Goal: Task Accomplishment & Management: Use online tool/utility

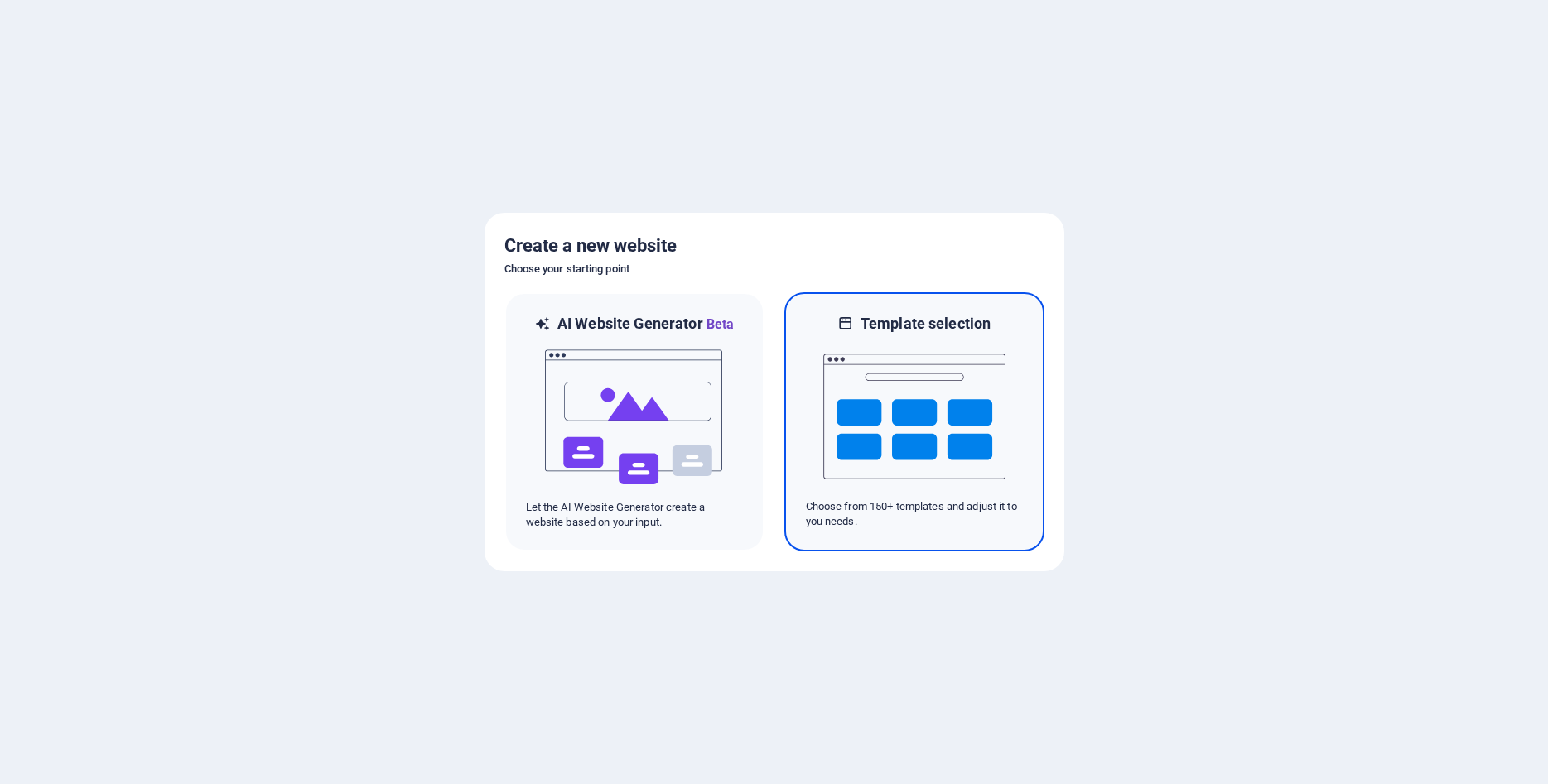
click at [913, 424] on img at bounding box center [914, 416] width 183 height 166
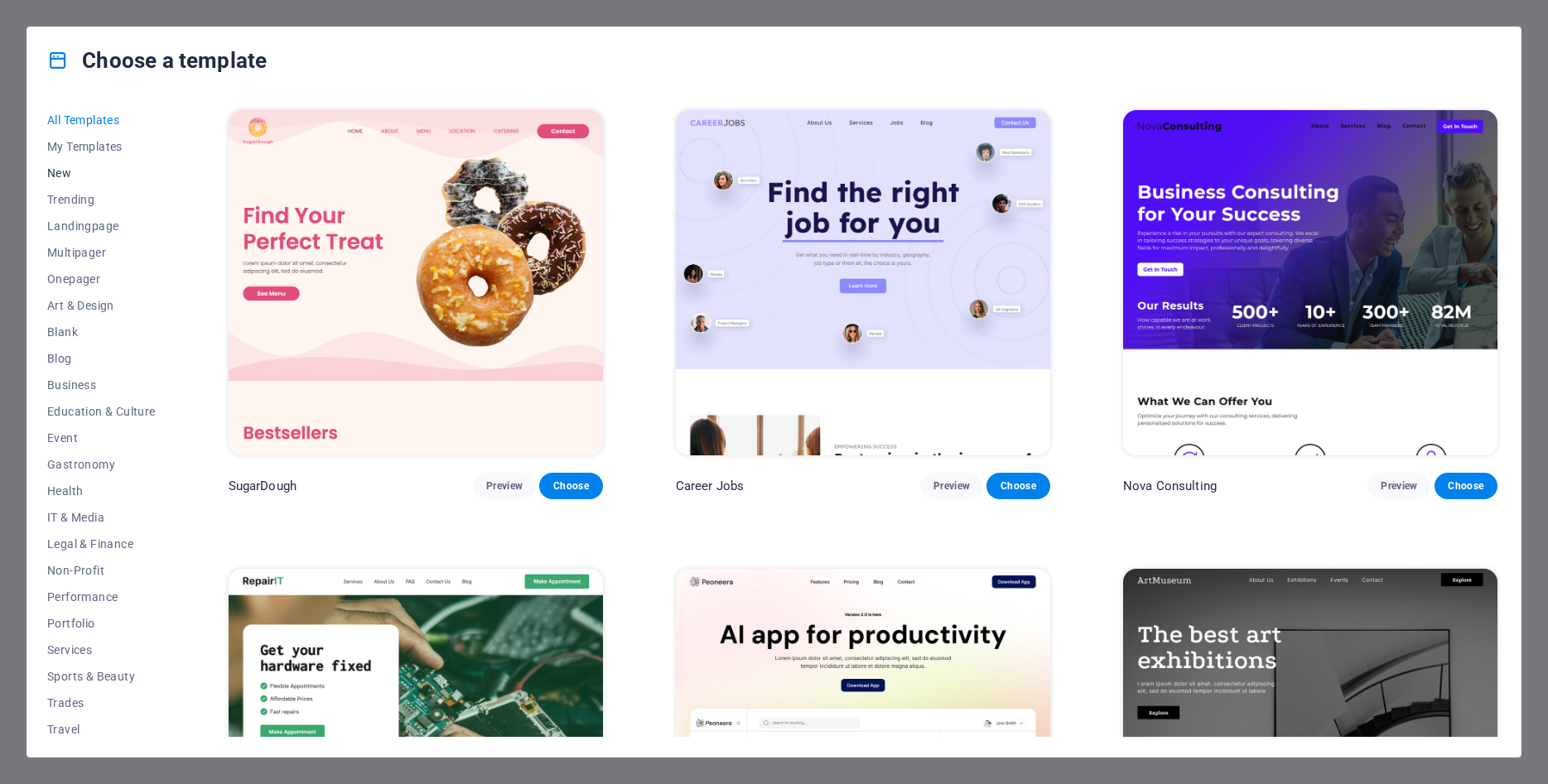
click at [56, 172] on span "New" at bounding box center [102, 173] width 108 height 13
click at [87, 221] on span "Landingpage" at bounding box center [102, 226] width 108 height 13
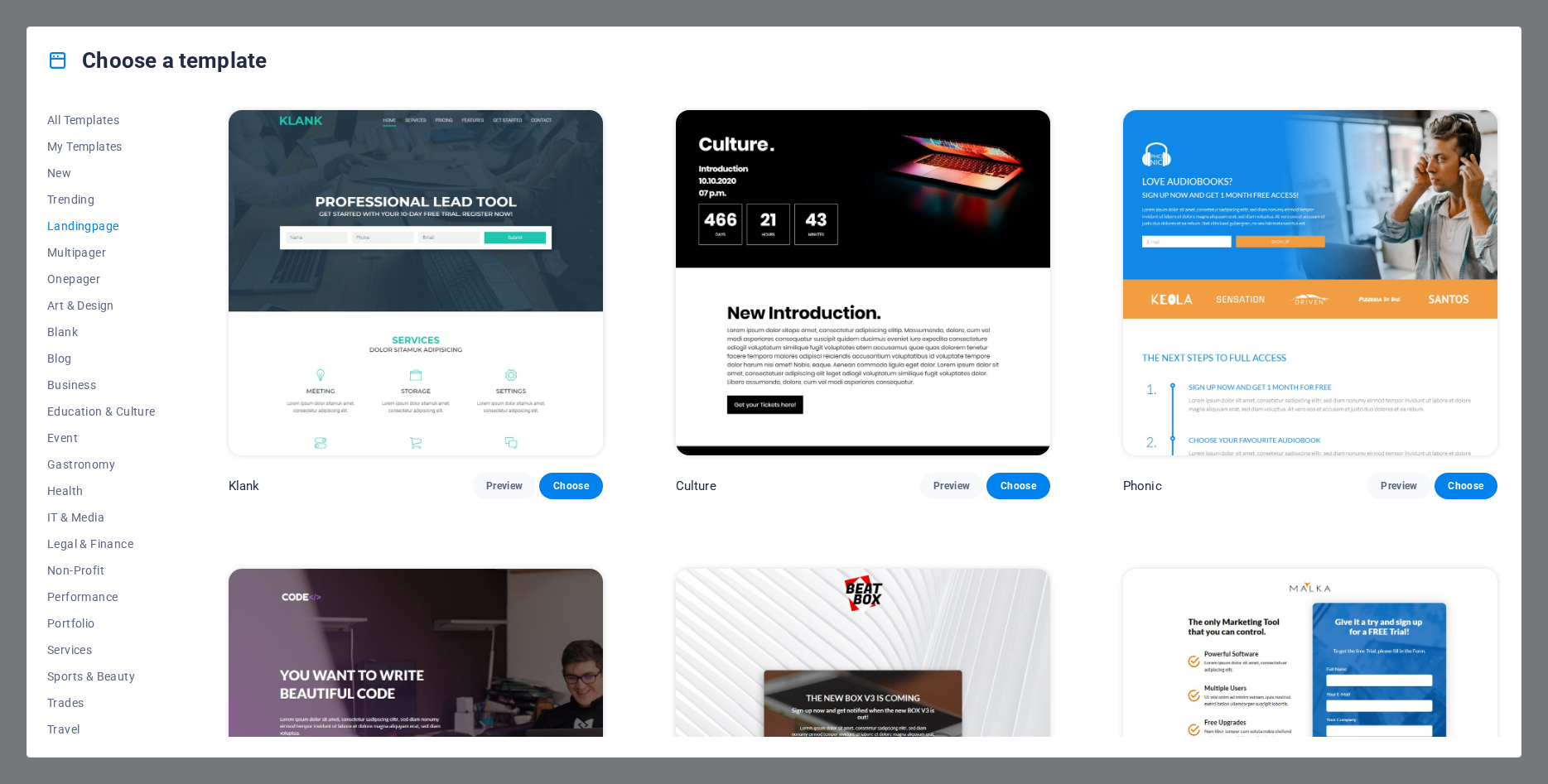
click at [869, 186] on img at bounding box center [863, 282] width 374 height 345
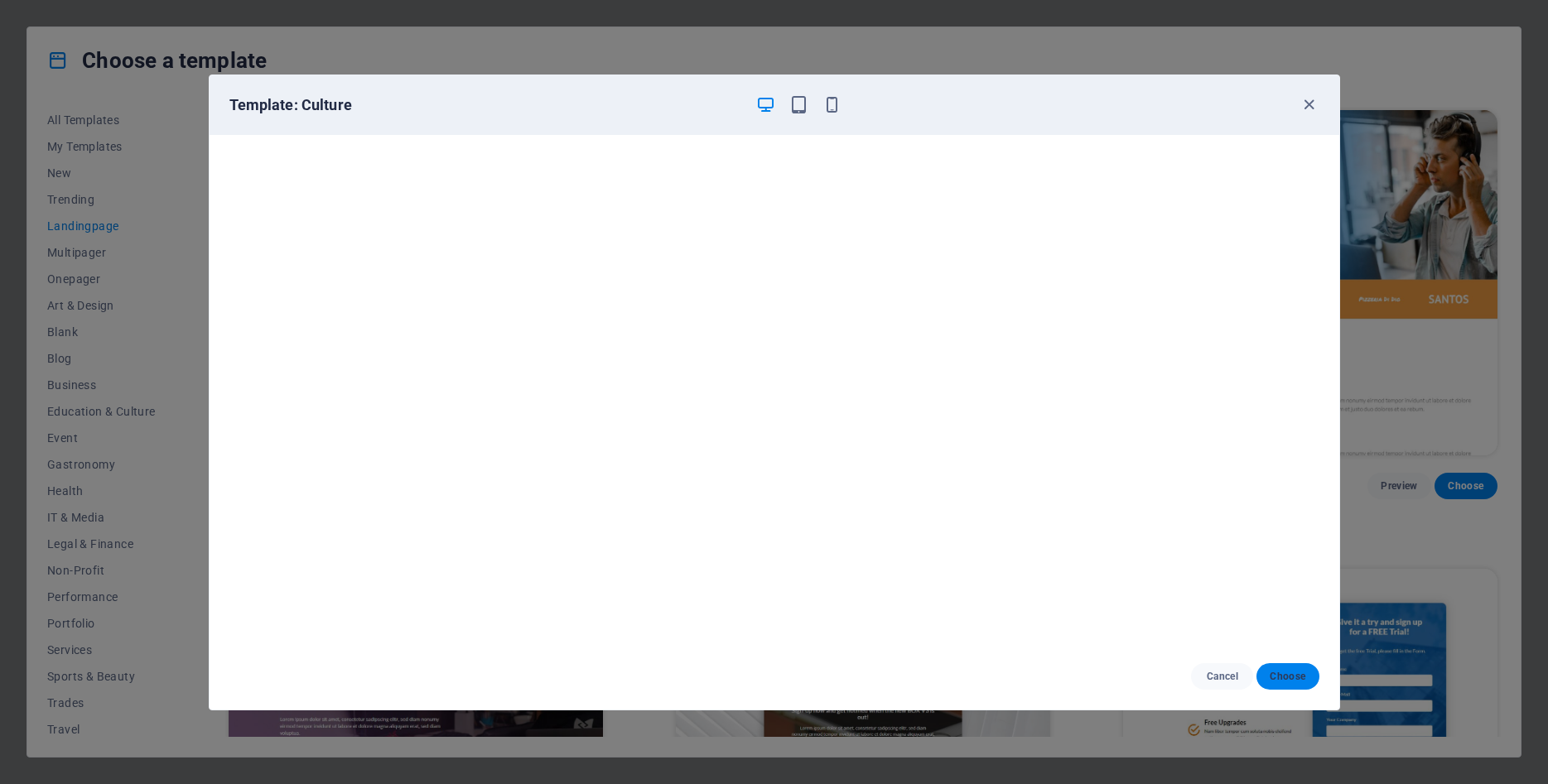
click at [1286, 677] on span "Choose" at bounding box center [1287, 677] width 36 height 13
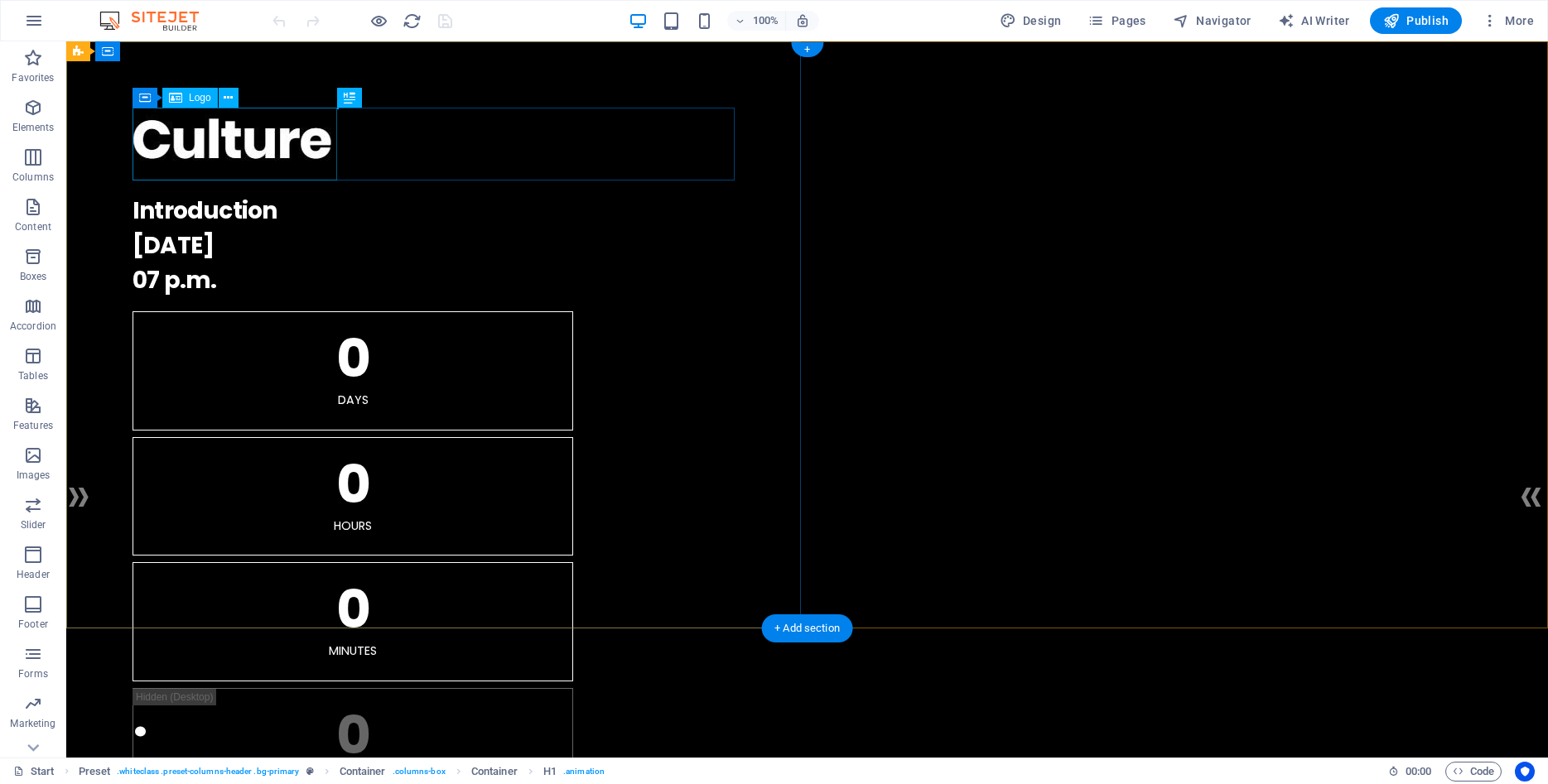
click at [305, 136] on div at bounding box center [807, 143] width 1350 height 72
click at [230, 93] on icon at bounding box center [228, 97] width 9 height 17
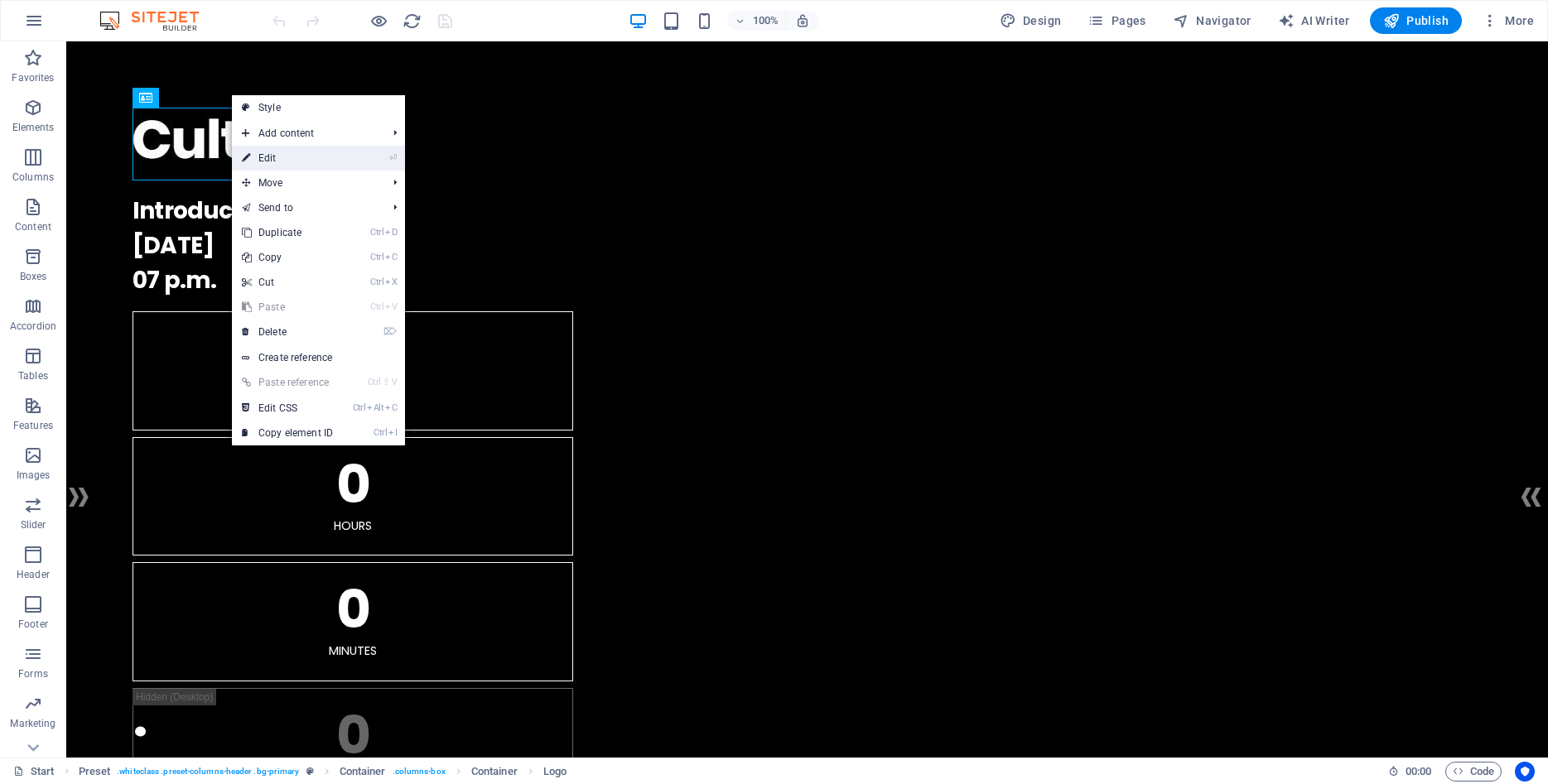
click at [258, 157] on link "⏎ Edit" at bounding box center [287, 158] width 111 height 25
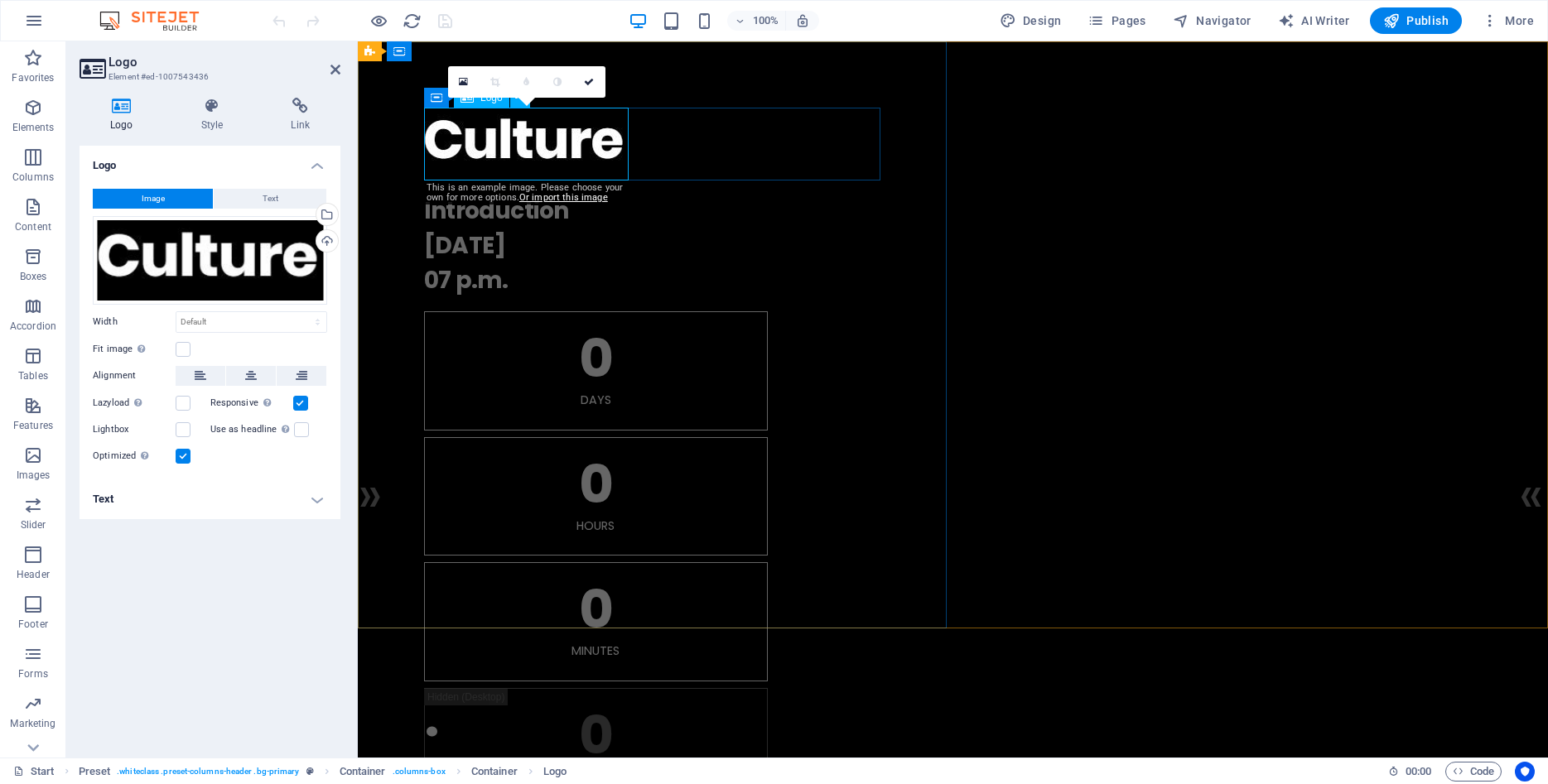
click at [556, 147] on div at bounding box center [953, 143] width 1058 height 72
click at [336, 67] on icon at bounding box center [335, 70] width 10 height 13
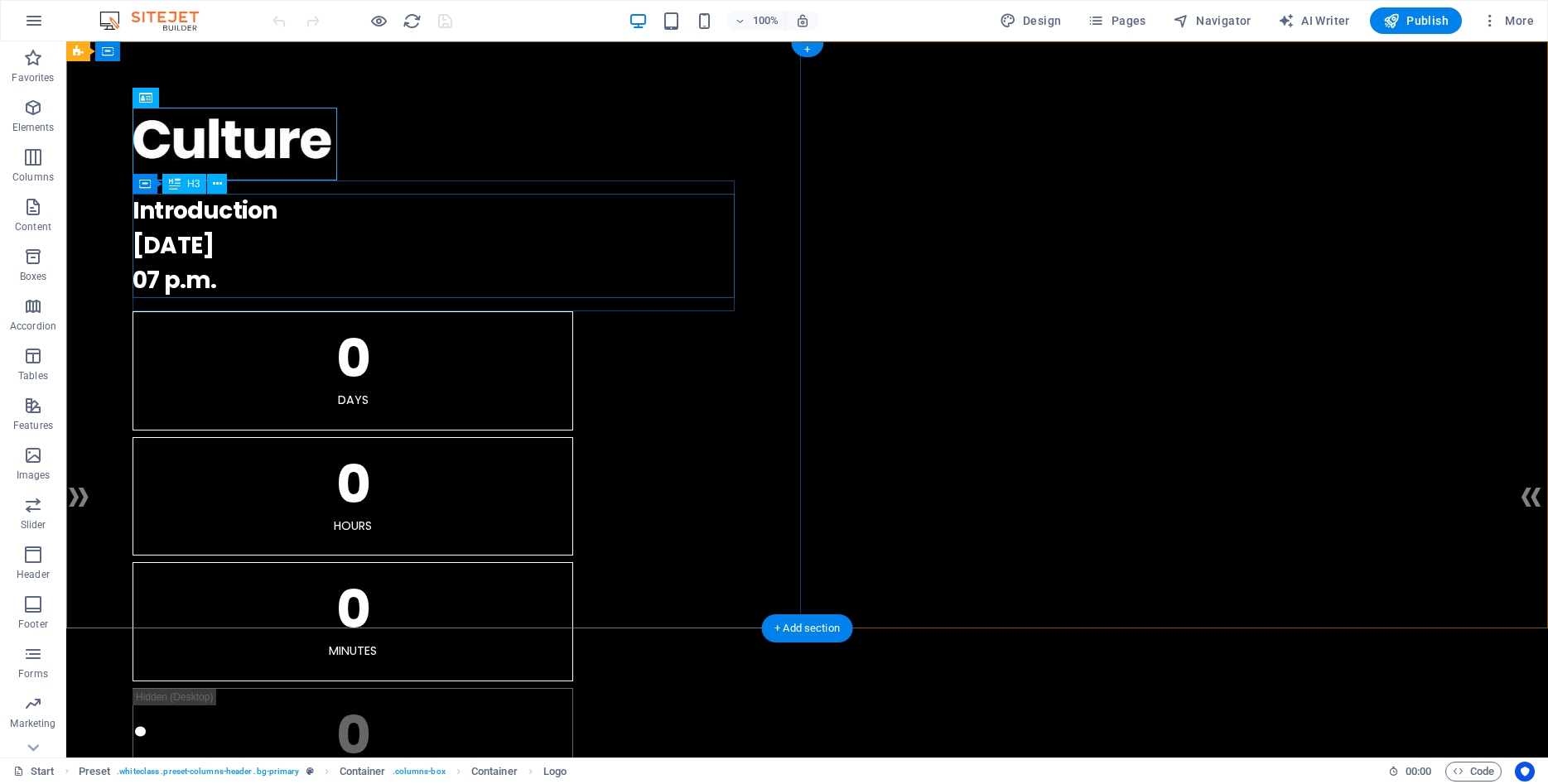
click at [268, 245] on div "Introduction 10.10.2027 07 p.m." at bounding box center [807, 246] width 1350 height 104
click at [258, 115] on div at bounding box center [807, 143] width 1350 height 72
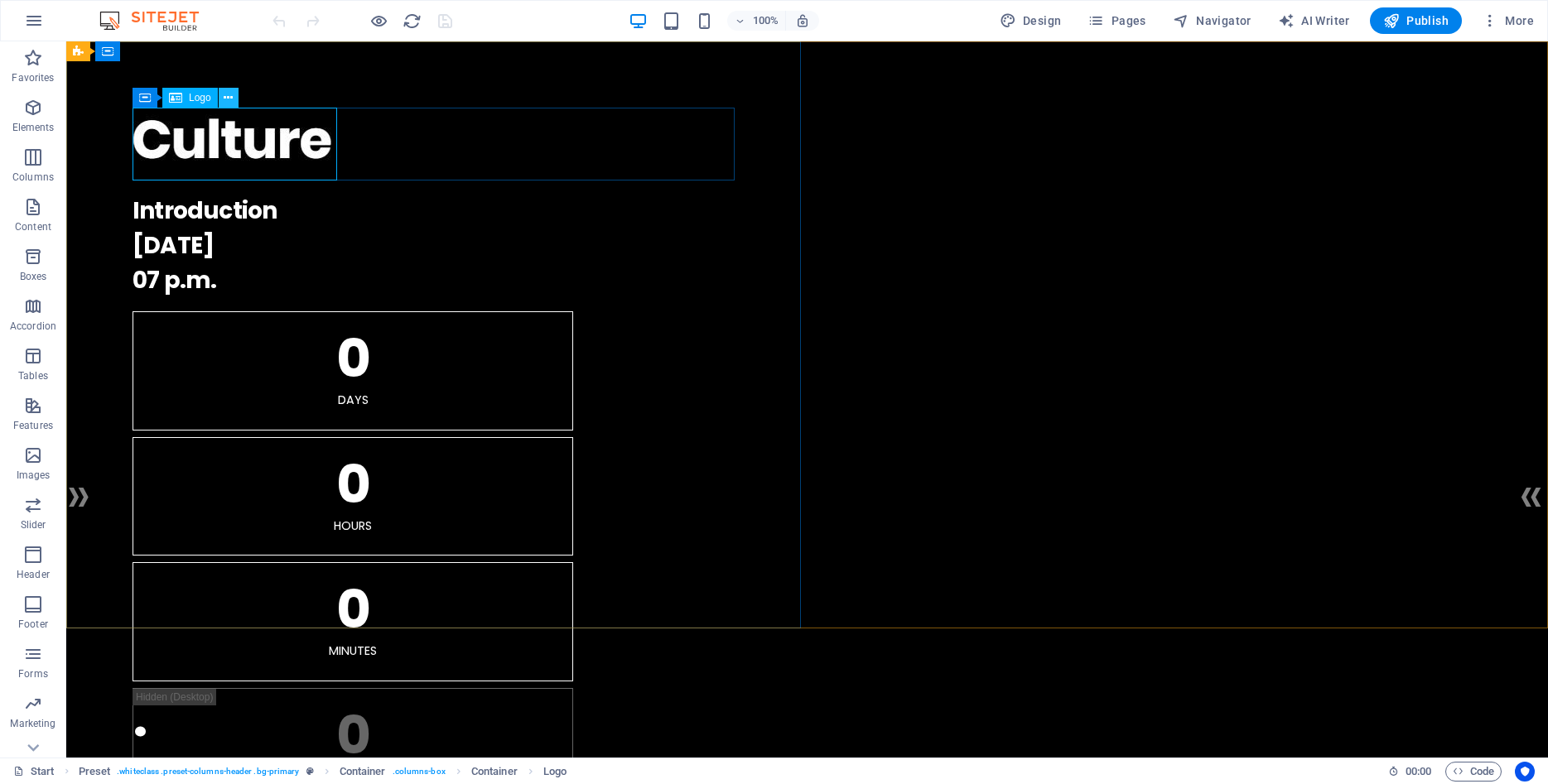
click at [229, 96] on icon at bounding box center [228, 97] width 9 height 17
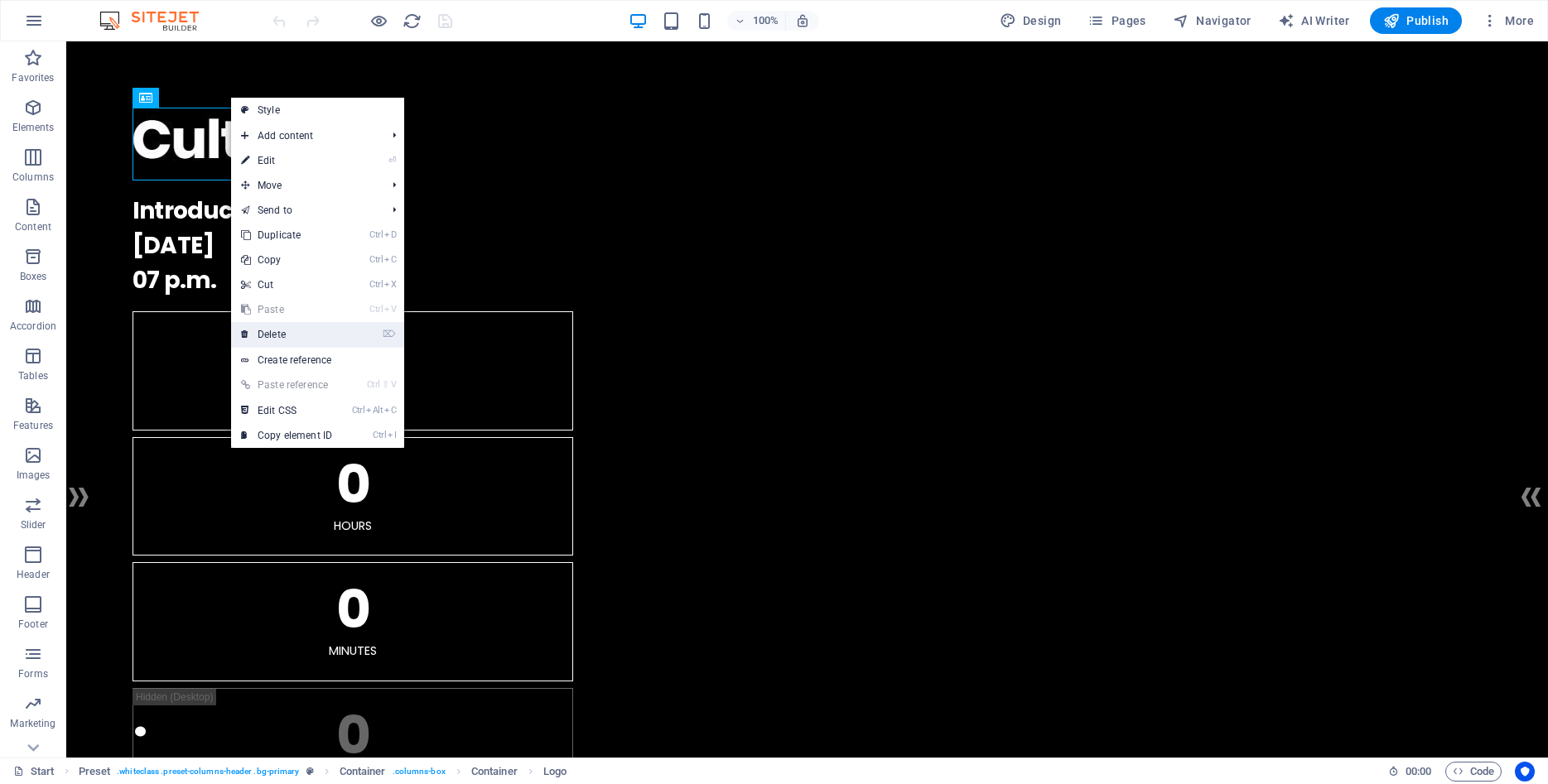
click at [278, 333] on link "⌦ Delete" at bounding box center [286, 335] width 111 height 25
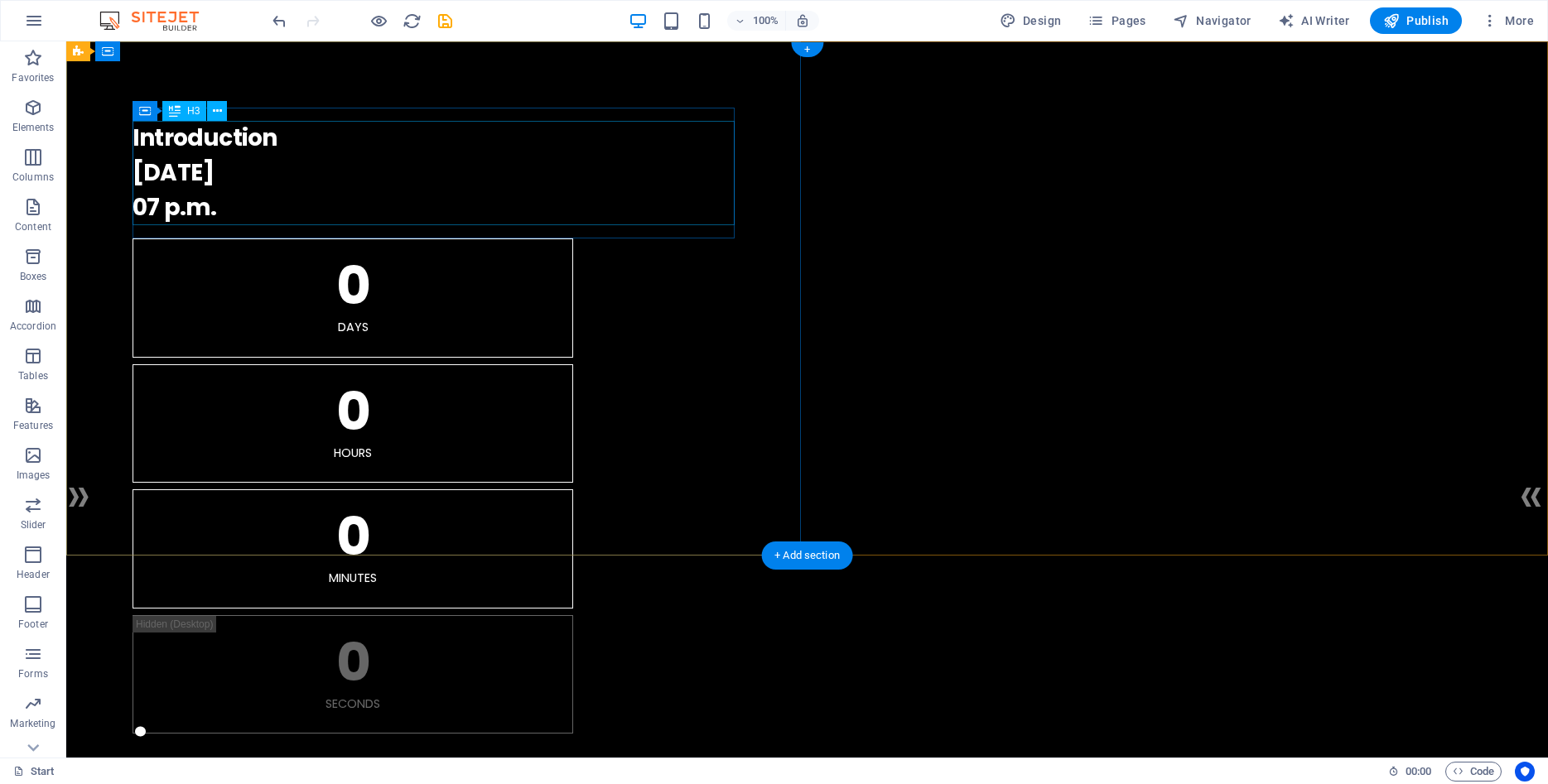
click at [187, 142] on div "Introduction 10.10.2027 07 p.m." at bounding box center [807, 172] width 1350 height 104
click at [218, 102] on icon at bounding box center [217, 111] width 9 height 17
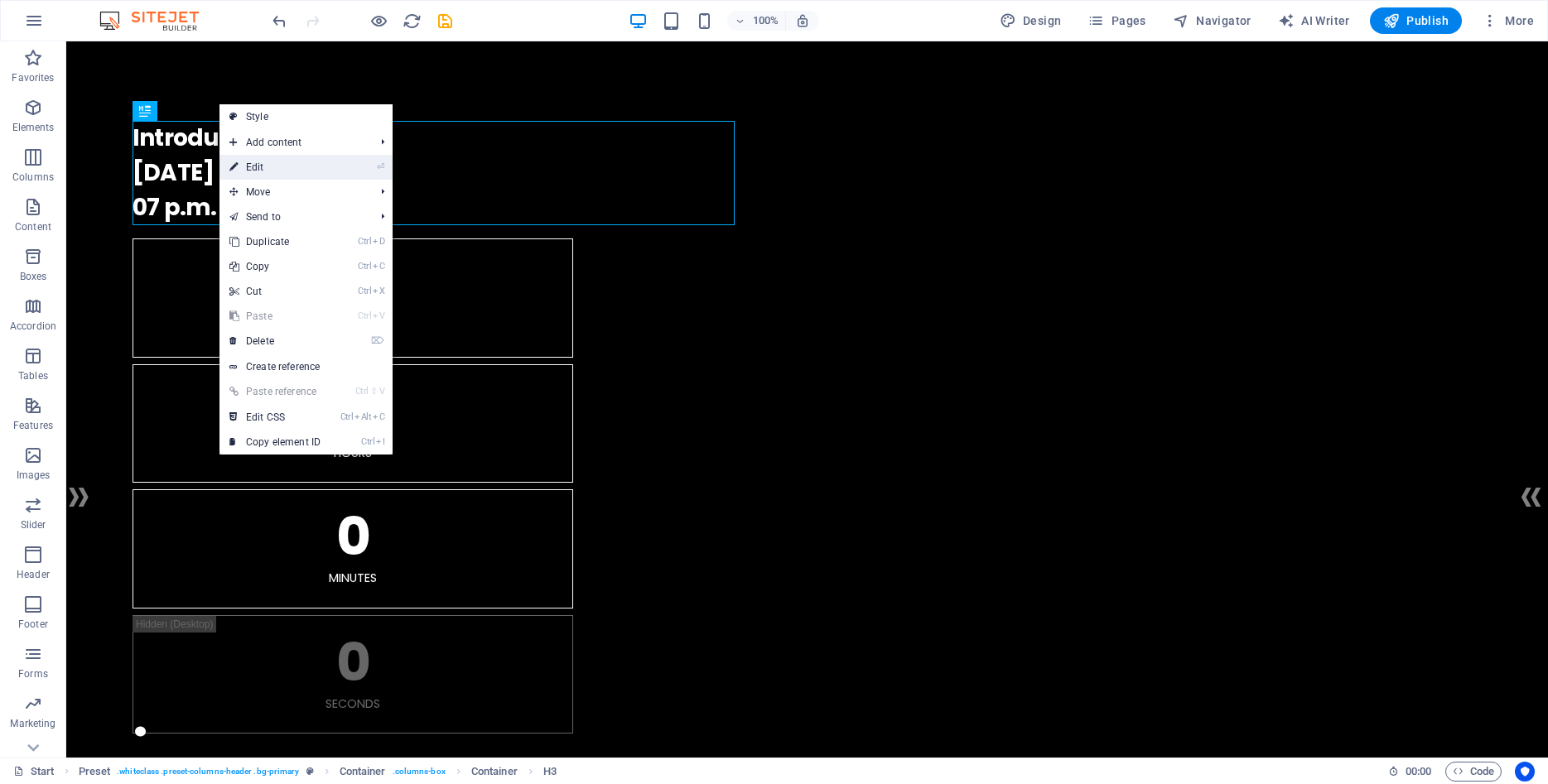
click at [254, 169] on link "⏎ Edit" at bounding box center [274, 167] width 111 height 25
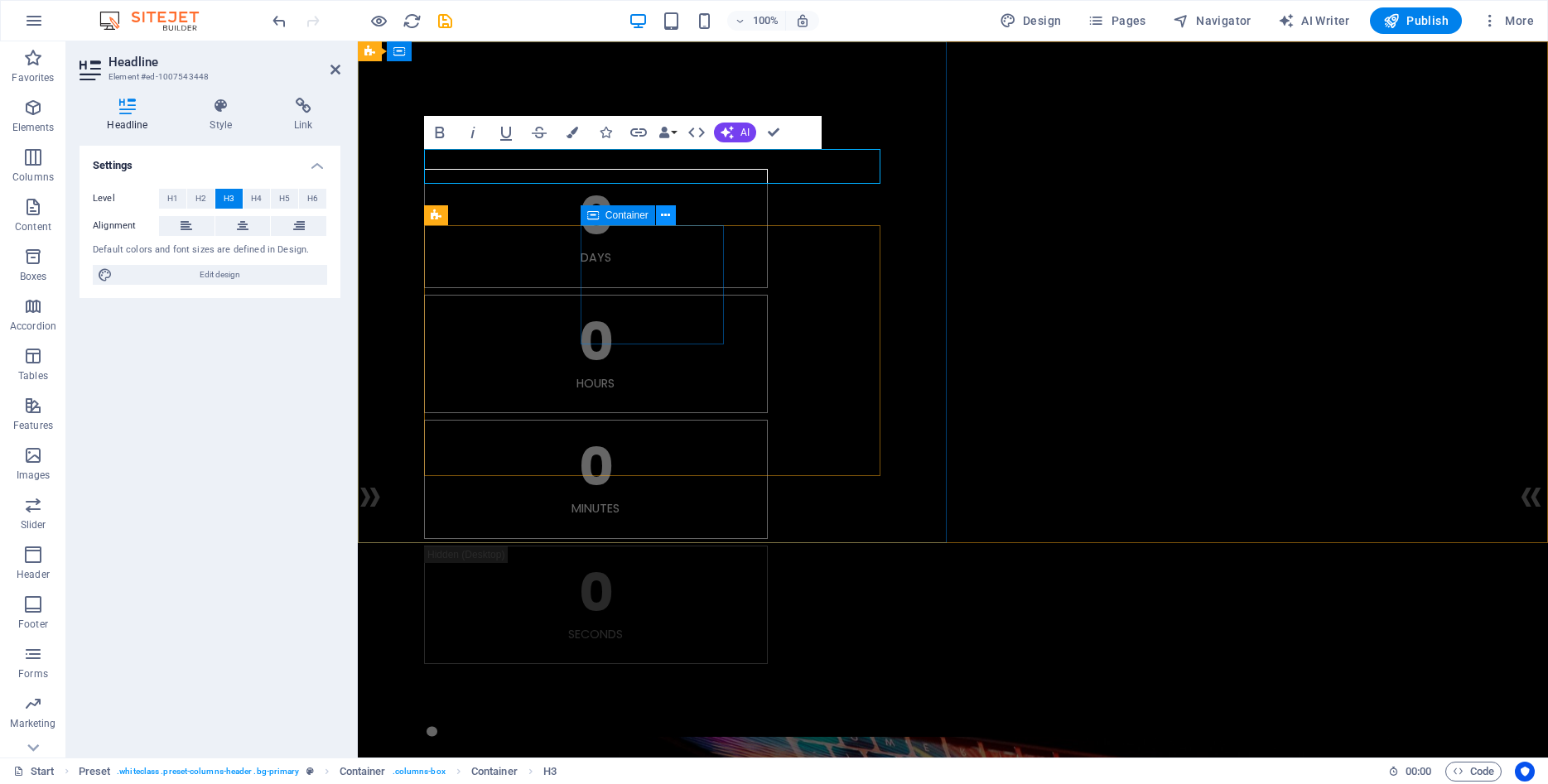
click at [665, 215] on icon at bounding box center [665, 215] width 9 height 17
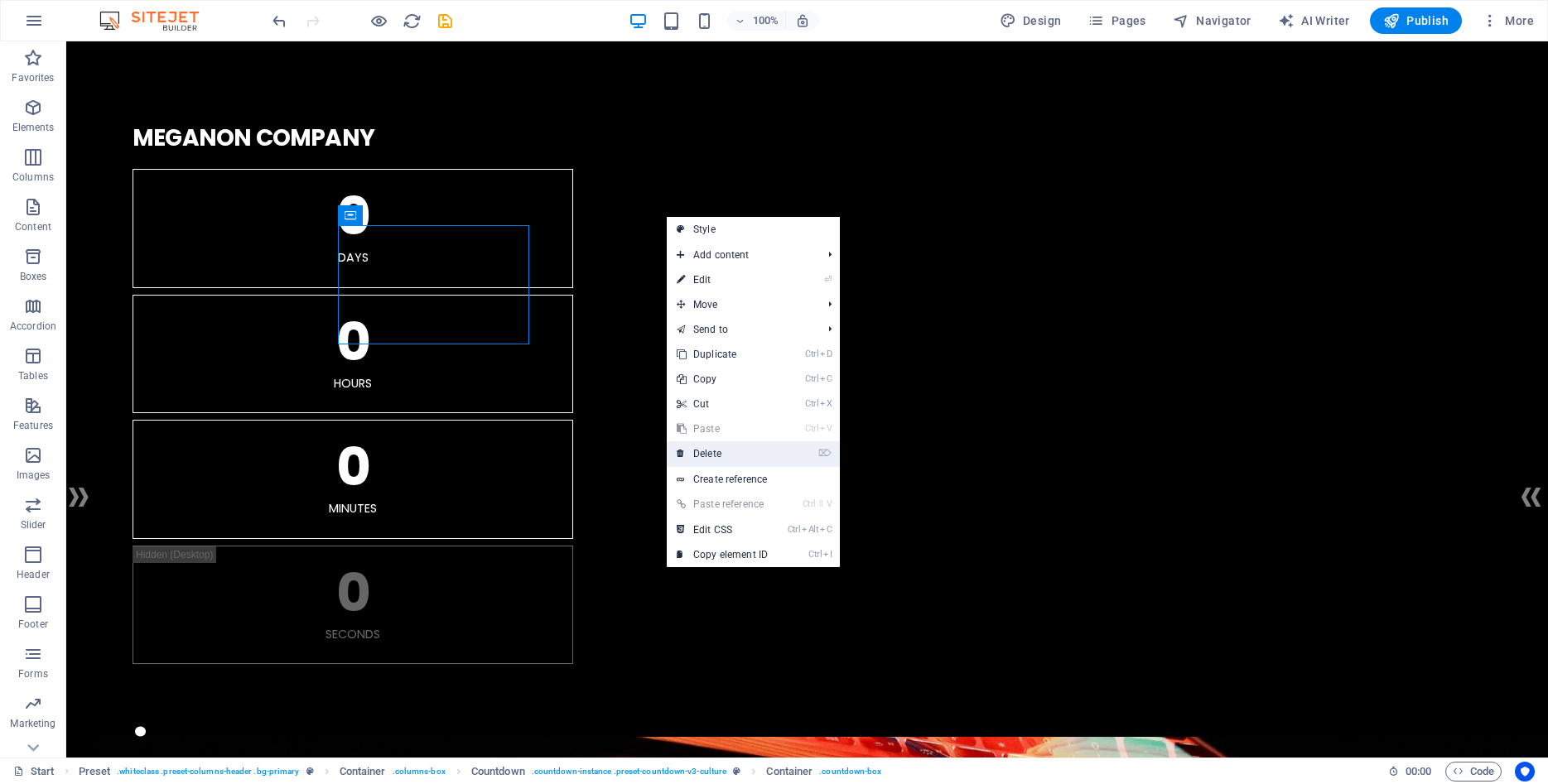
click at [713, 451] on link "⌦ Delete" at bounding box center [722, 454] width 111 height 25
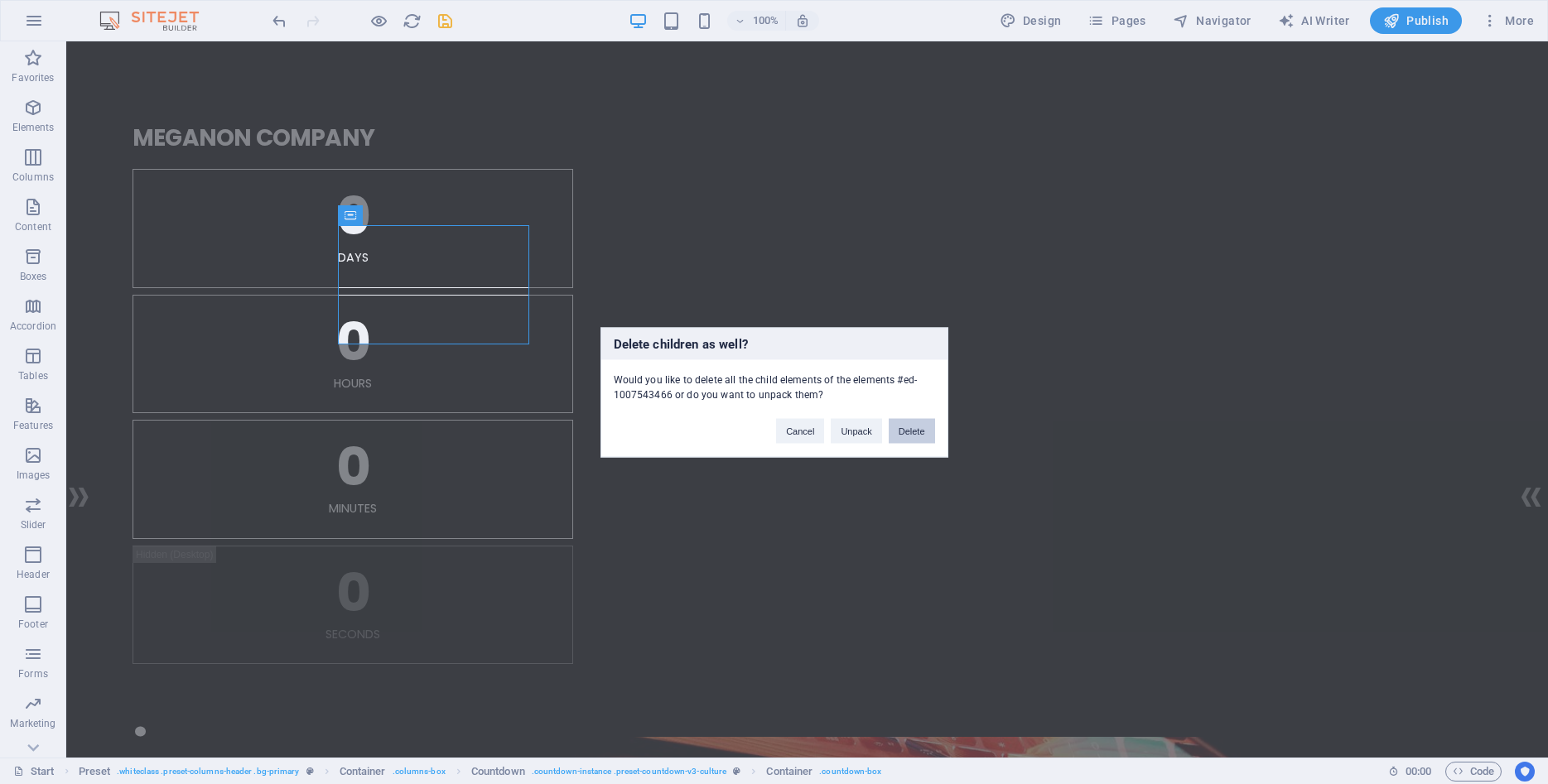
click at [915, 427] on button "Delete" at bounding box center [912, 431] width 47 height 25
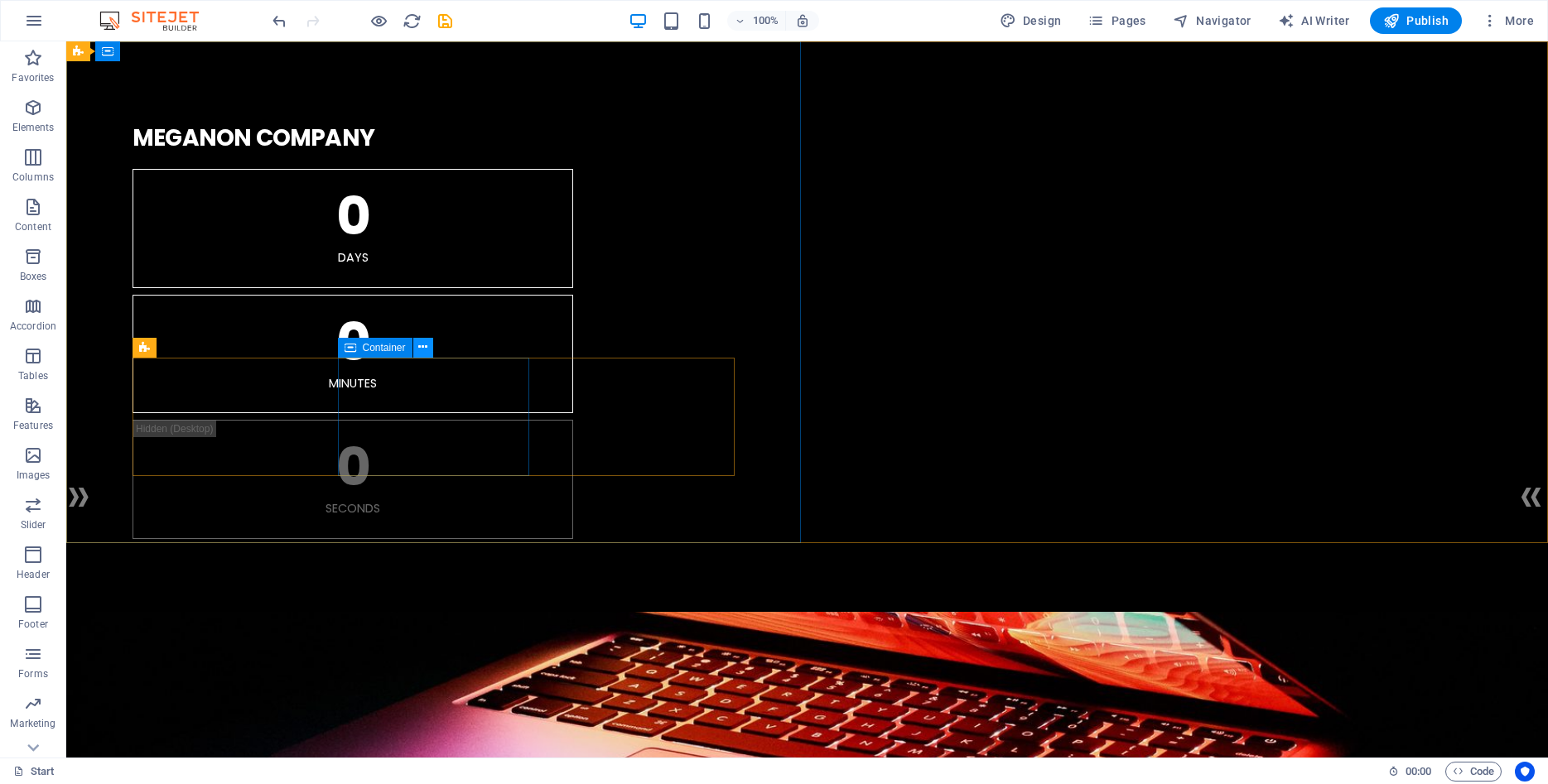
click at [425, 346] on icon at bounding box center [423, 347] width 9 height 17
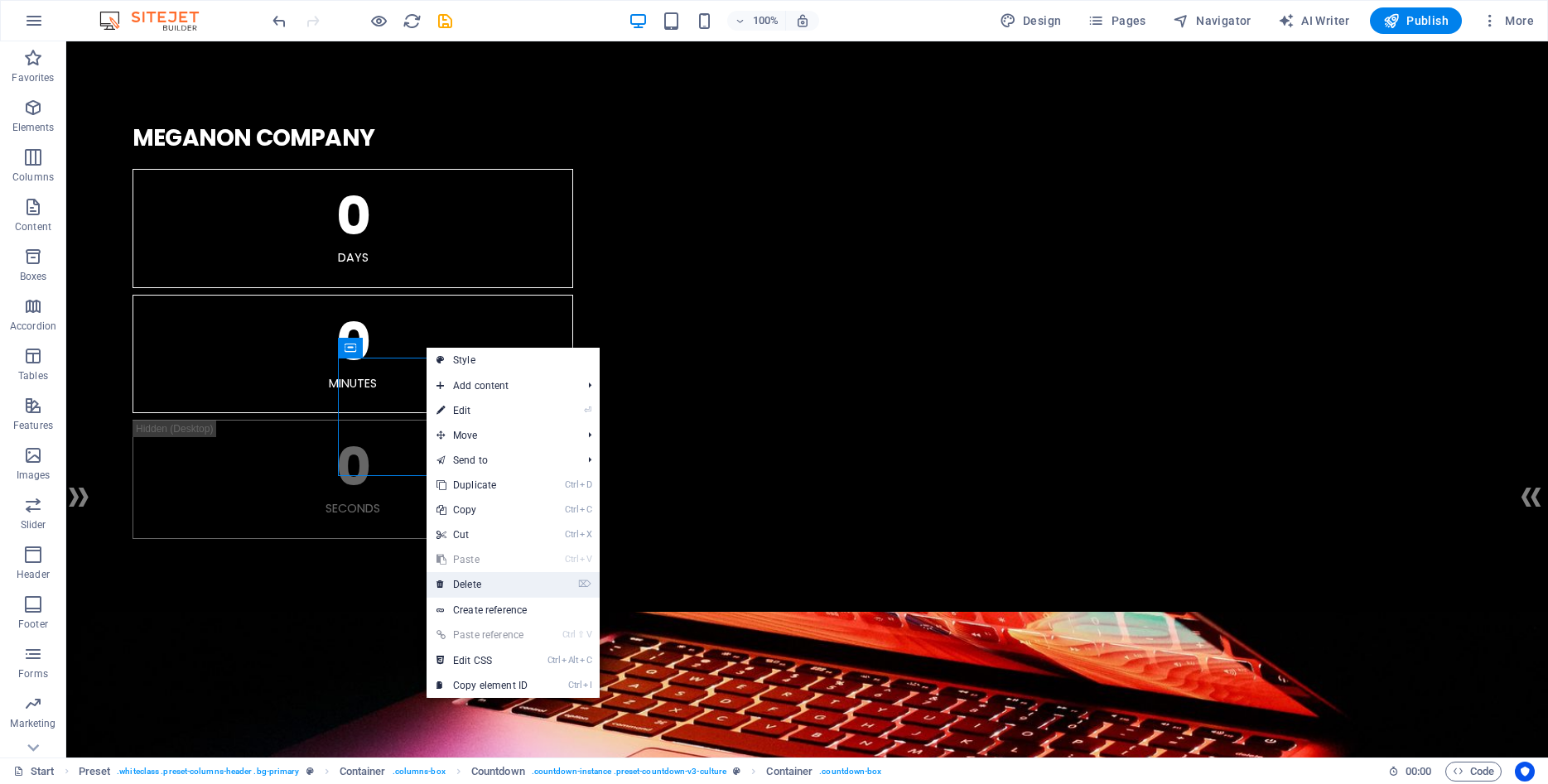
click at [476, 582] on link "⌦ Delete" at bounding box center [482, 585] width 111 height 25
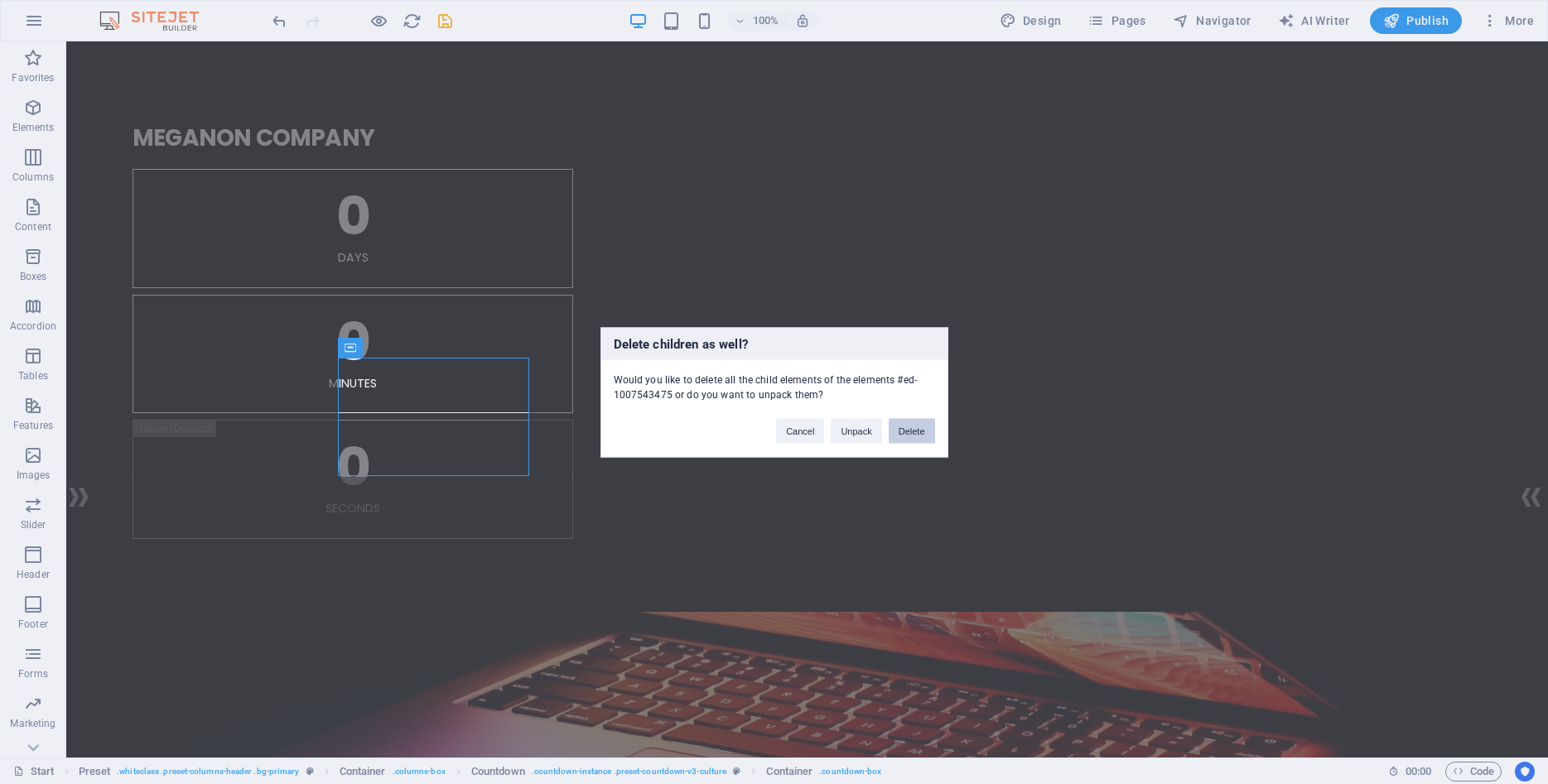
click at [911, 431] on button "Delete" at bounding box center [912, 431] width 47 height 25
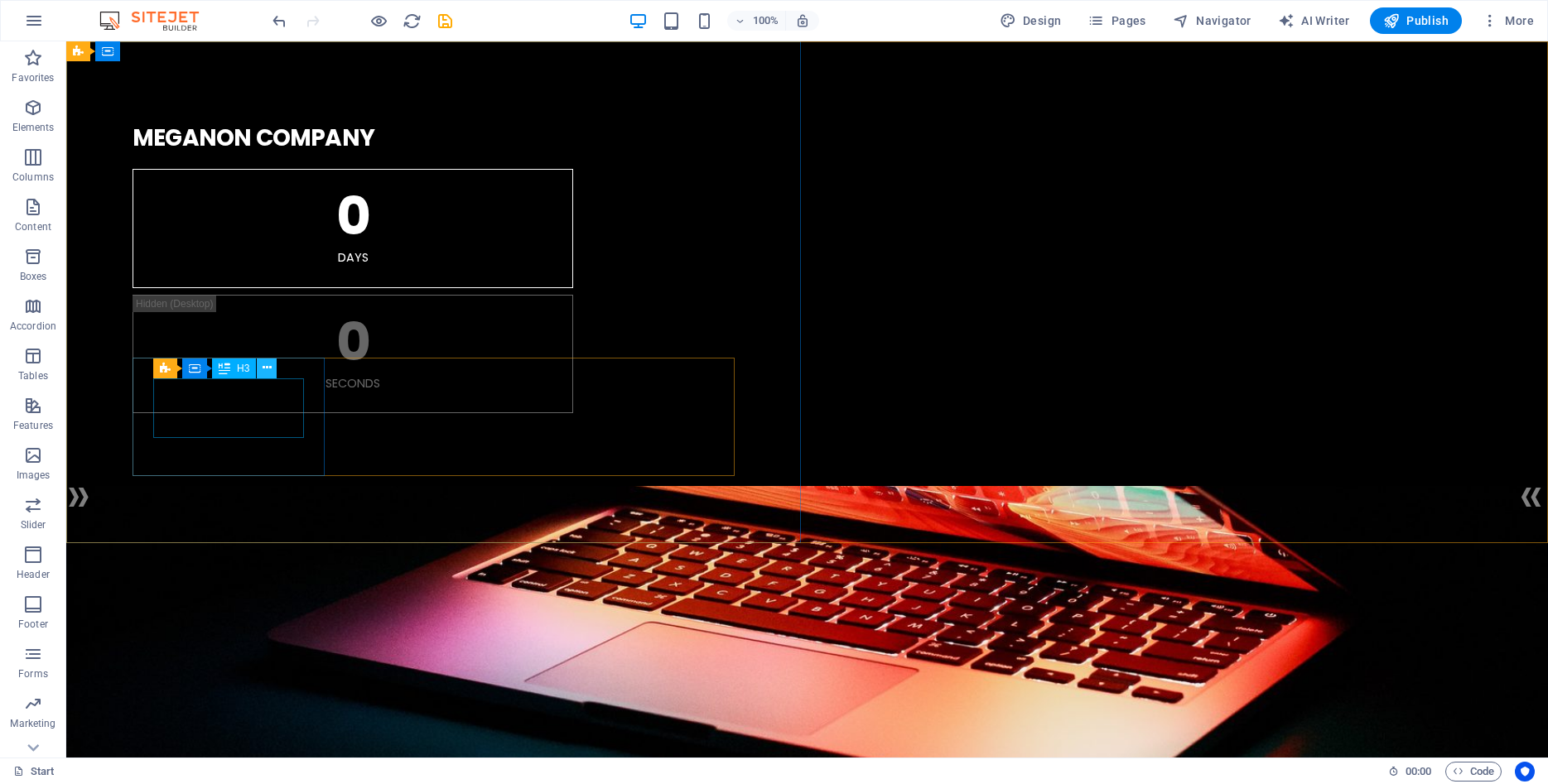
click at [263, 366] on icon at bounding box center [267, 367] width 9 height 17
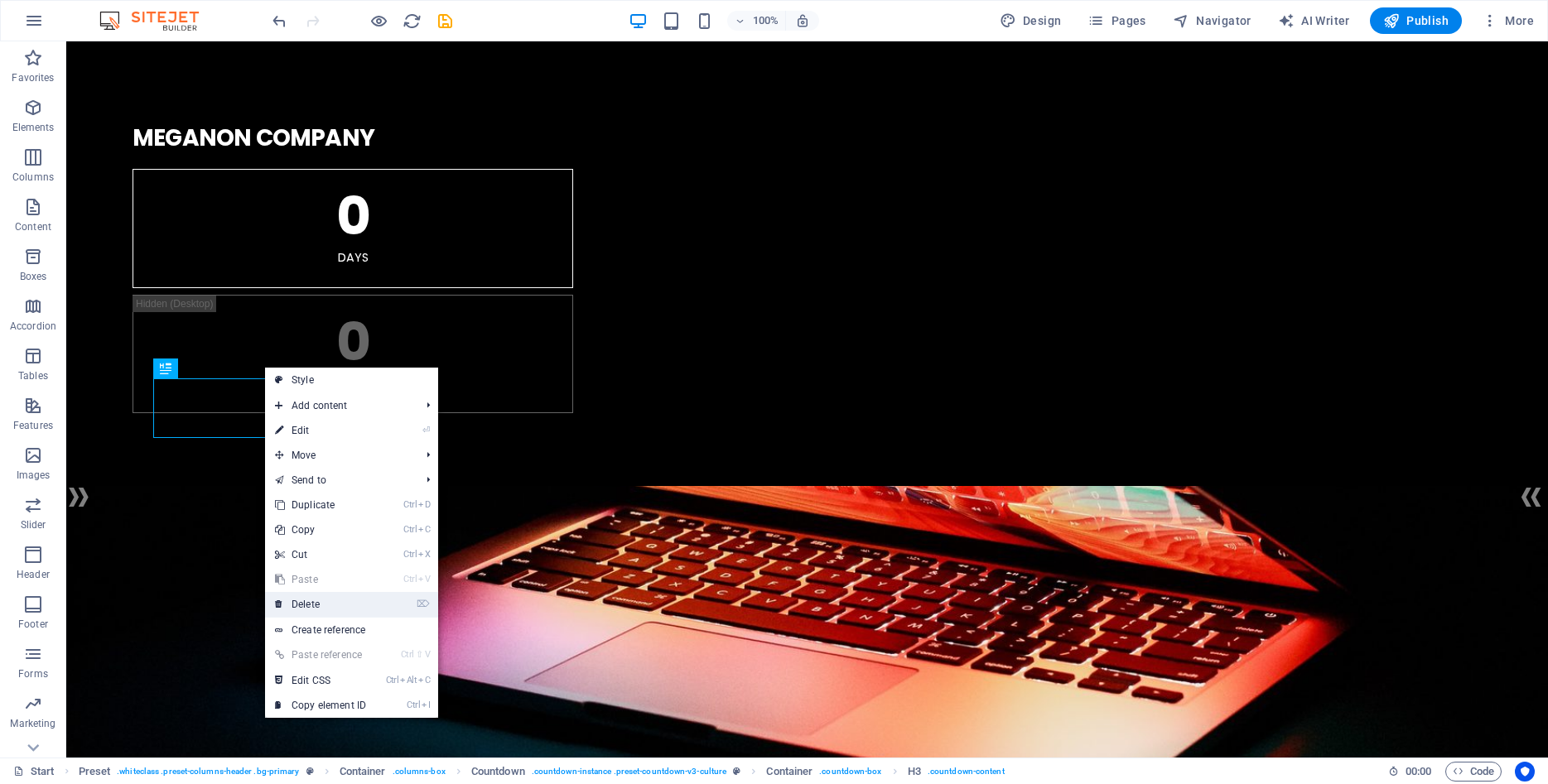
click at [303, 598] on link "⌦ Delete" at bounding box center [320, 604] width 111 height 25
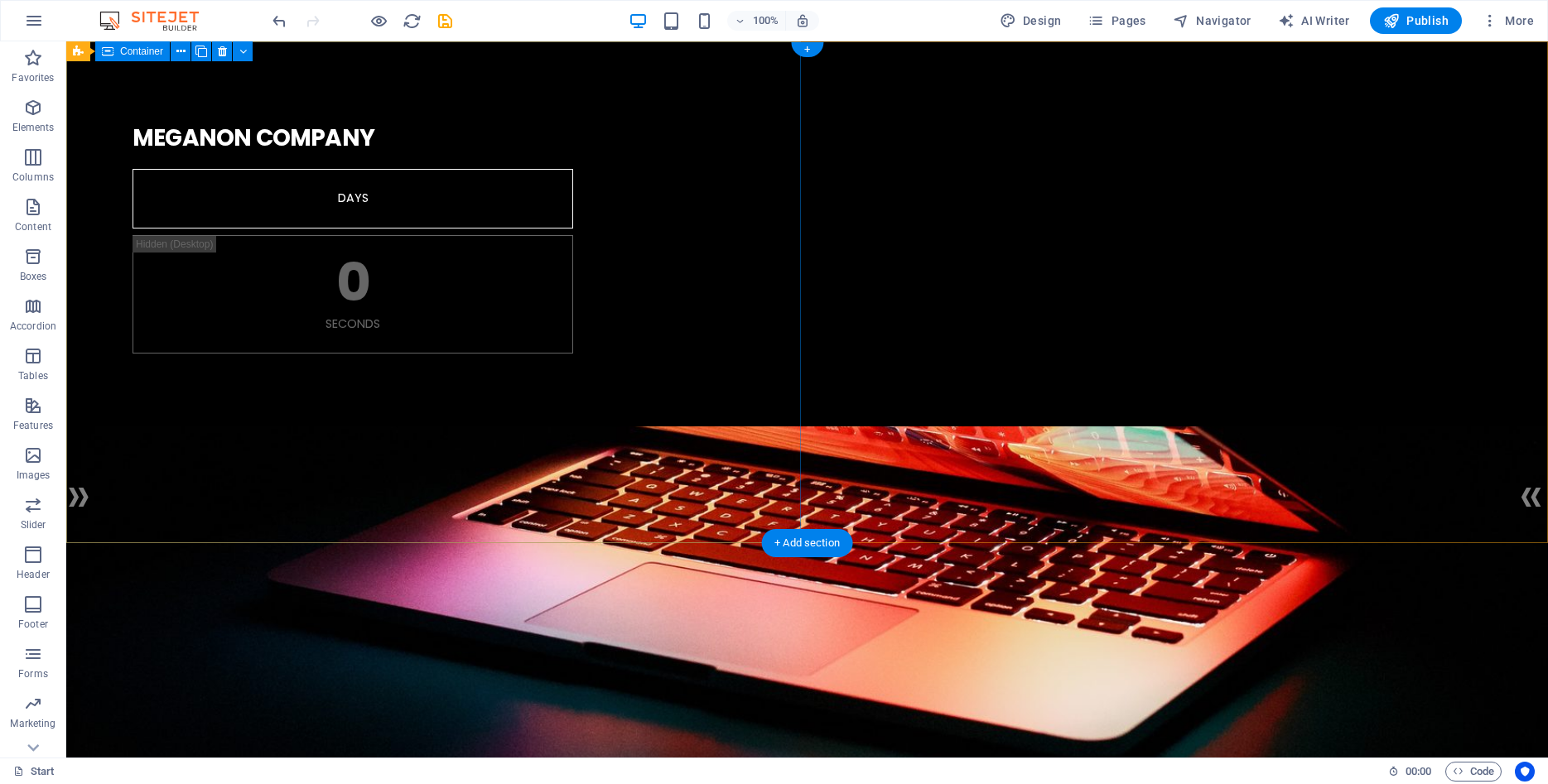
click at [377, 294] on div ". MEGANON COMPANY Days 0 Seconds" at bounding box center [807, 231] width 1482 height 378
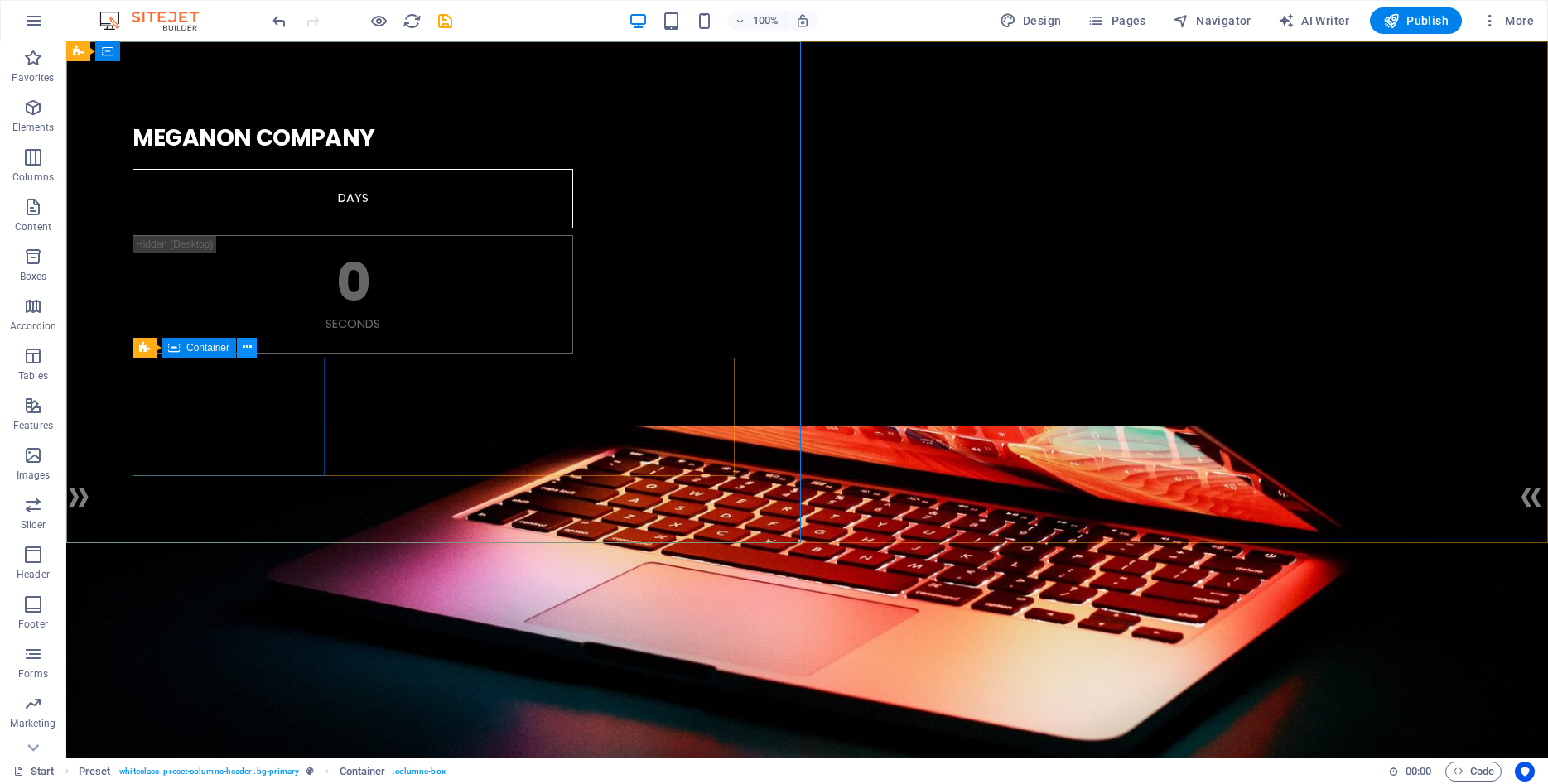
click at [251, 346] on icon at bounding box center [247, 347] width 9 height 17
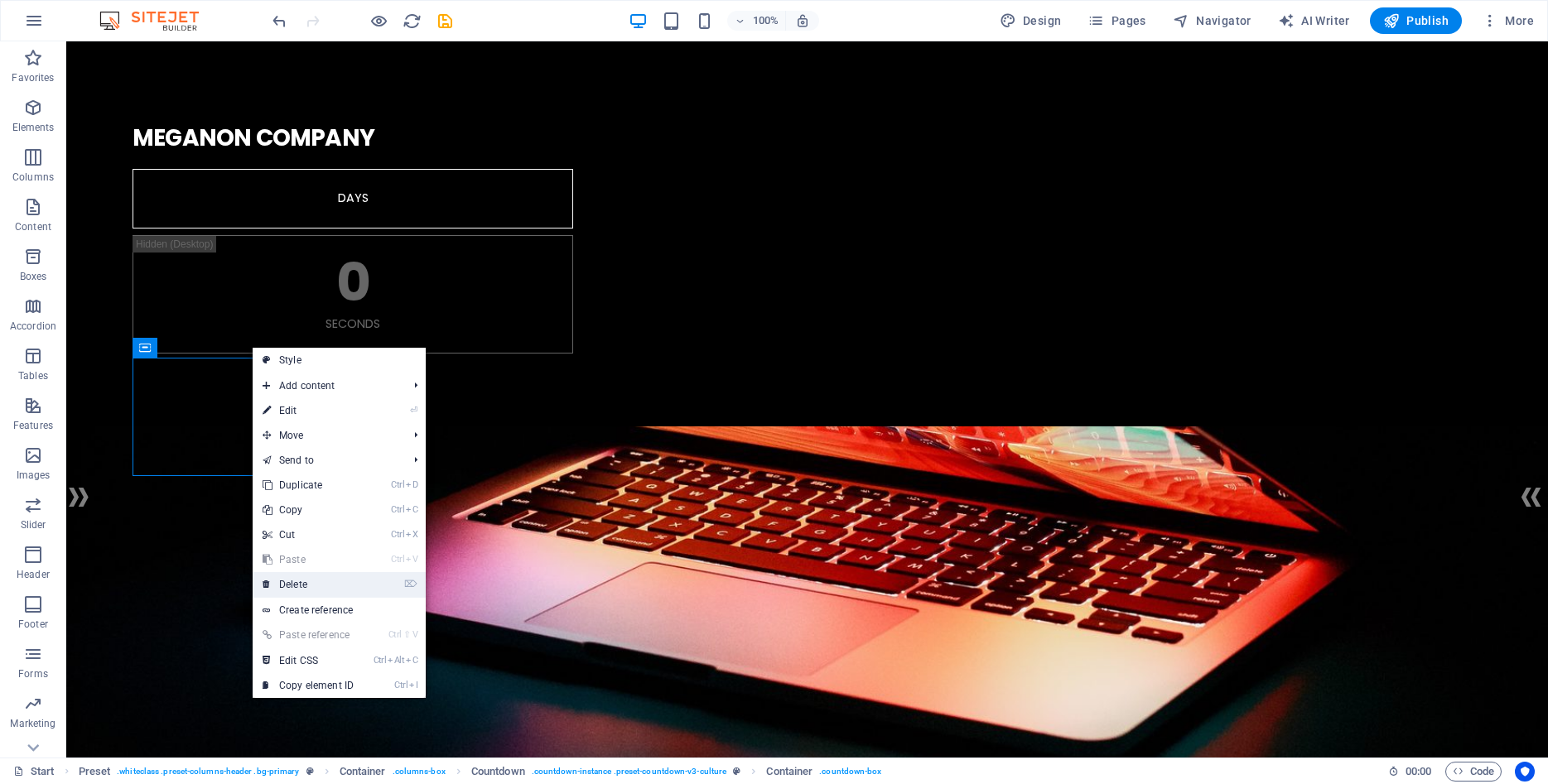
click at [293, 586] on link "⌦ Delete" at bounding box center [308, 585] width 111 height 25
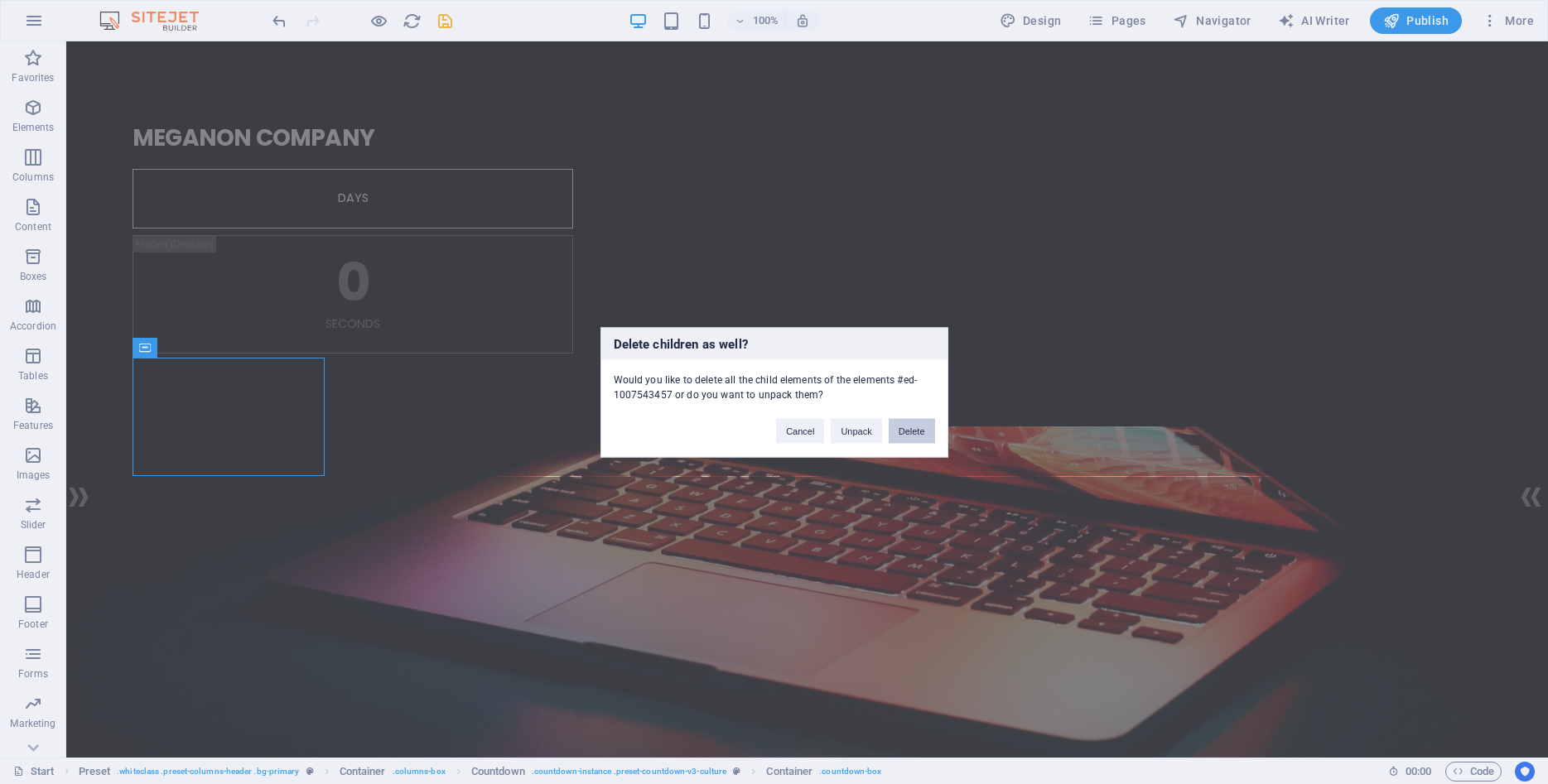
click at [902, 431] on button "Delete" at bounding box center [912, 431] width 47 height 25
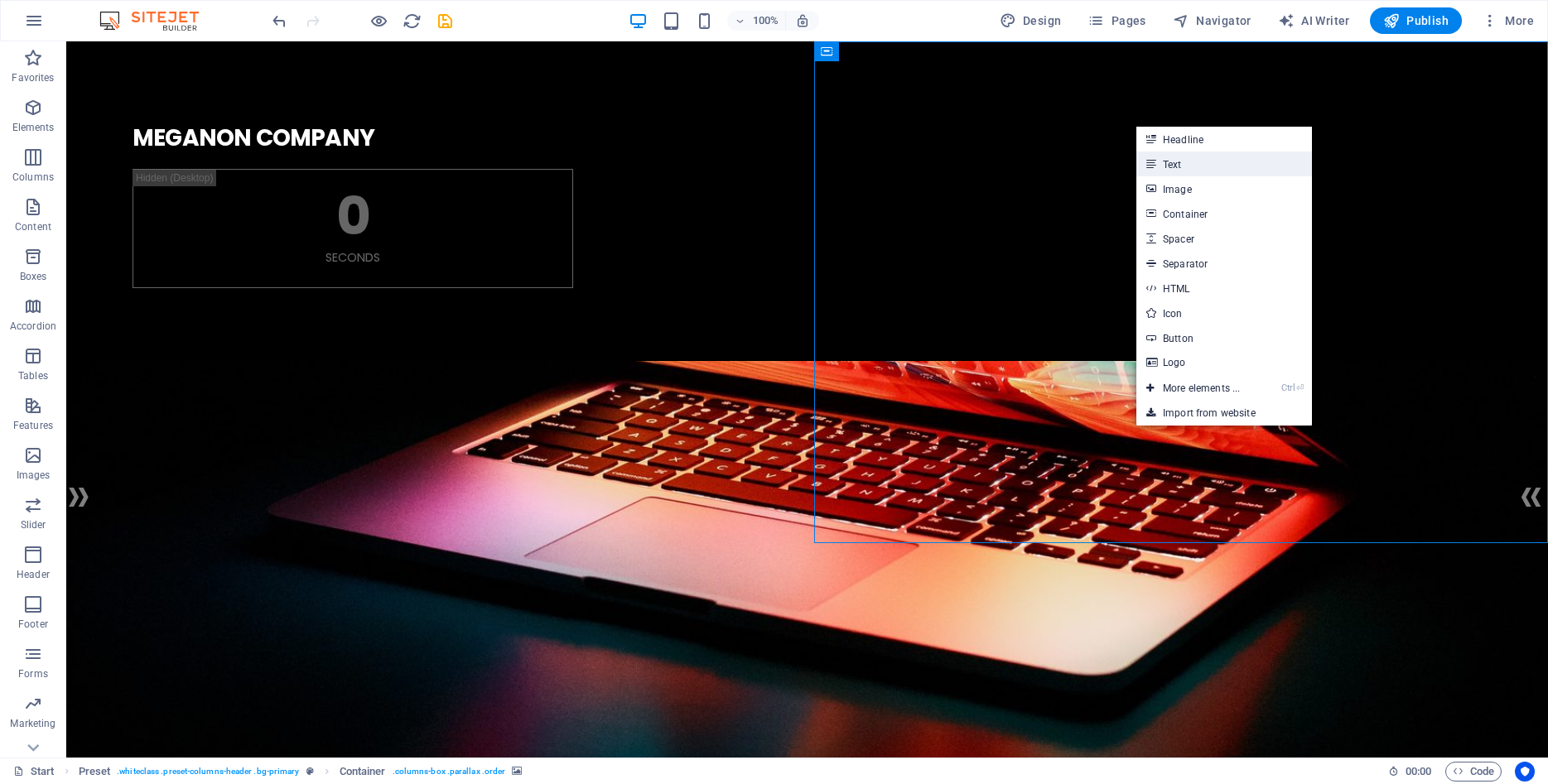
click at [1175, 165] on link "Text" at bounding box center [1224, 164] width 176 height 25
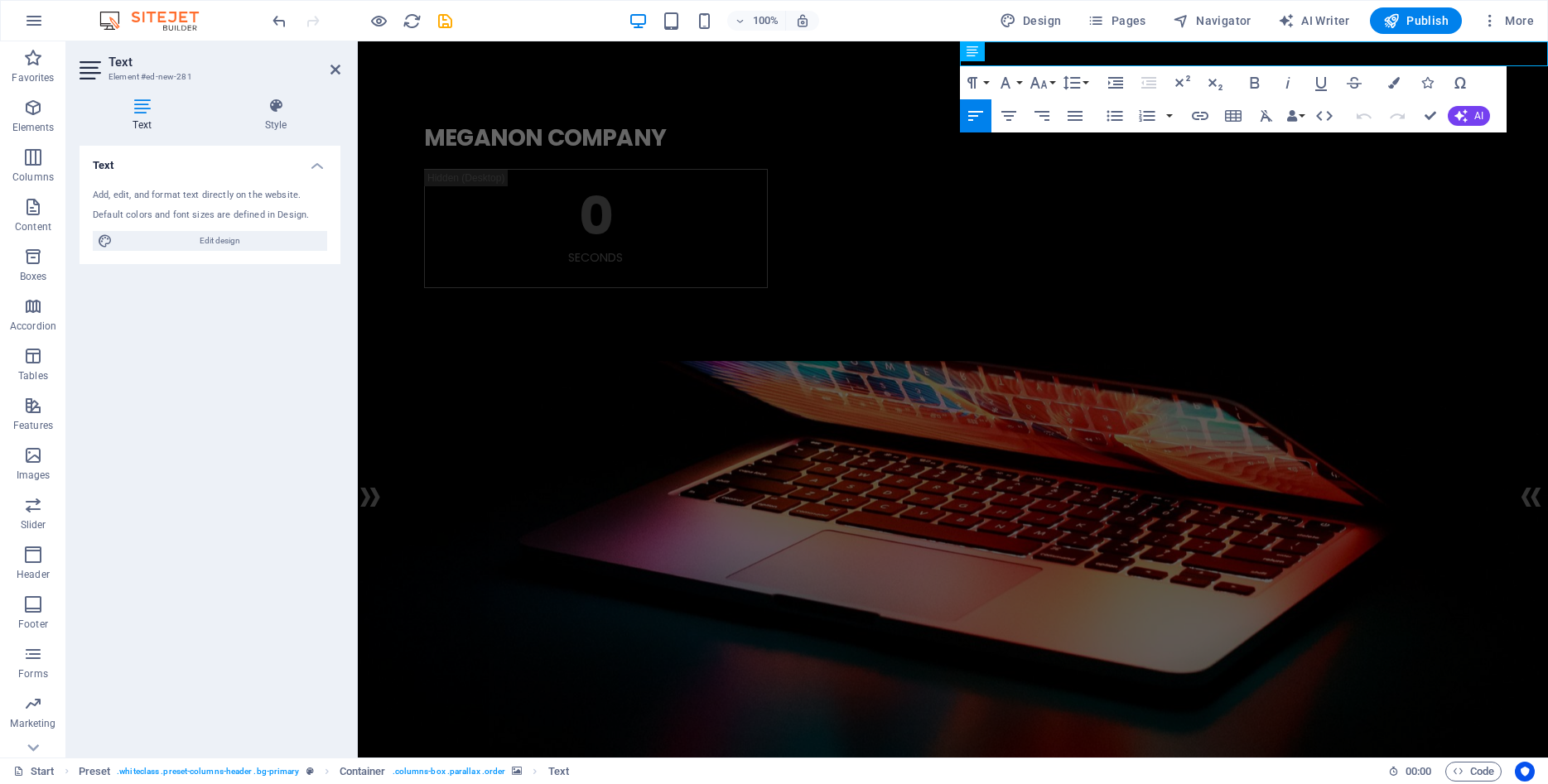
click at [153, 102] on icon at bounding box center [142, 106] width 125 height 17
click at [318, 167] on h4 "Text" at bounding box center [209, 161] width 261 height 30
click at [318, 167] on h4 "Text" at bounding box center [209, 166] width 261 height 40
drag, startPoint x: 535, startPoint y: 248, endPoint x: 487, endPoint y: 178, distance: 84.9
click at [792, 288] on div "0 Seconds" at bounding box center [953, 228] width 1058 height 119
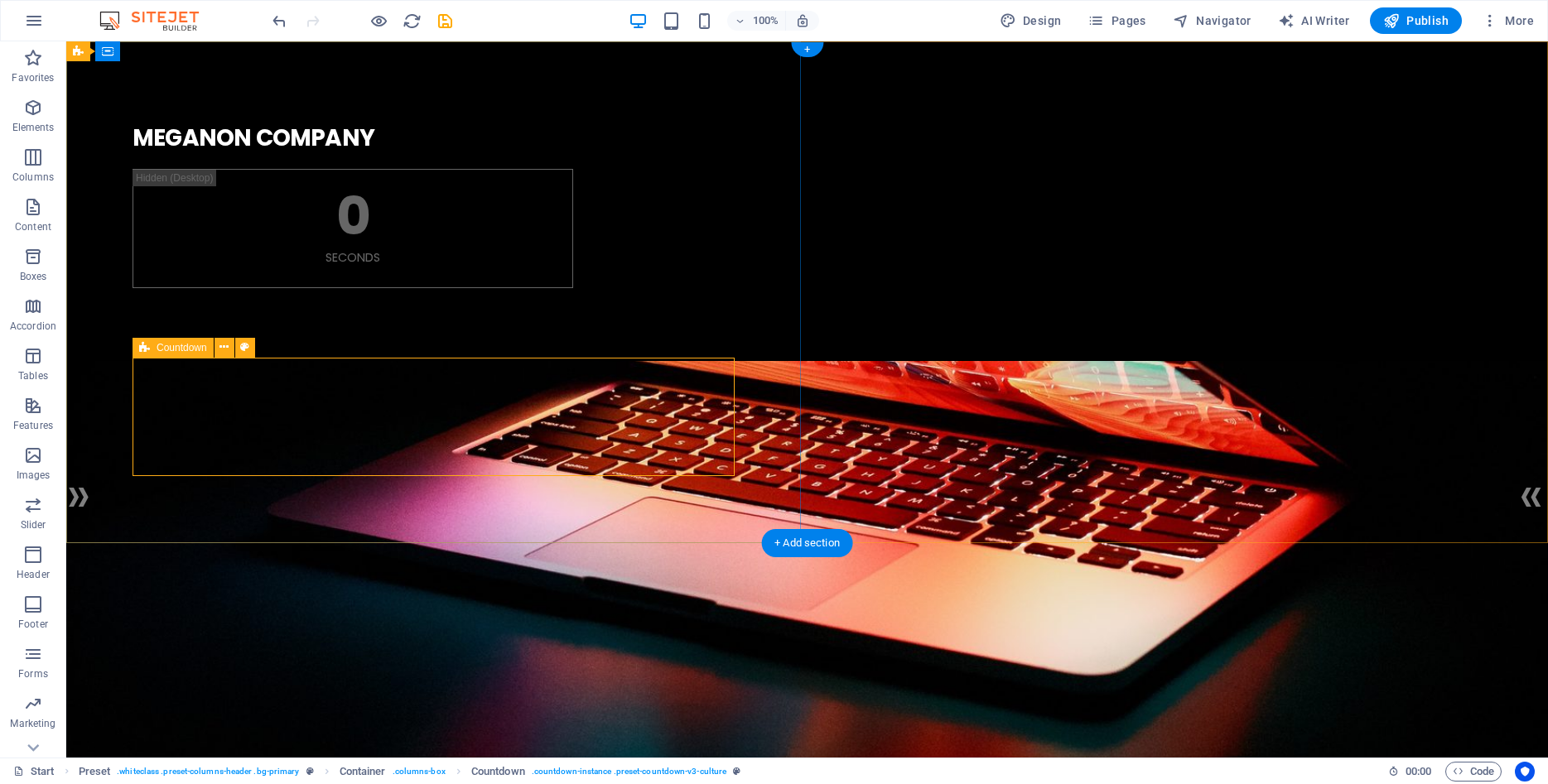
drag, startPoint x: 101, startPoint y: 248, endPoint x: 327, endPoint y: 369, distance: 256.4
click at [262, 242] on div "0" at bounding box center [353, 217] width 399 height 53
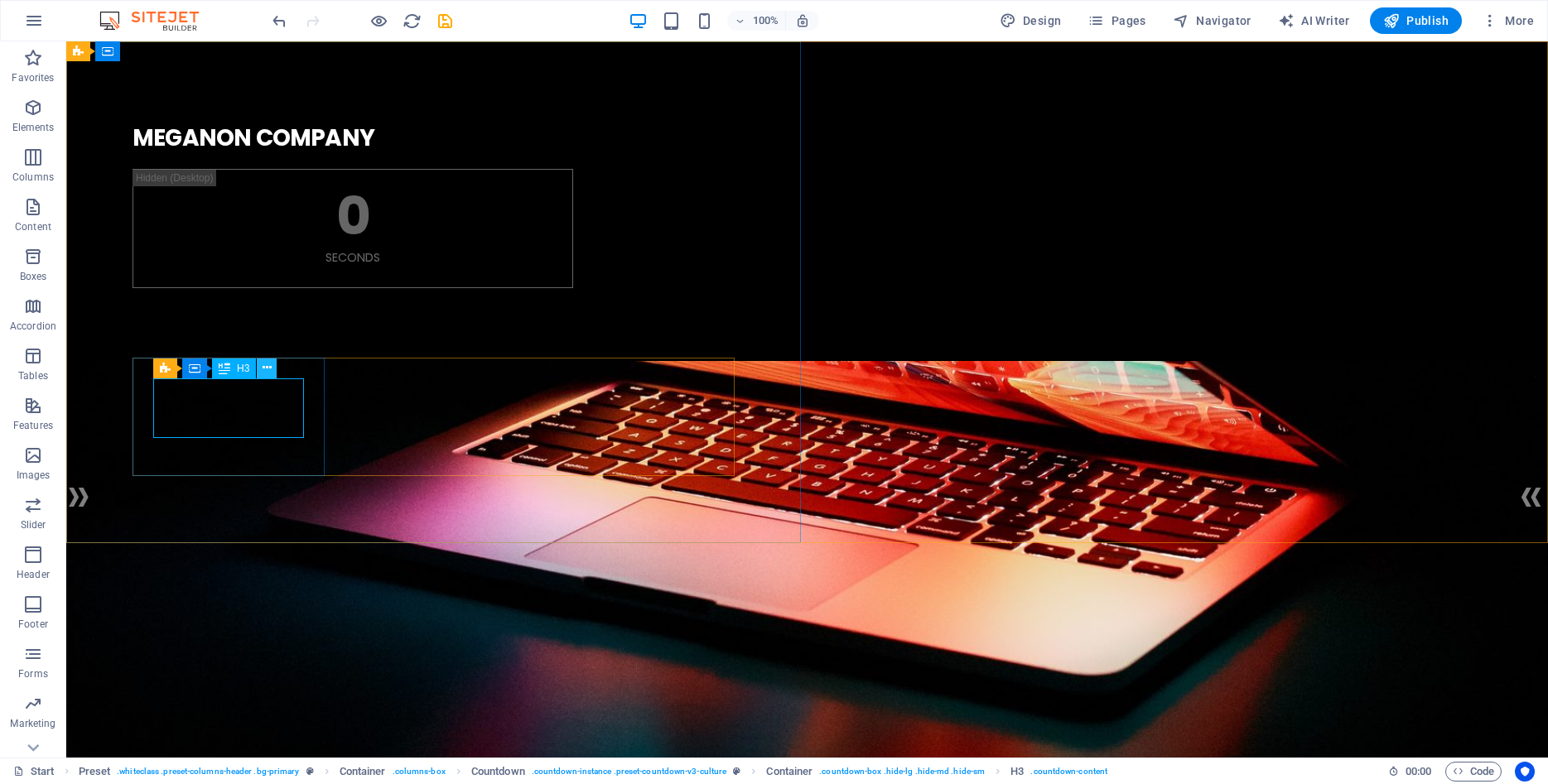
click at [267, 366] on icon at bounding box center [267, 367] width 9 height 17
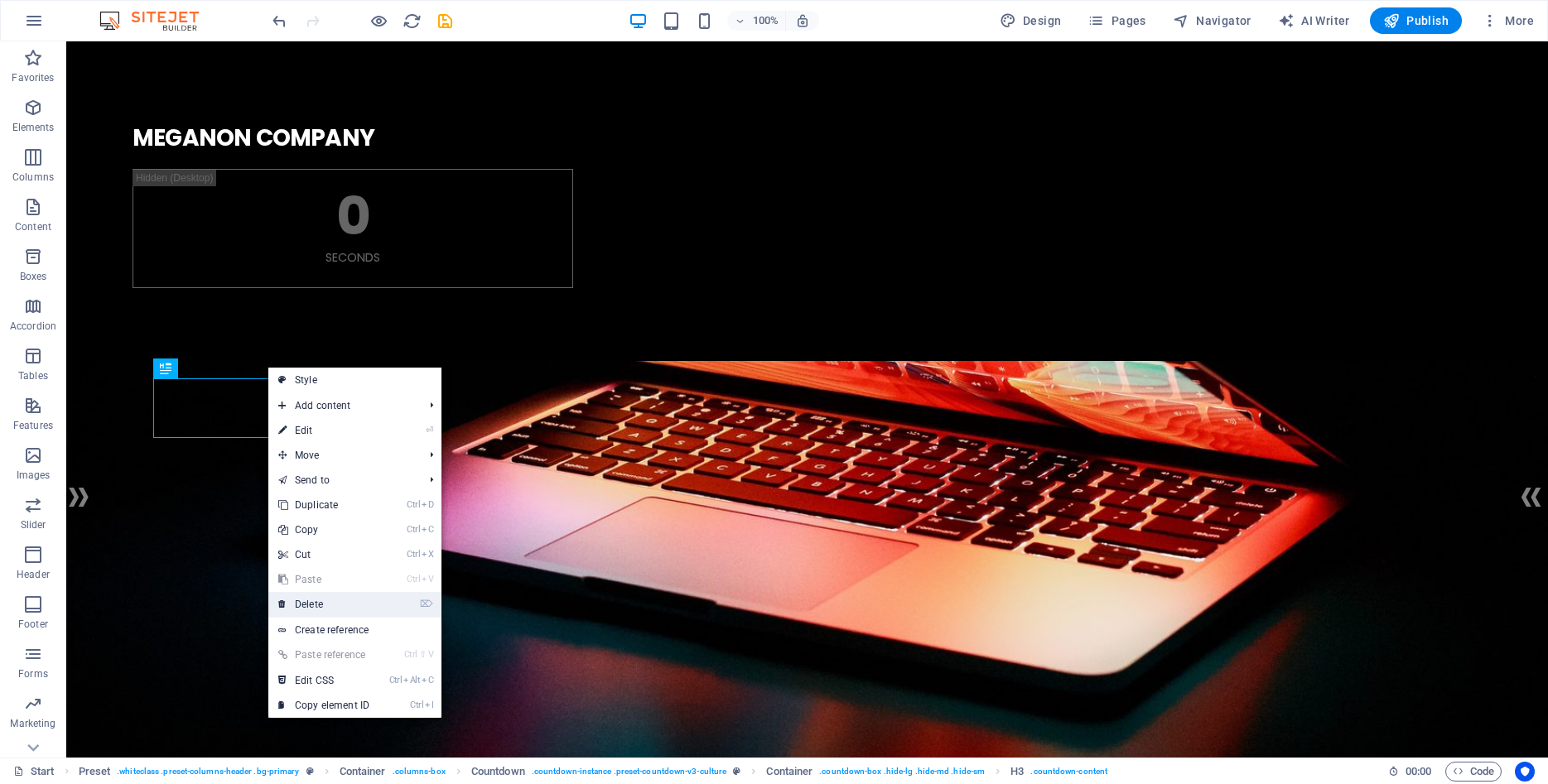
click at [323, 601] on link "⌦ Delete" at bounding box center [323, 604] width 111 height 25
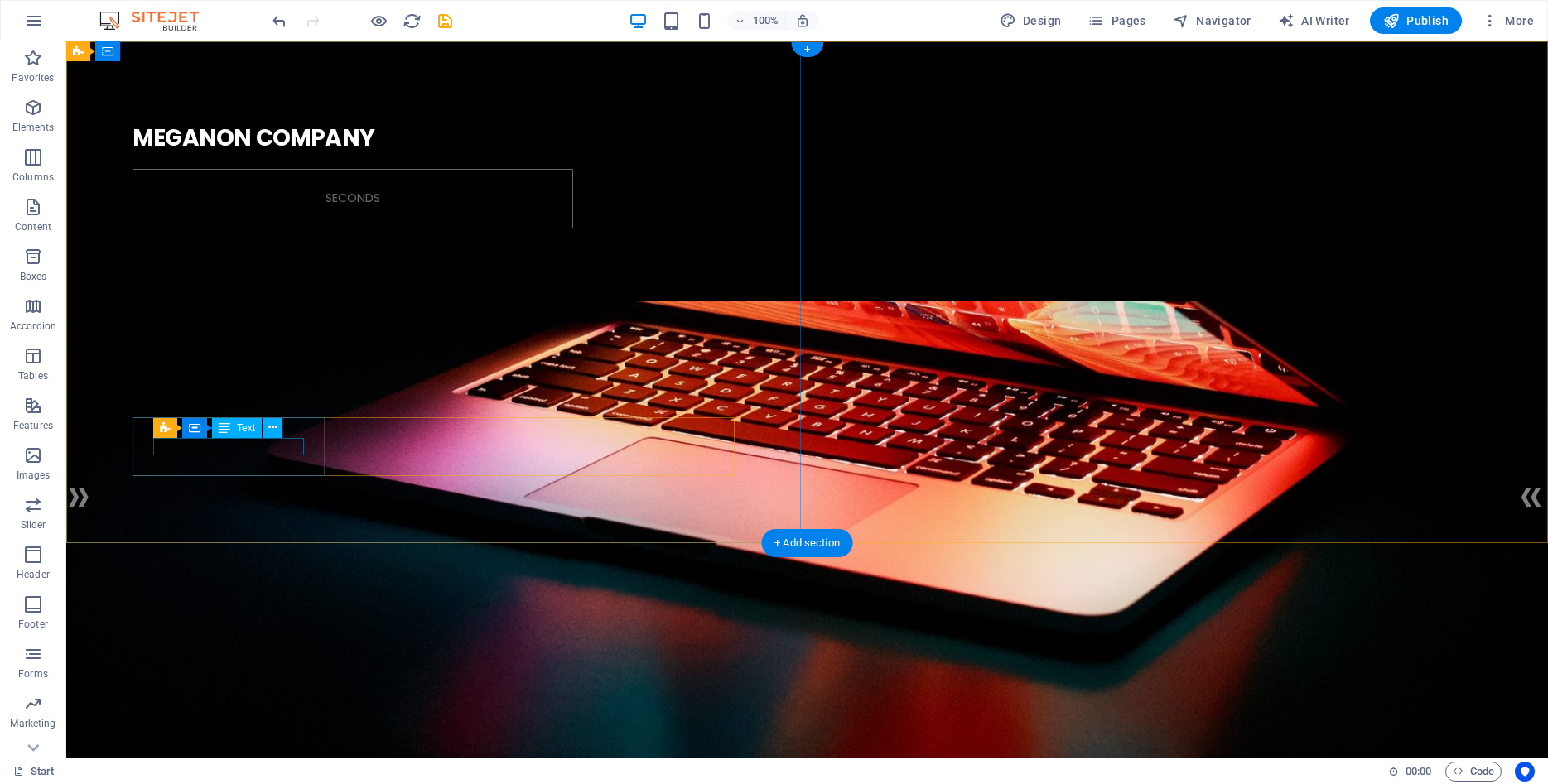
click at [251, 207] on div "Seconds" at bounding box center [353, 199] width 399 height 18
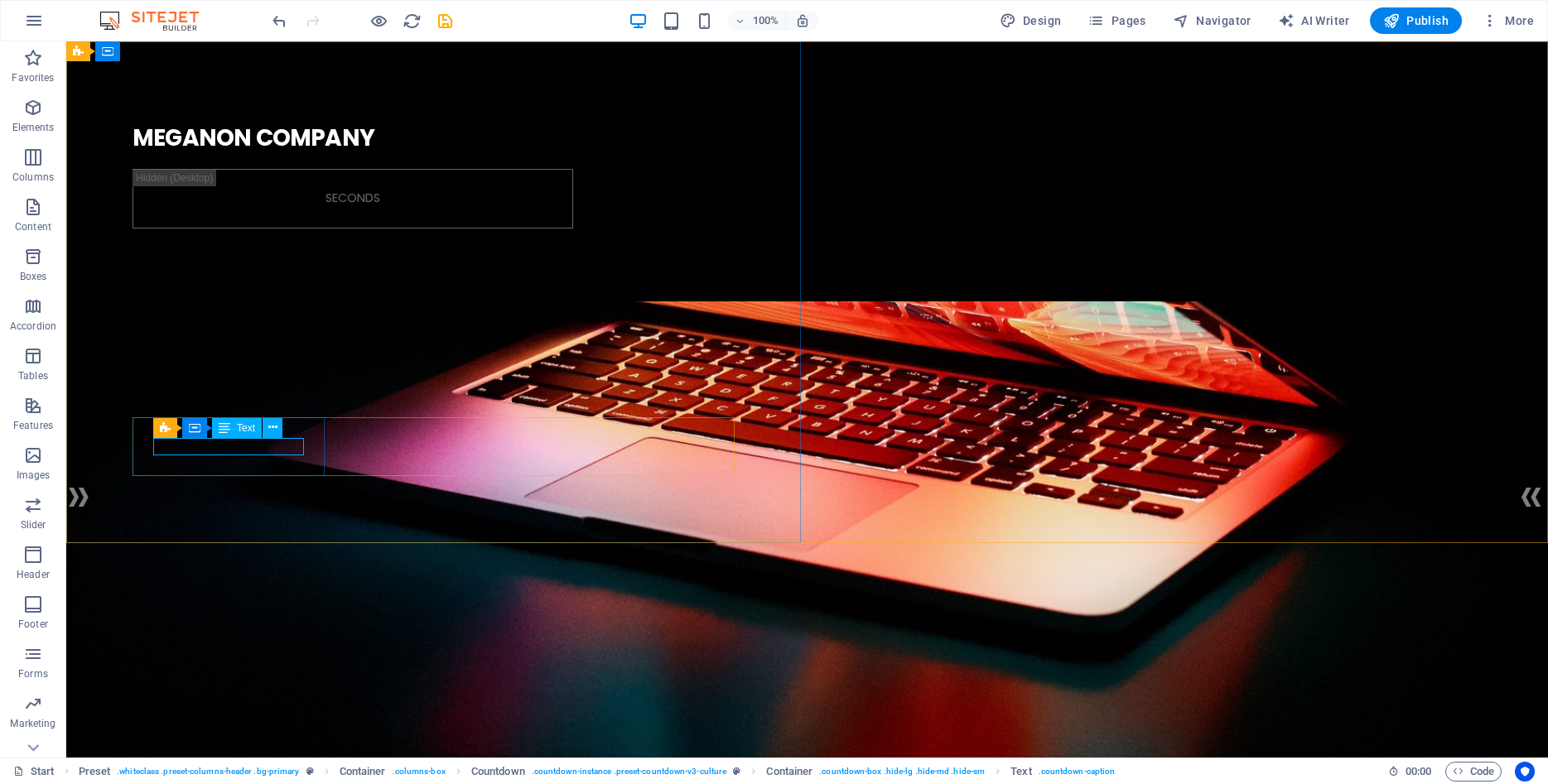
click at [243, 428] on span "Text" at bounding box center [246, 428] width 18 height 10
click at [273, 430] on icon at bounding box center [273, 427] width 9 height 17
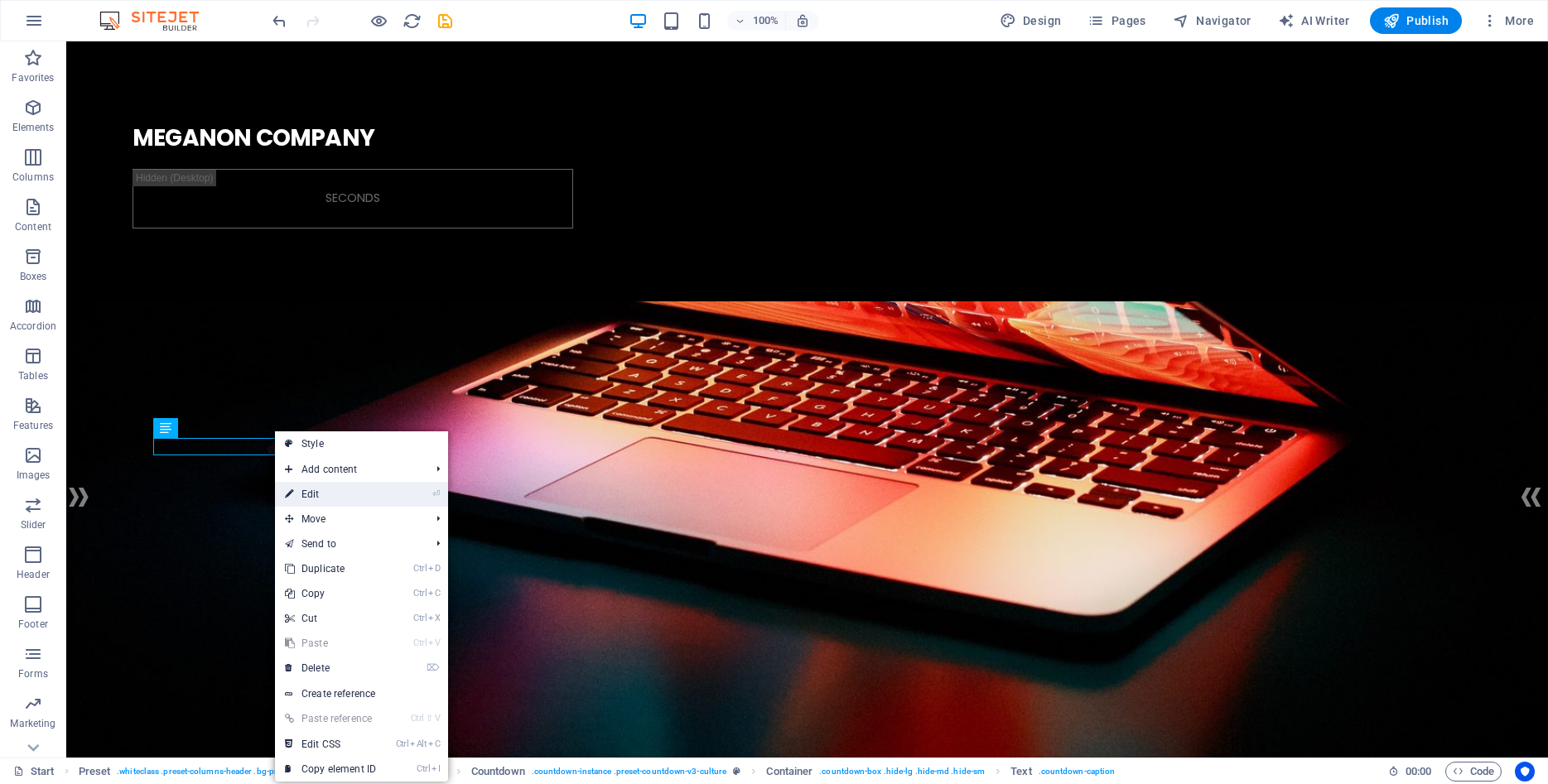
click at [305, 492] on link "⏎ Edit" at bounding box center [330, 494] width 111 height 25
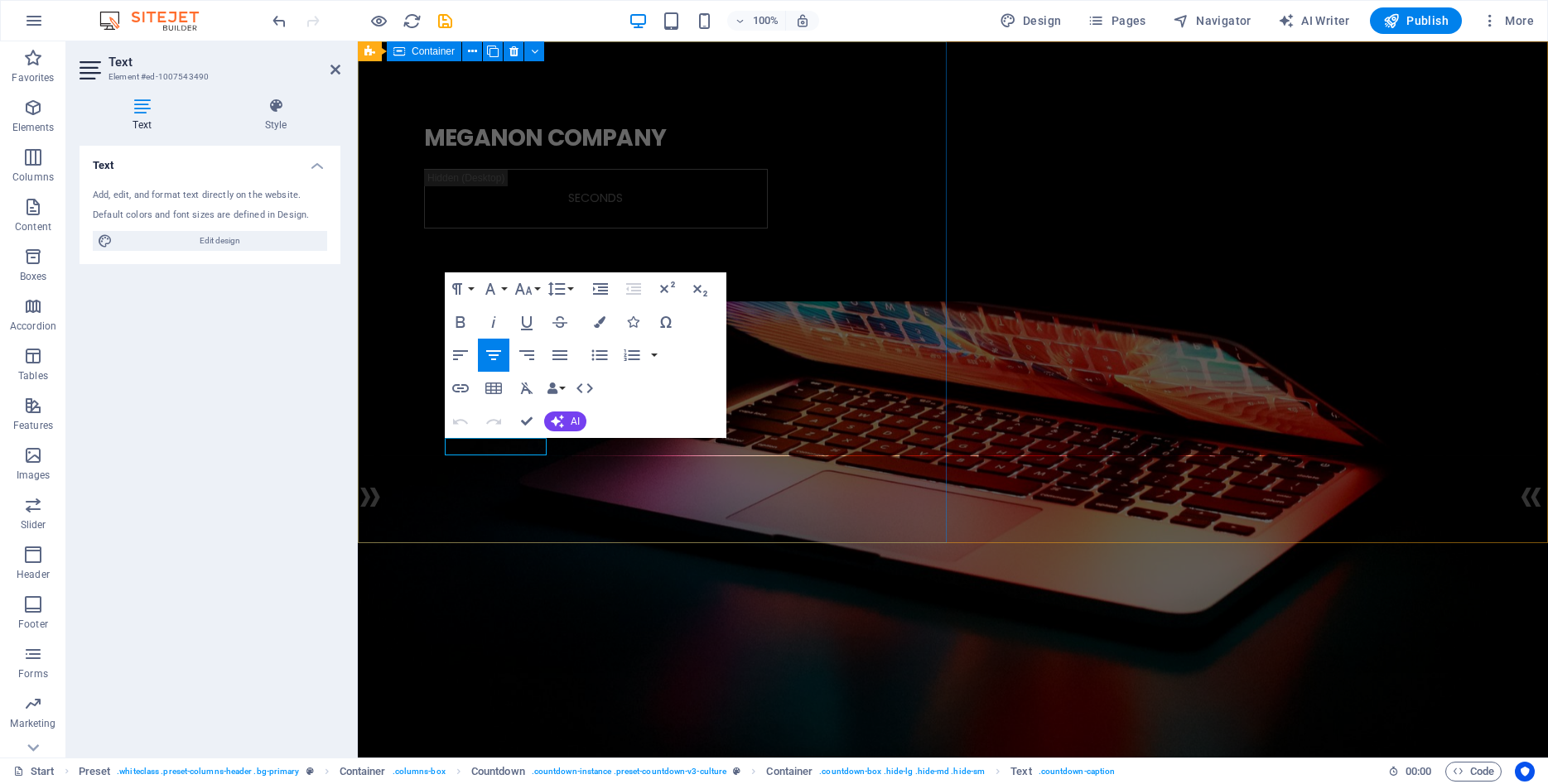
click at [869, 295] on div ". MEGANON COMPANY Seconds" at bounding box center [953, 168] width 1190 height 253
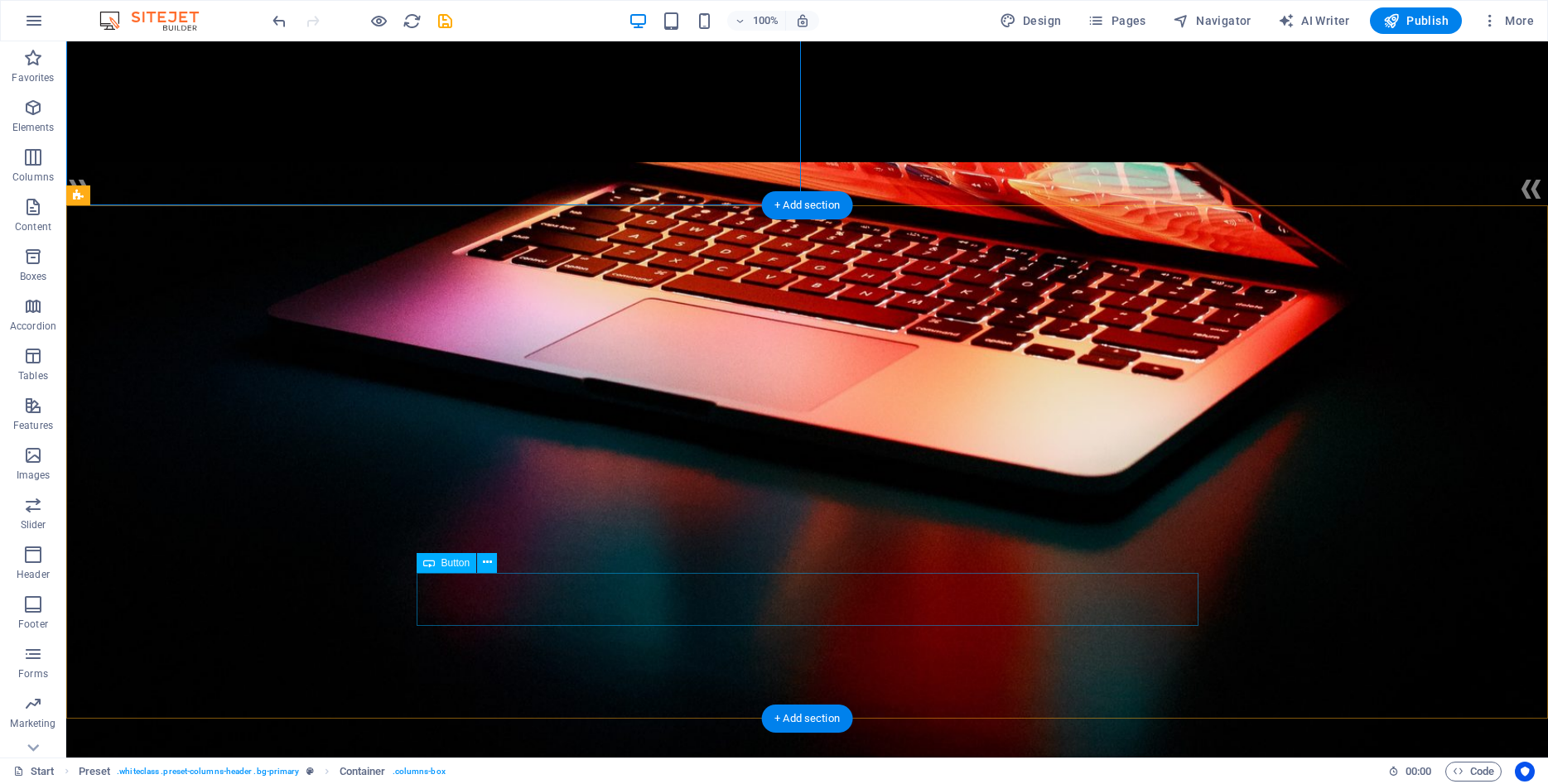
scroll to position [337, 0]
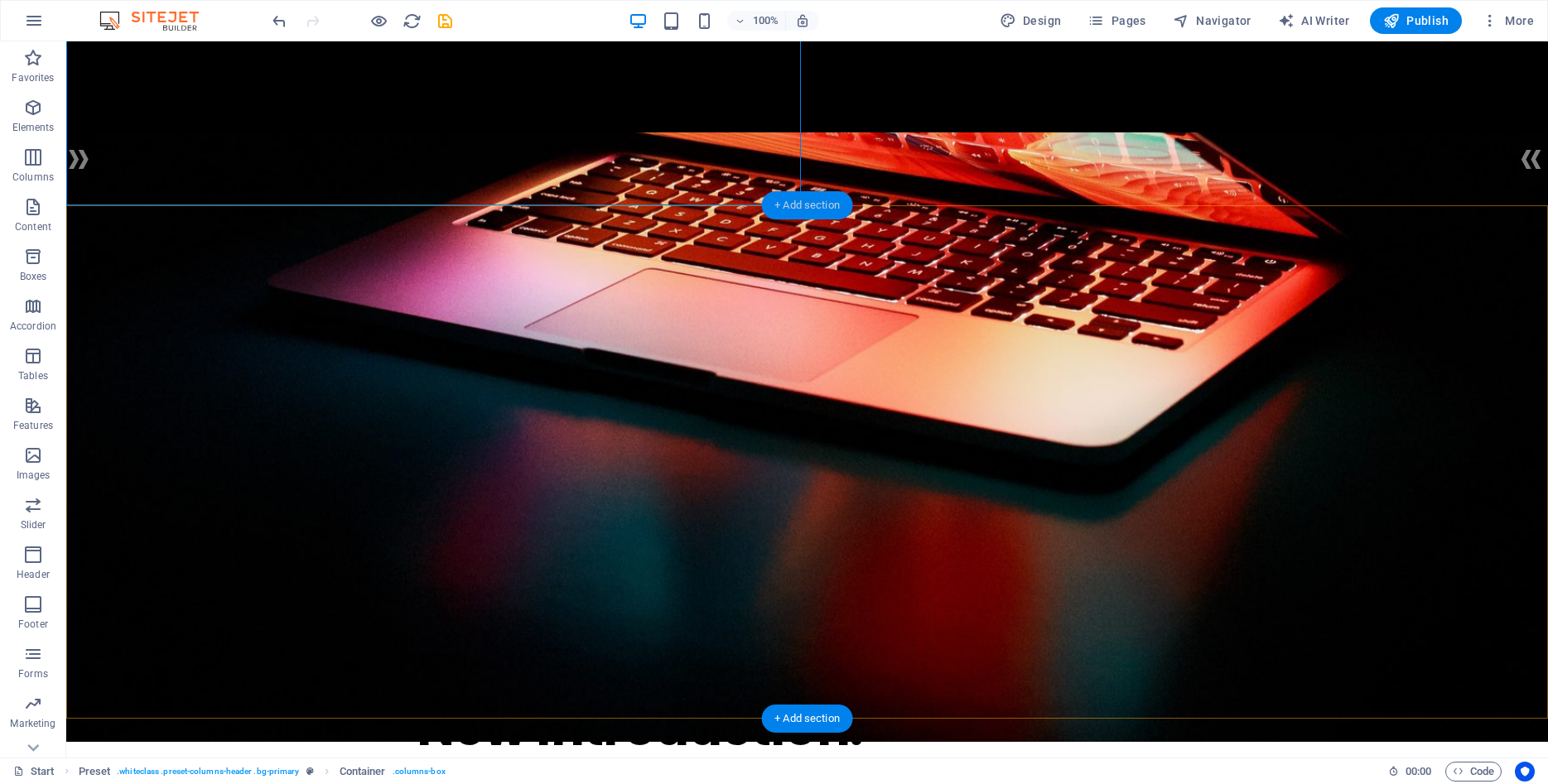
click at [784, 202] on div "+ Add section" at bounding box center [807, 206] width 92 height 28
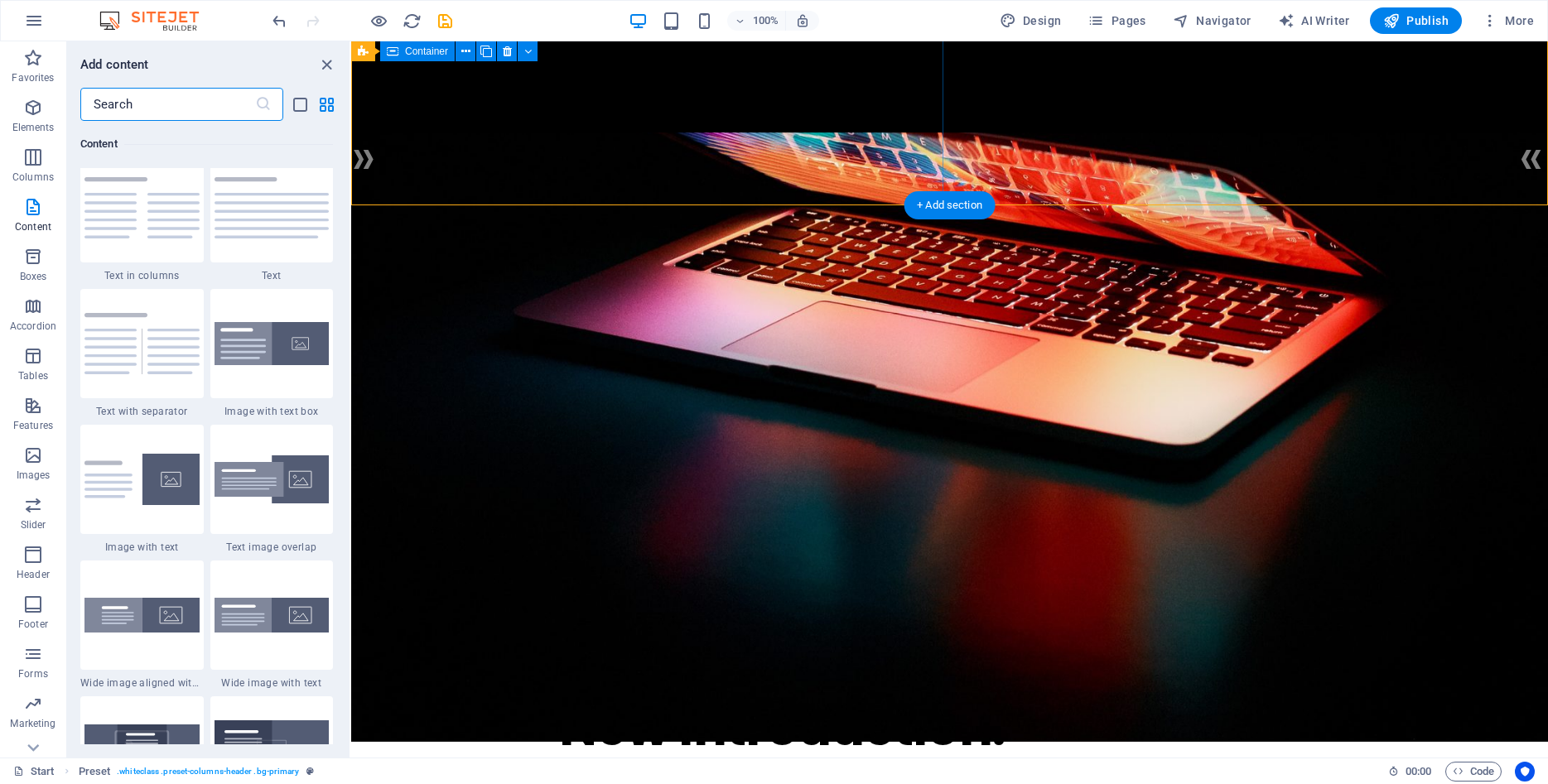
scroll to position [3019, 0]
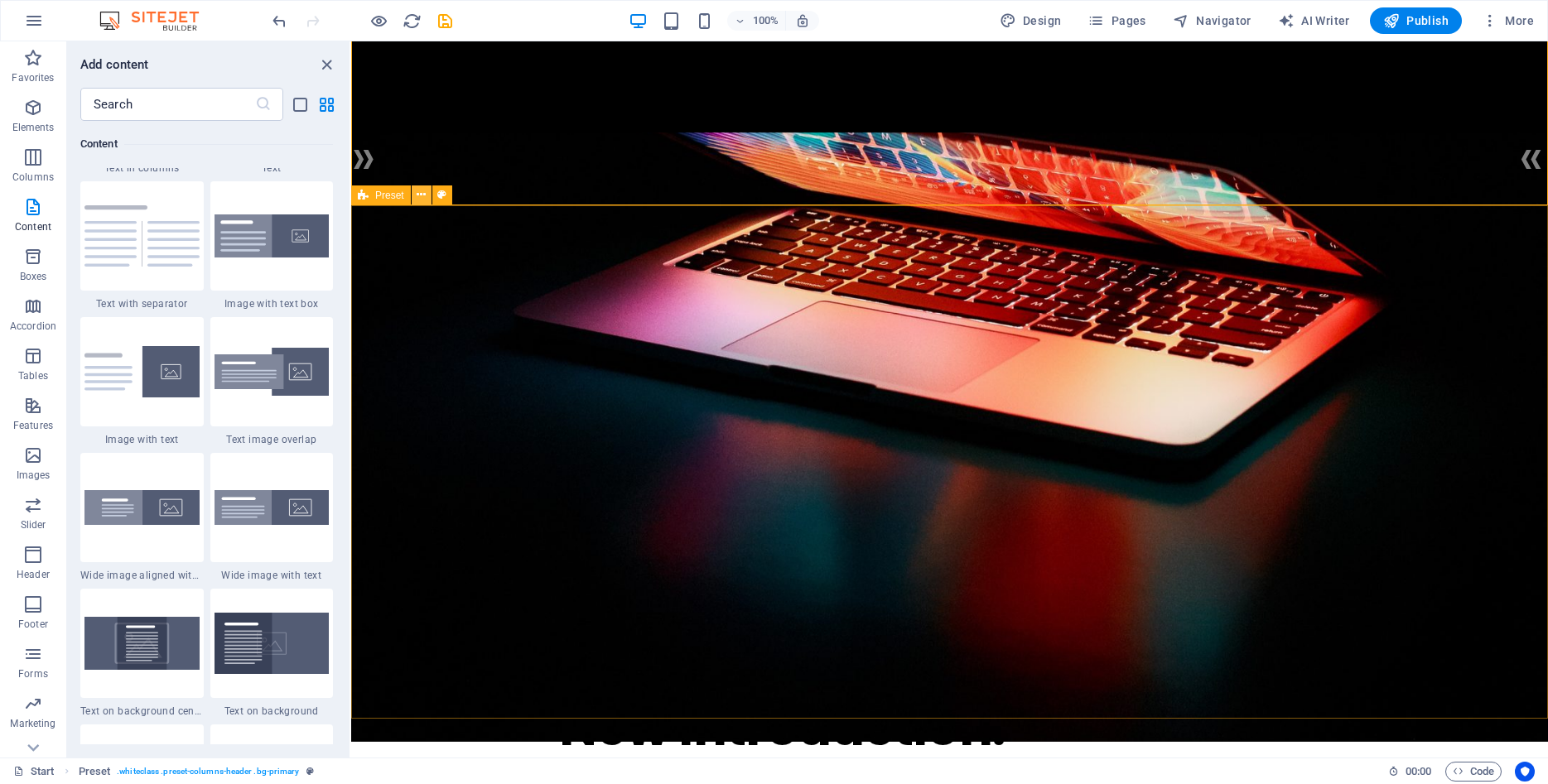
click at [421, 194] on icon at bounding box center [421, 195] width 9 height 17
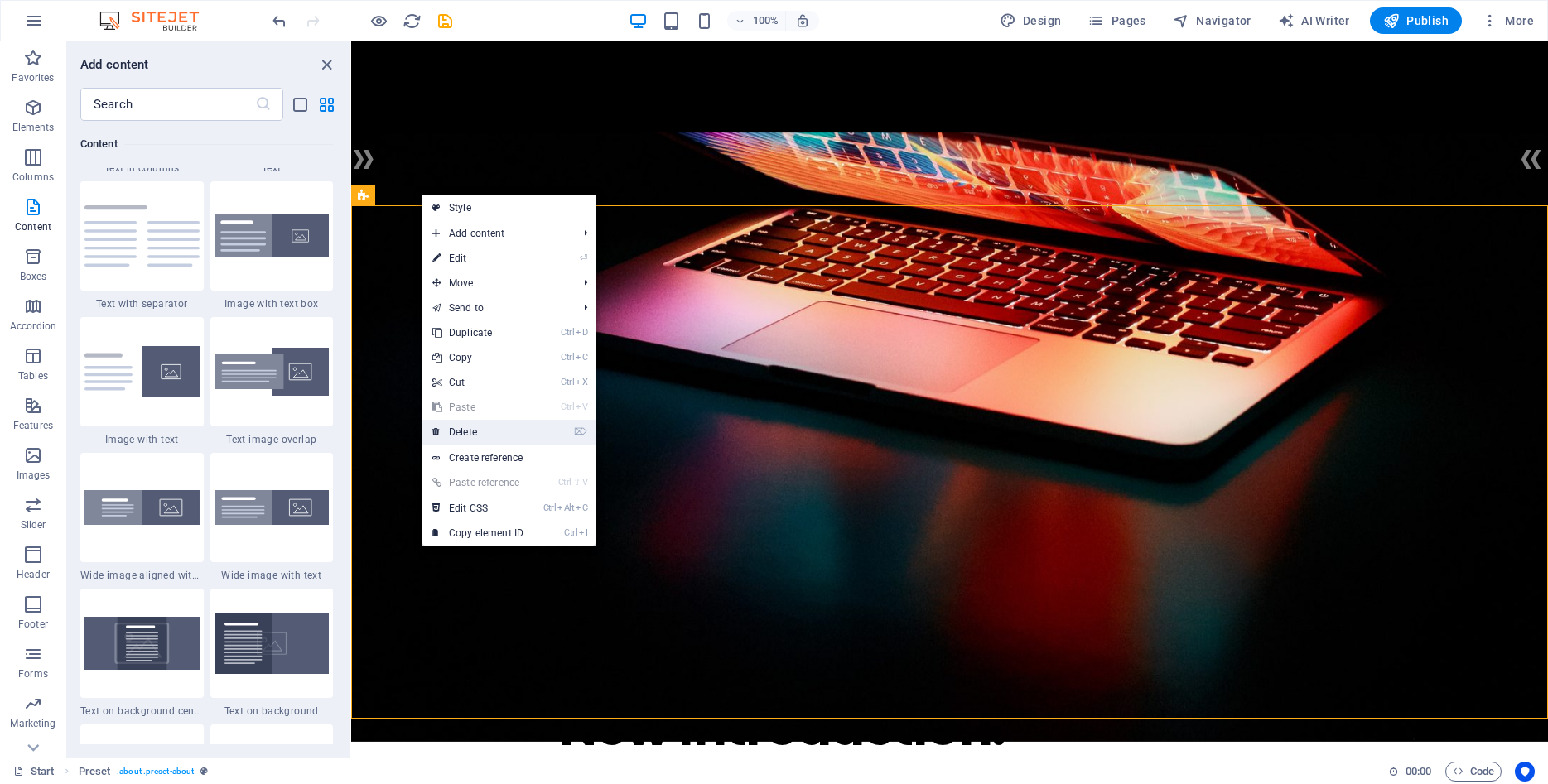
click at [470, 428] on link "⌦ Delete" at bounding box center [478, 432] width 111 height 25
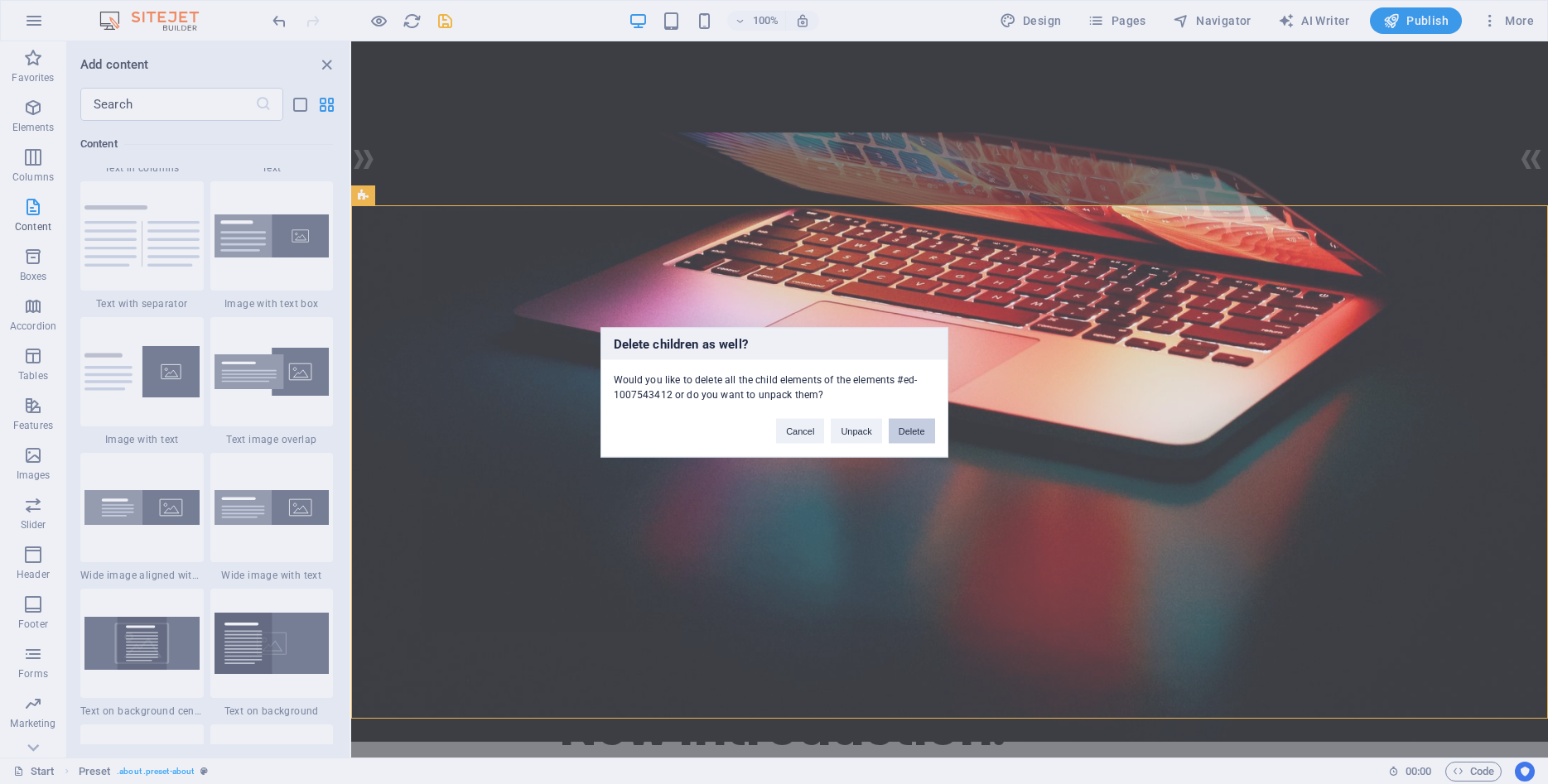
click at [913, 430] on button "Delete" at bounding box center [912, 431] width 47 height 25
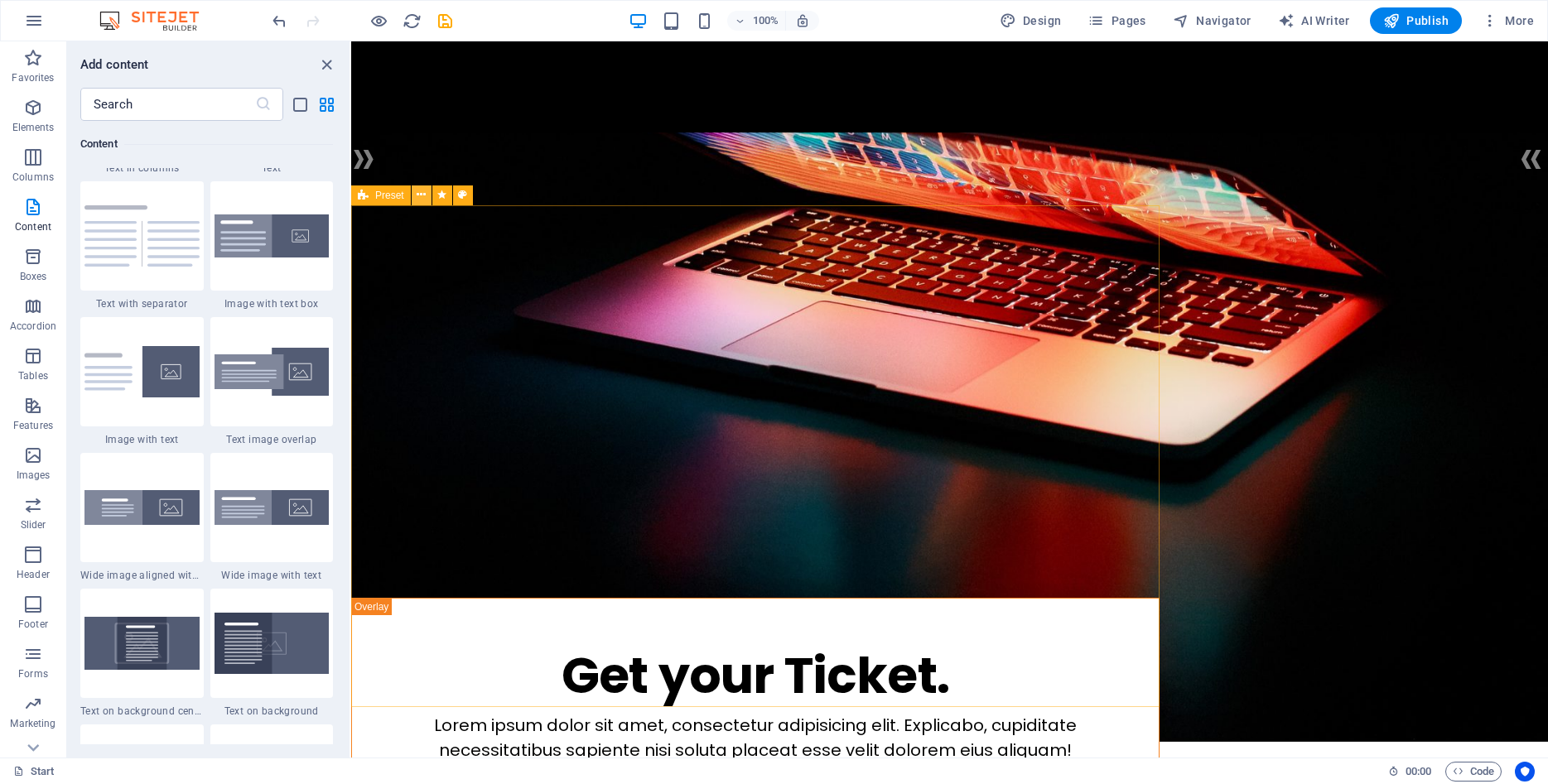
click at [424, 195] on icon at bounding box center [421, 195] width 9 height 17
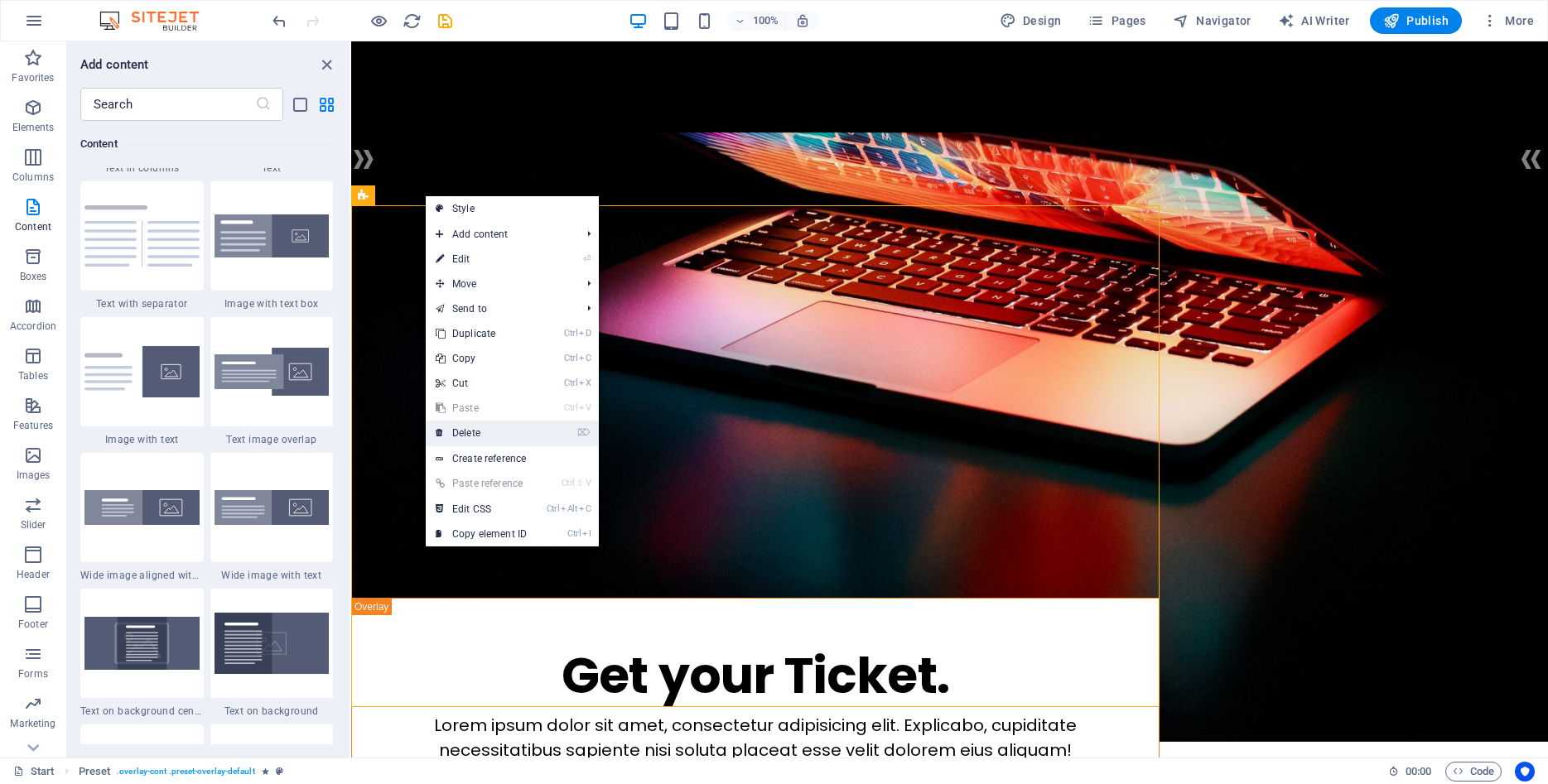
click at [476, 430] on link "⌦ Delete" at bounding box center [481, 433] width 111 height 25
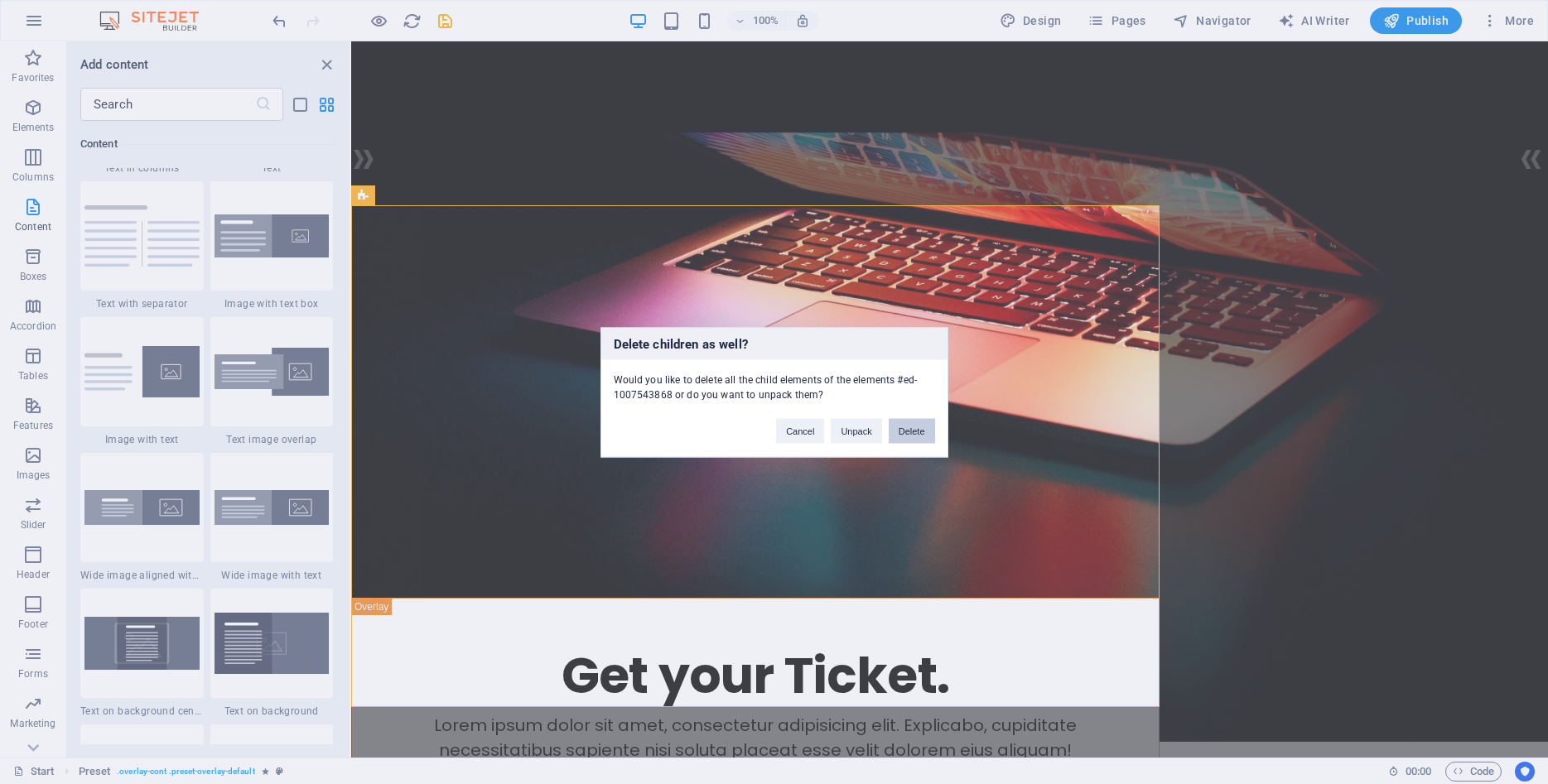
click at [926, 430] on button "Delete" at bounding box center [912, 431] width 47 height 25
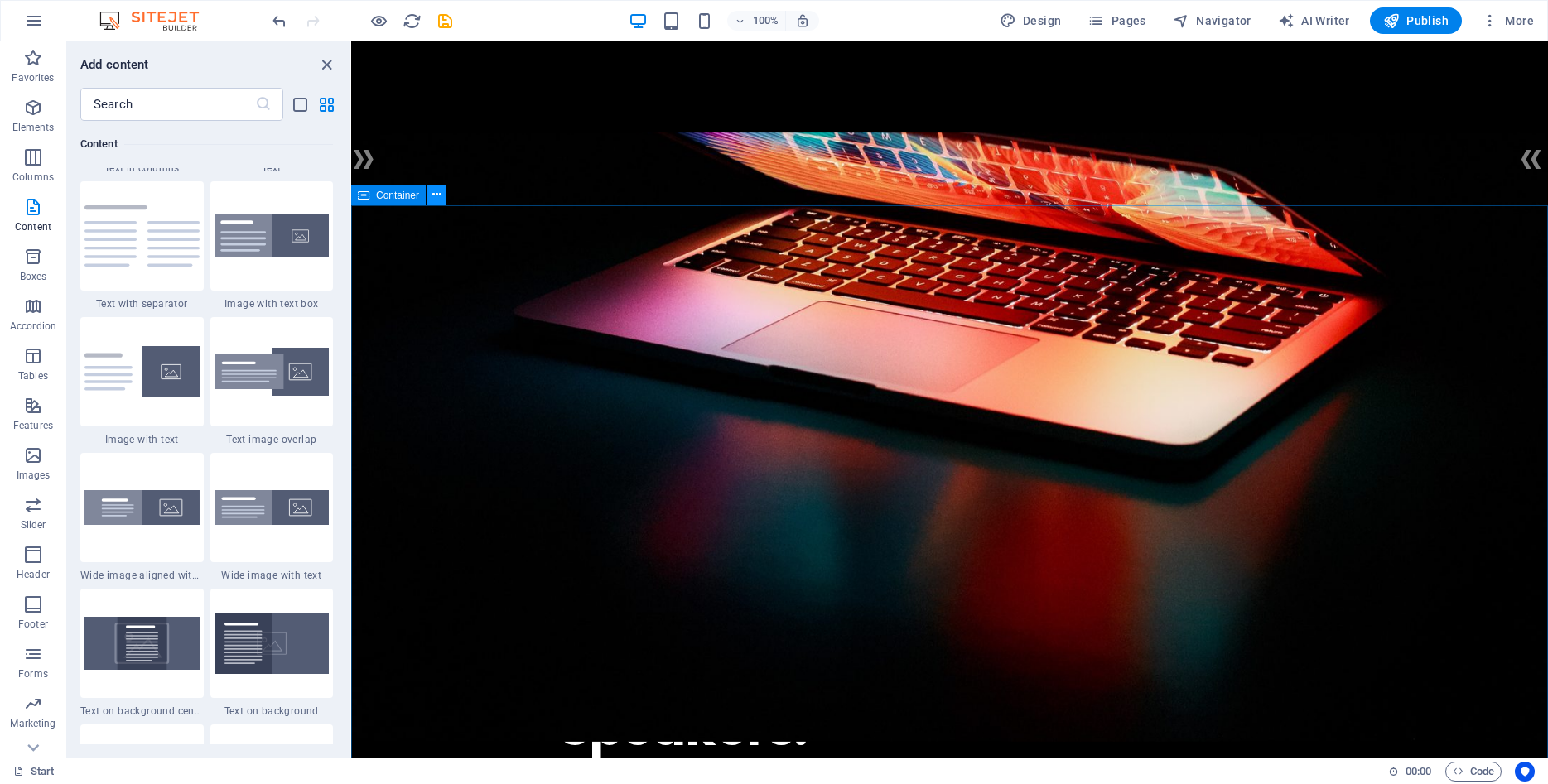
click at [436, 195] on icon at bounding box center [437, 195] width 9 height 17
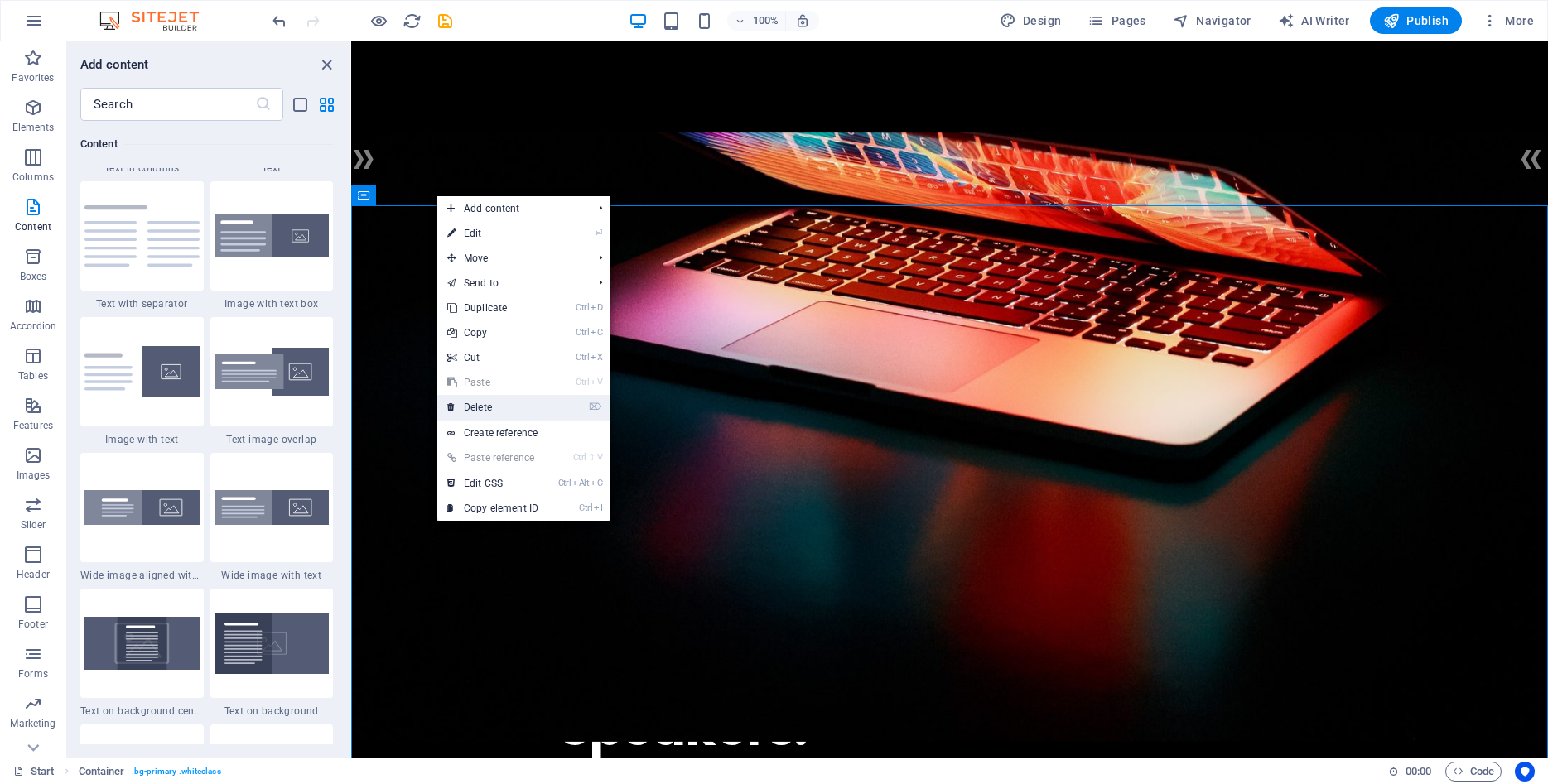
click at [475, 407] on link "⌦ Delete" at bounding box center [493, 407] width 111 height 25
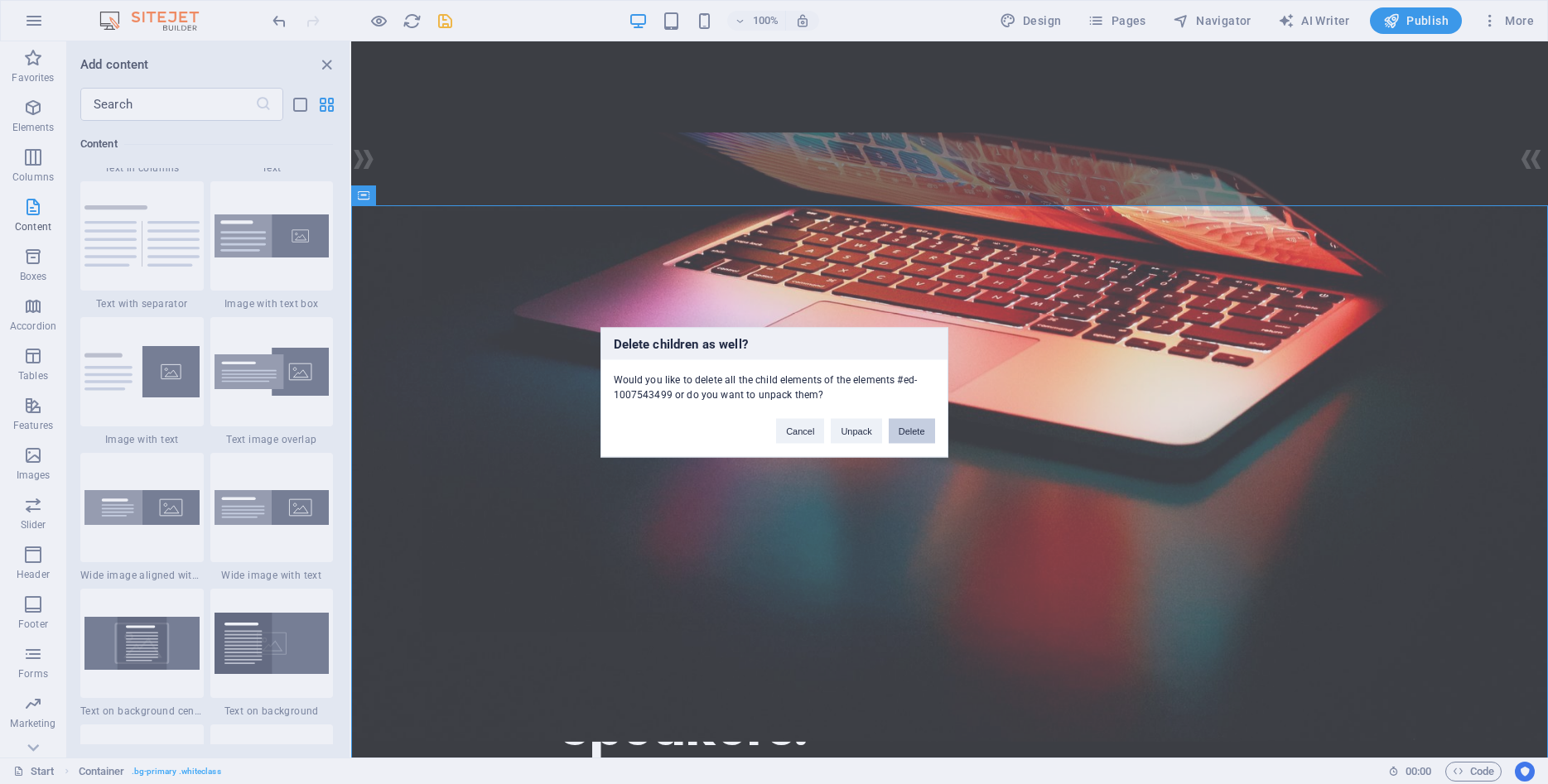
click at [911, 431] on button "Delete" at bounding box center [912, 431] width 47 height 25
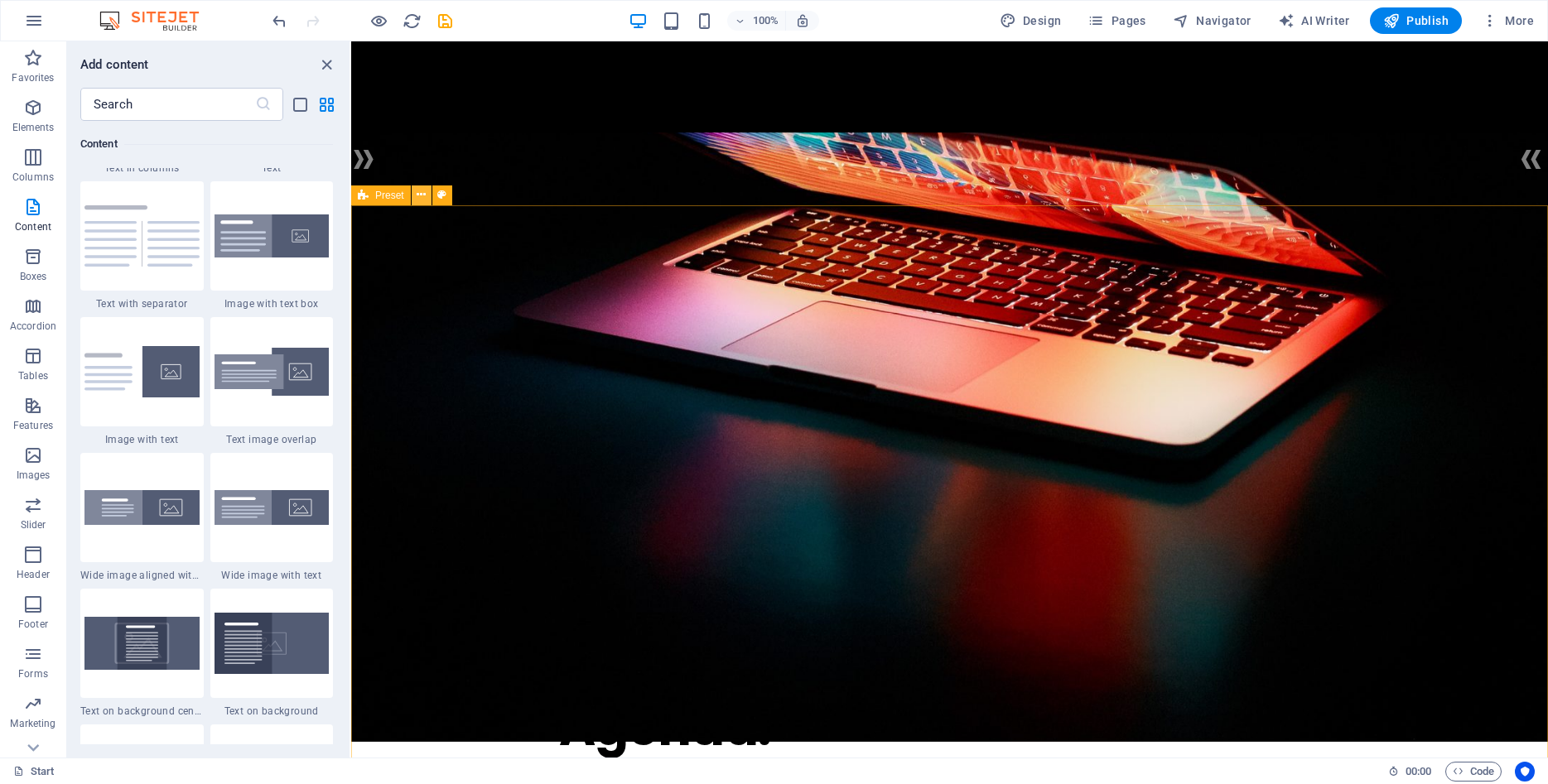
click at [422, 197] on icon at bounding box center [421, 195] width 9 height 17
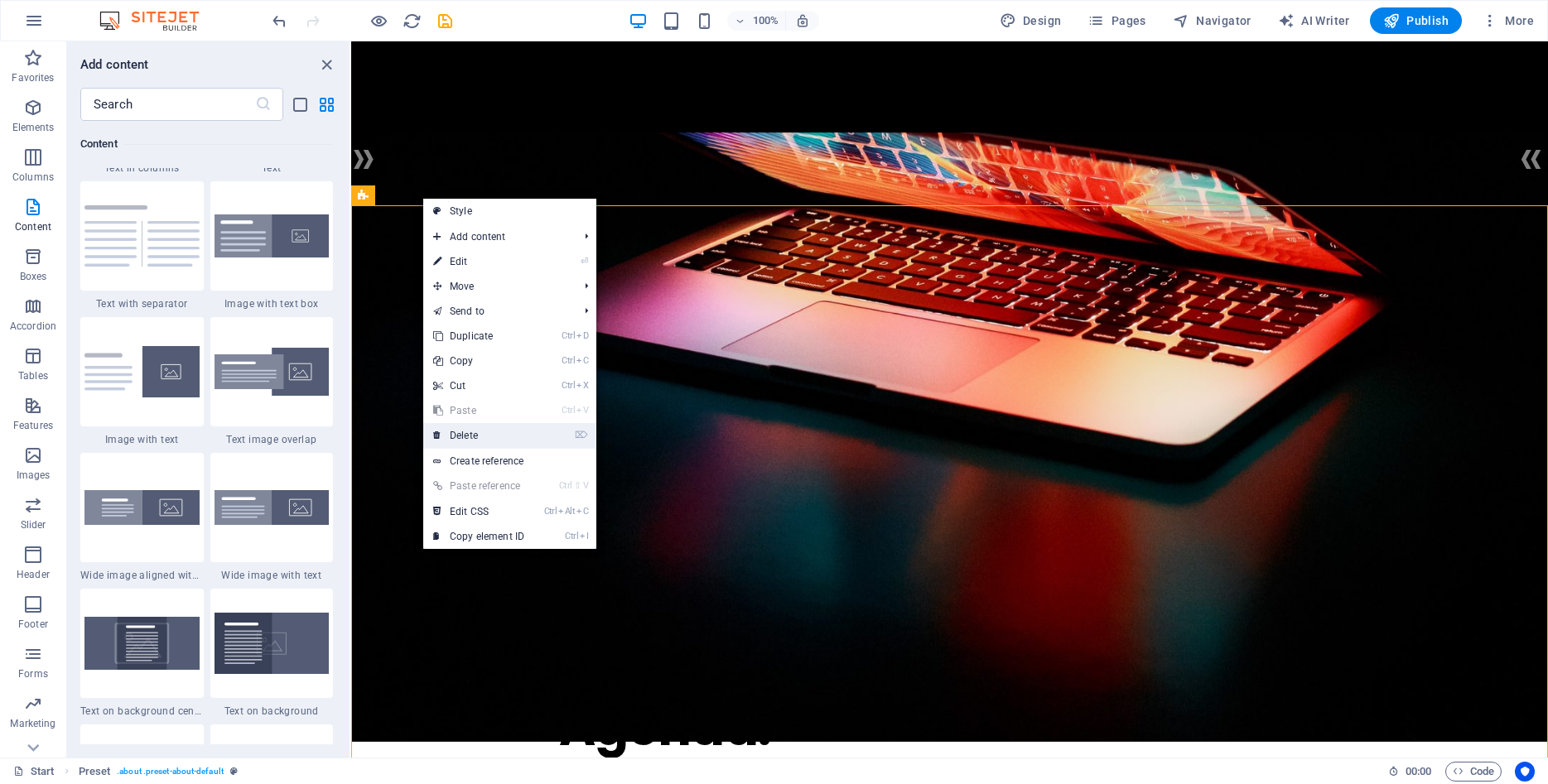
click at [478, 434] on link "⌦ Delete" at bounding box center [478, 436] width 111 height 25
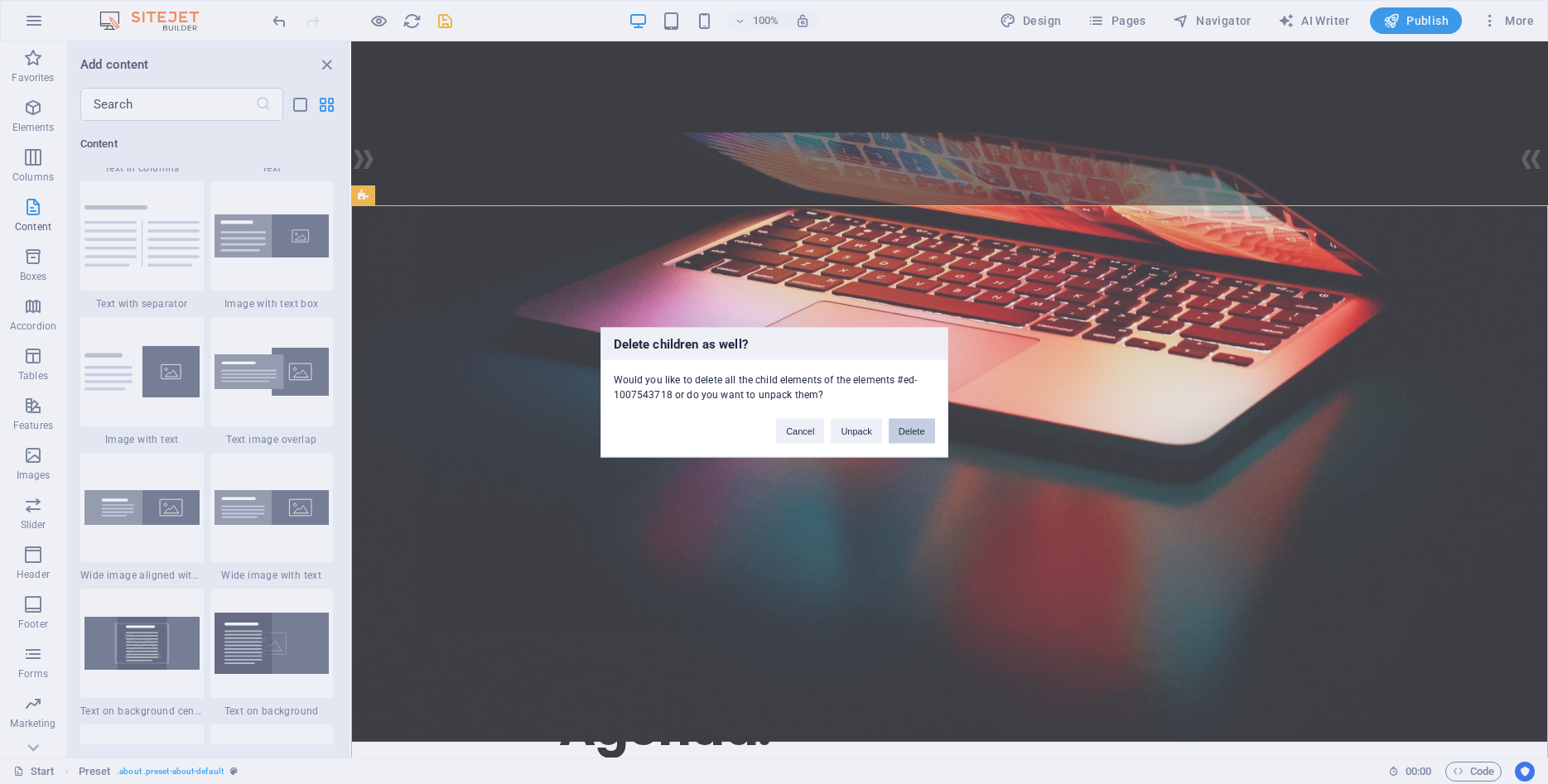
click at [914, 426] on button "Delete" at bounding box center [912, 431] width 47 height 25
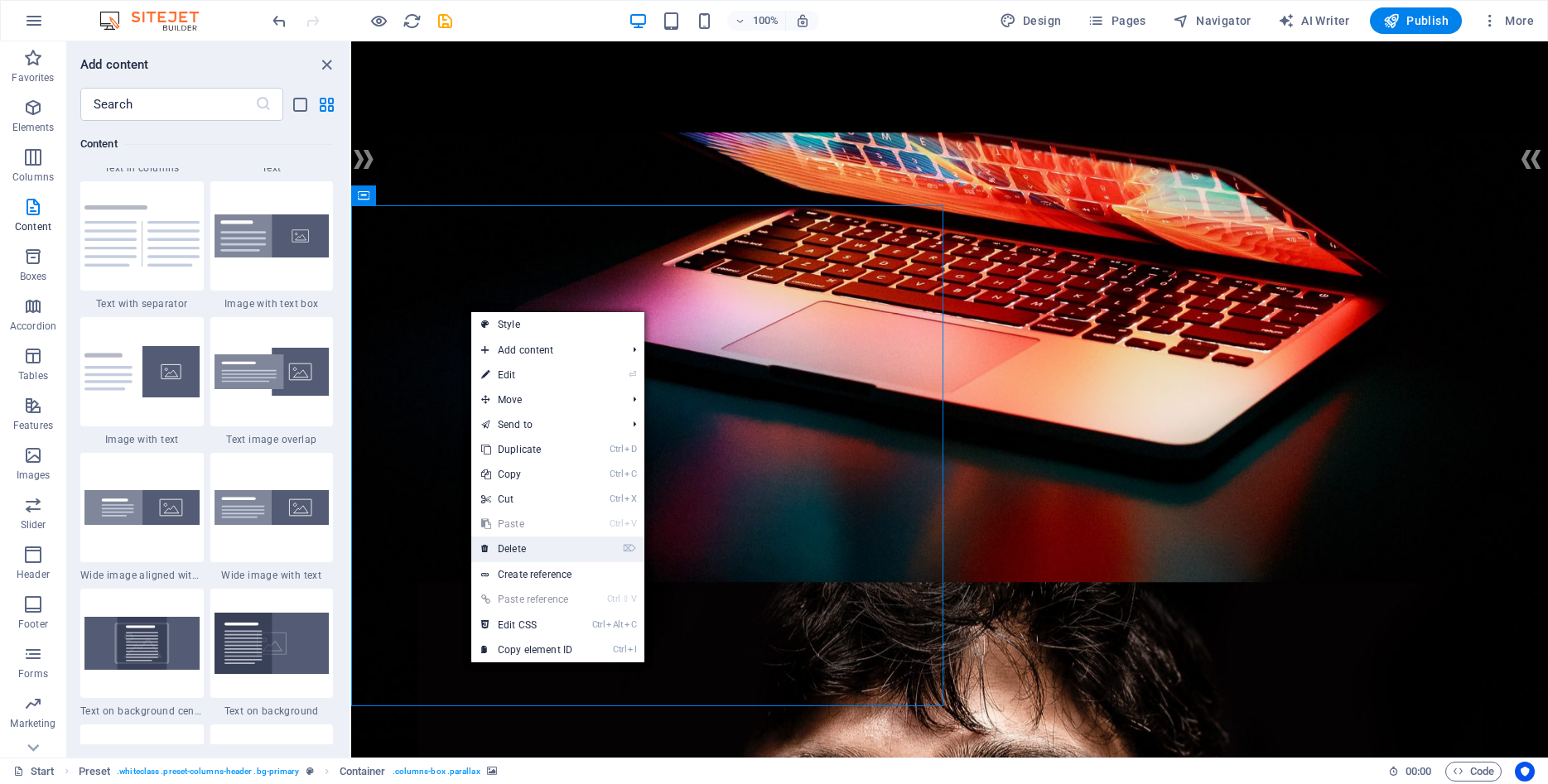
click at [517, 547] on link "⌦ Delete" at bounding box center [526, 549] width 111 height 25
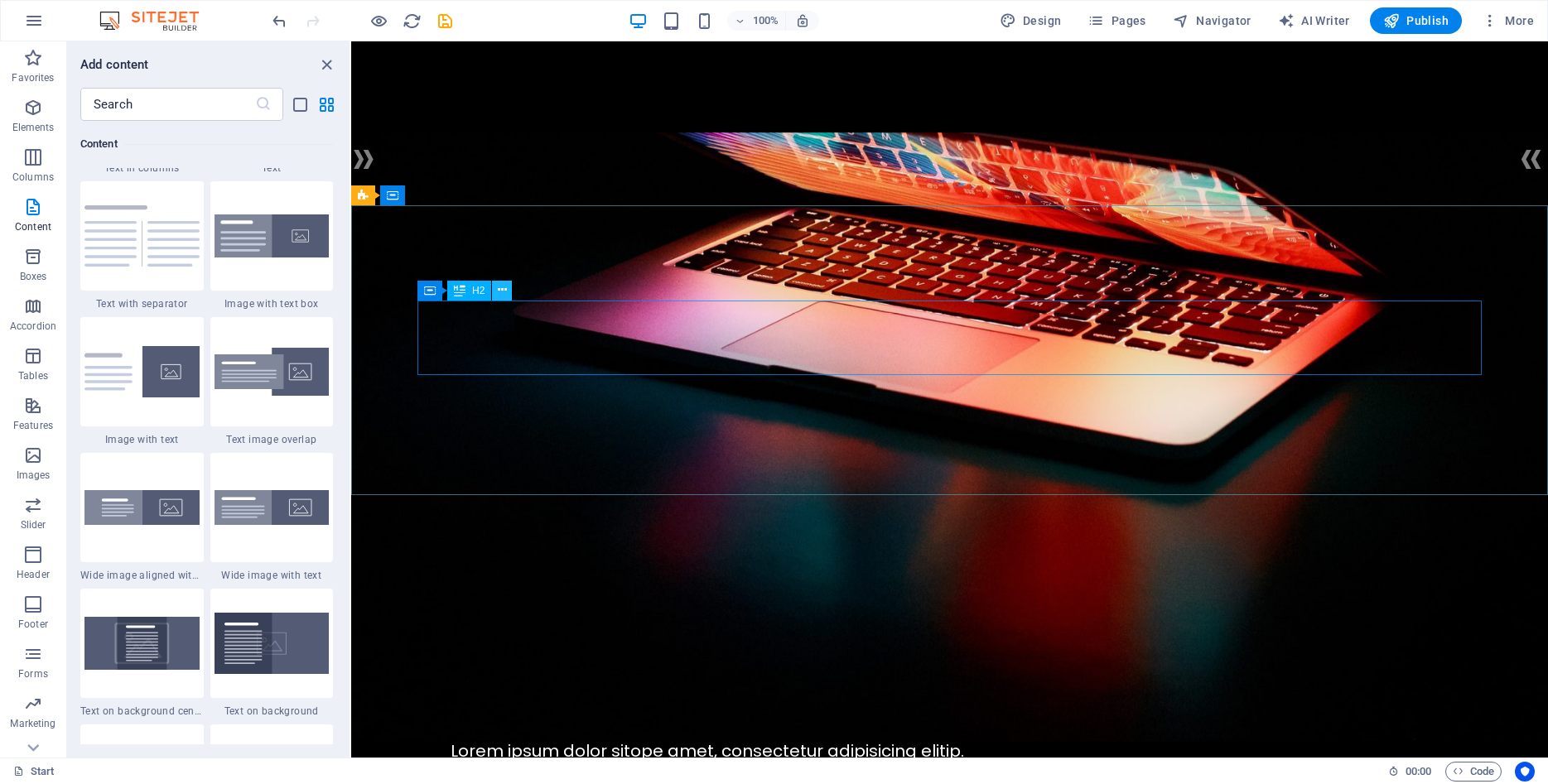
click at [498, 285] on icon at bounding box center [502, 290] width 9 height 17
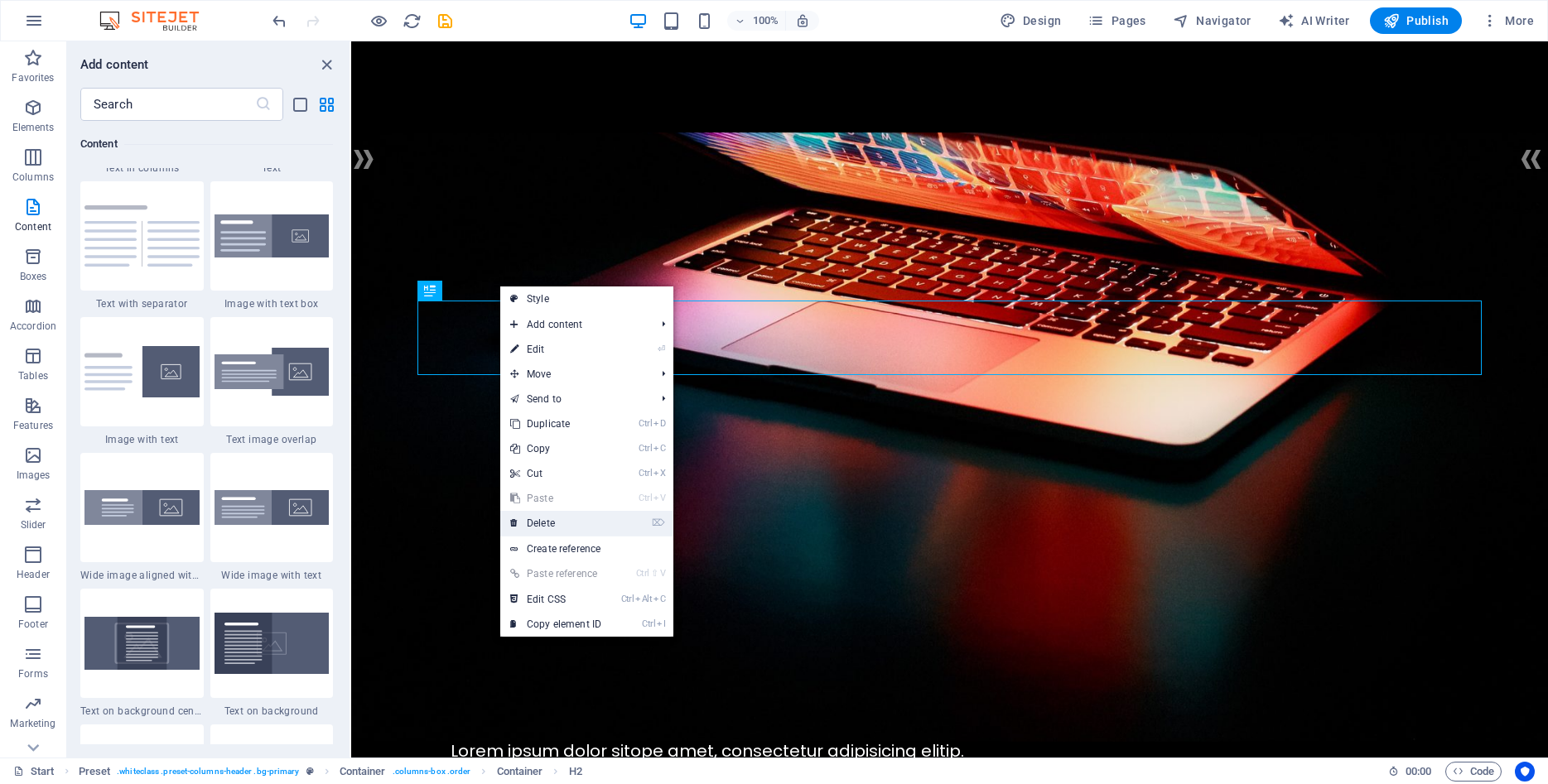
click at [543, 522] on link "⌦ Delete" at bounding box center [555, 523] width 111 height 25
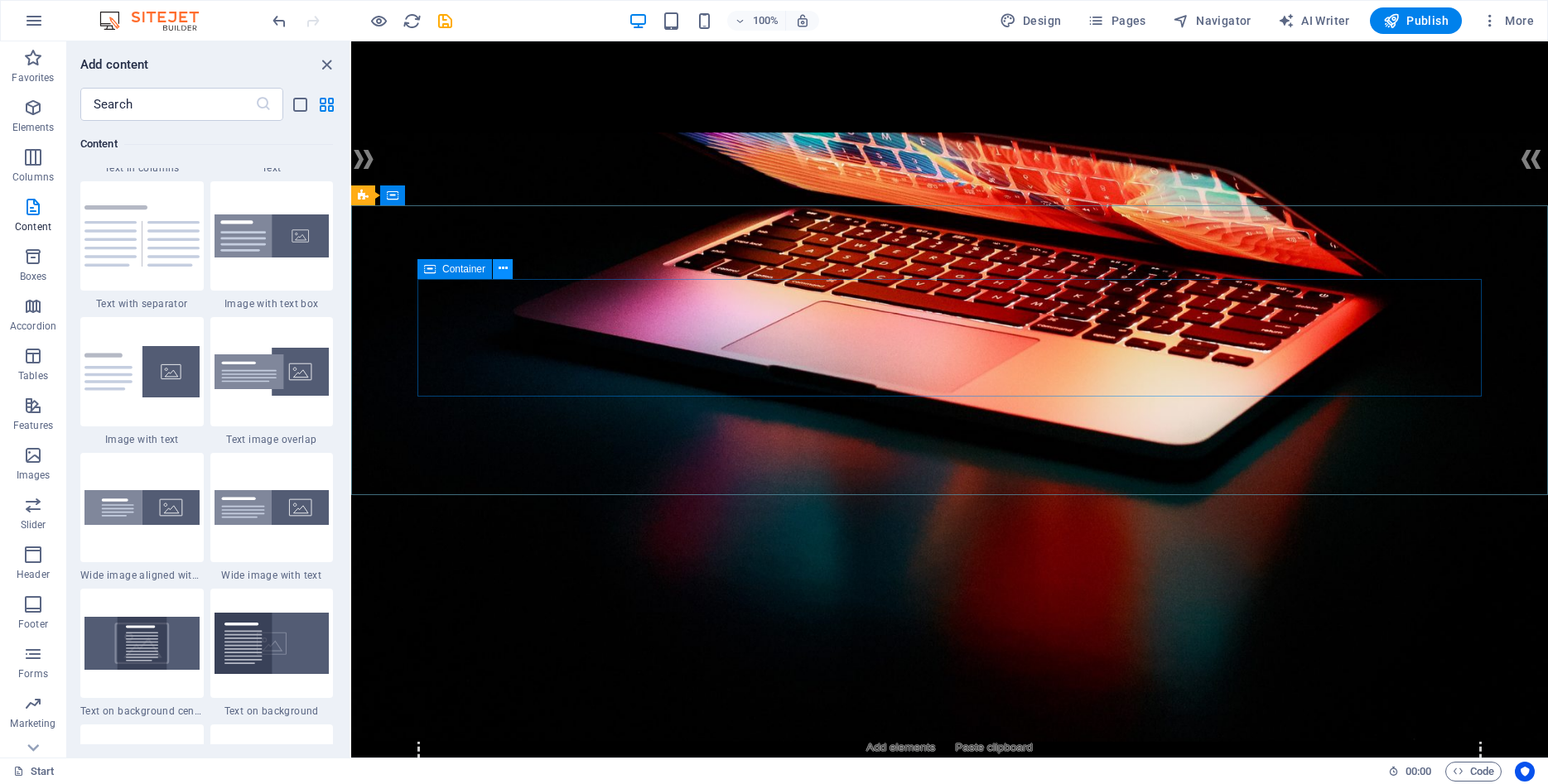
click at [498, 267] on icon at bounding box center [503, 268] width 9 height 17
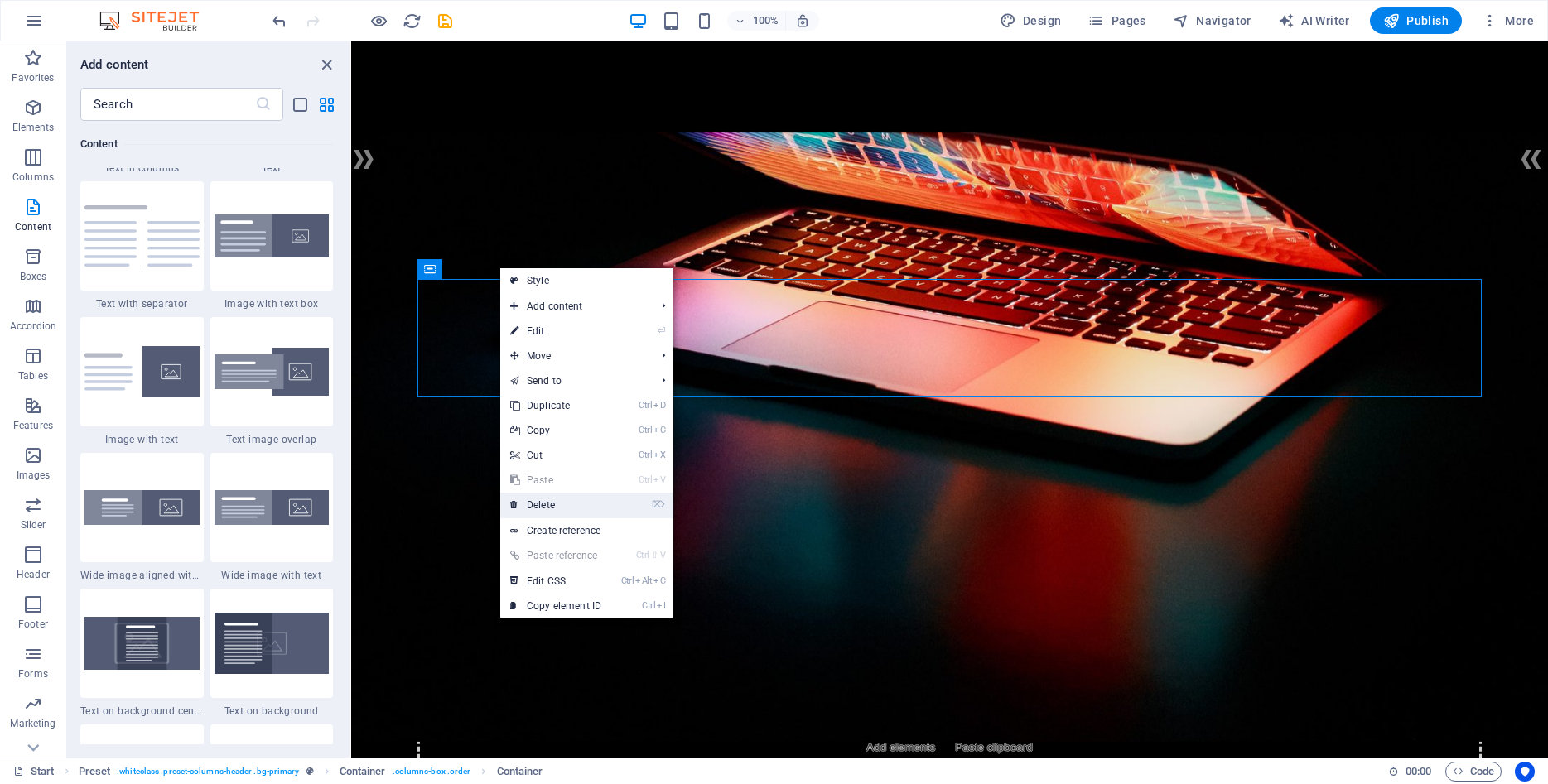
click at [539, 503] on link "⌦ Delete" at bounding box center [555, 505] width 111 height 25
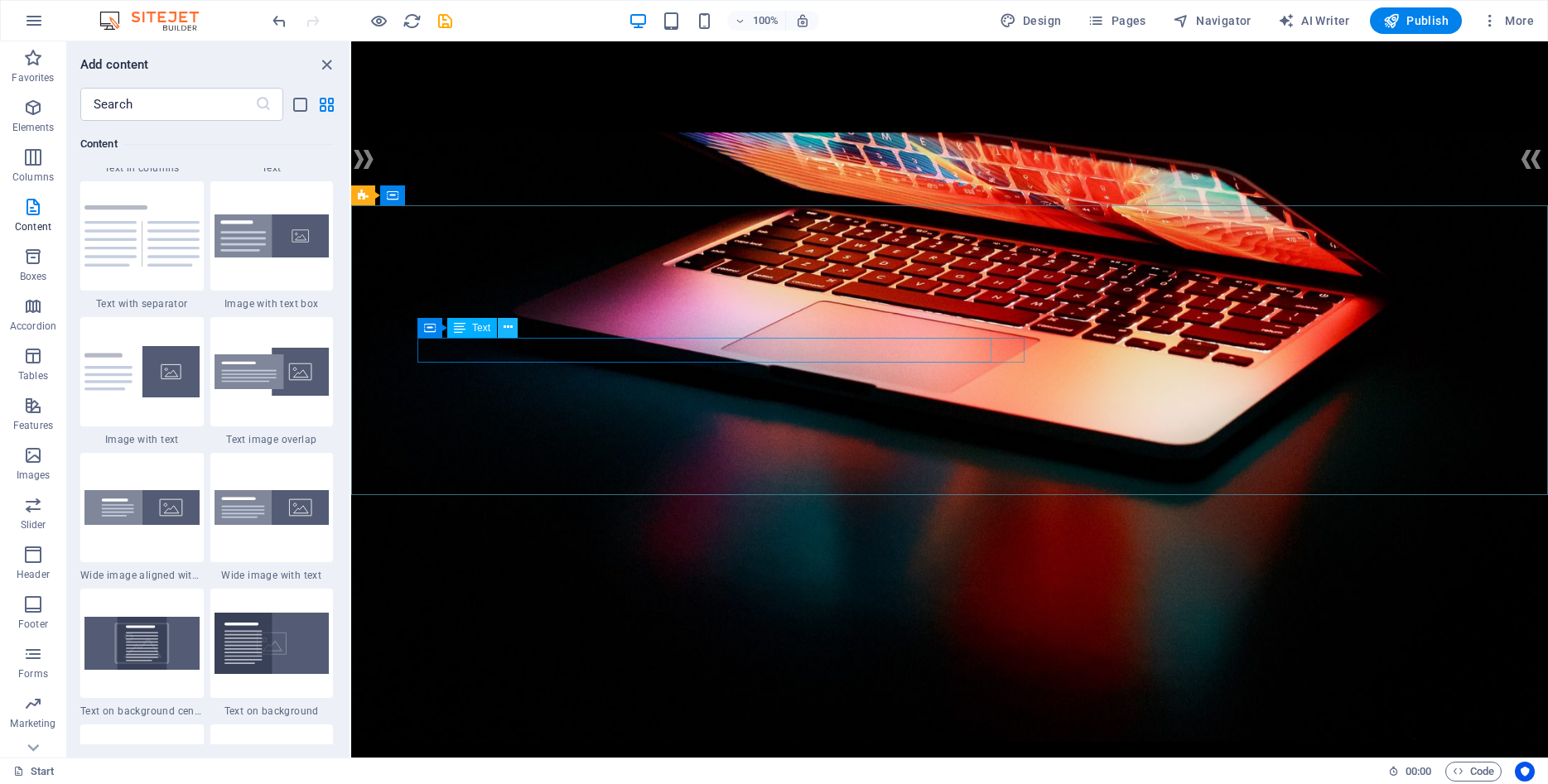
click at [510, 325] on icon at bounding box center [508, 327] width 9 height 17
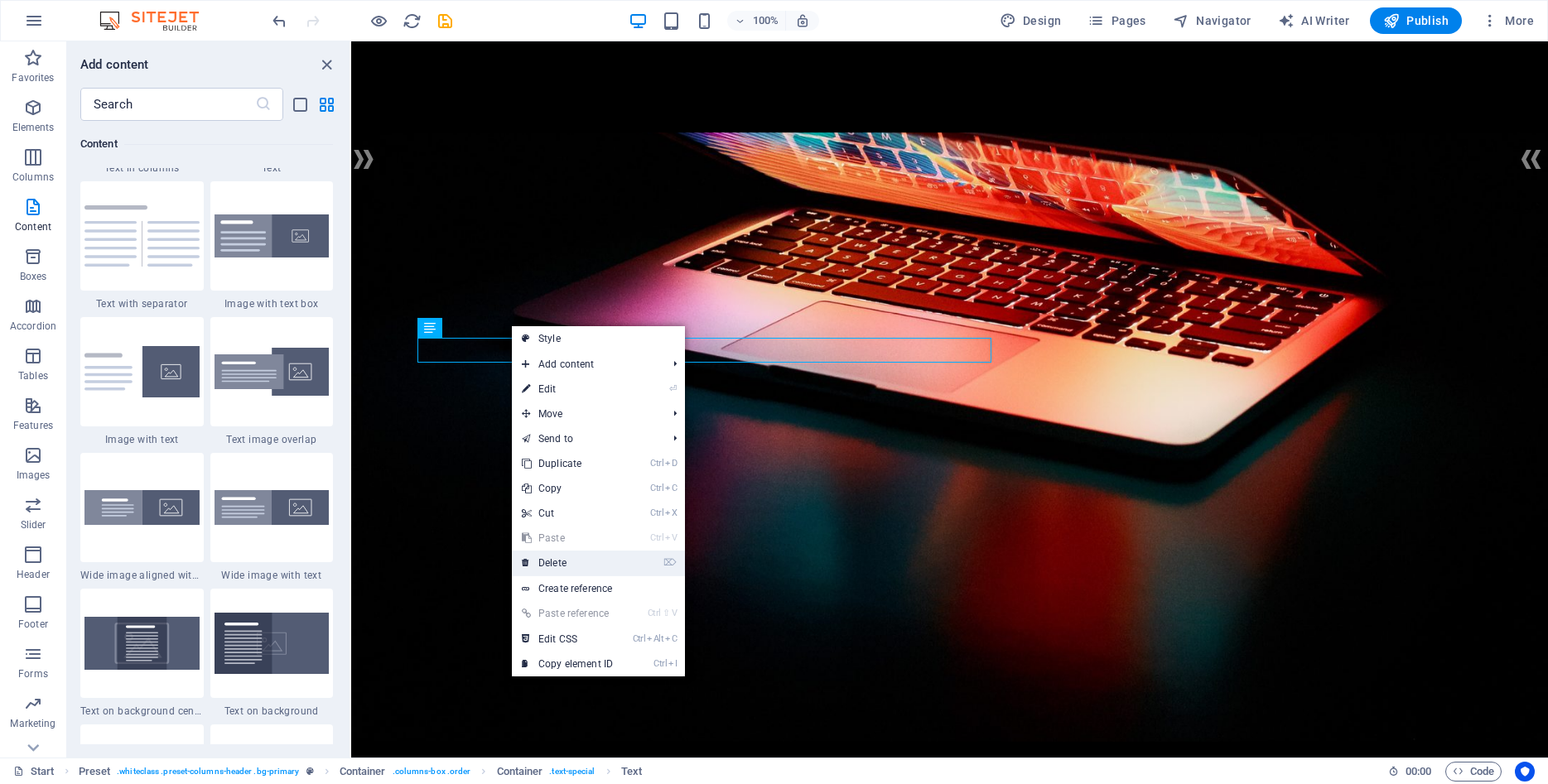
click at [554, 562] on link "⌦ Delete" at bounding box center [567, 563] width 111 height 25
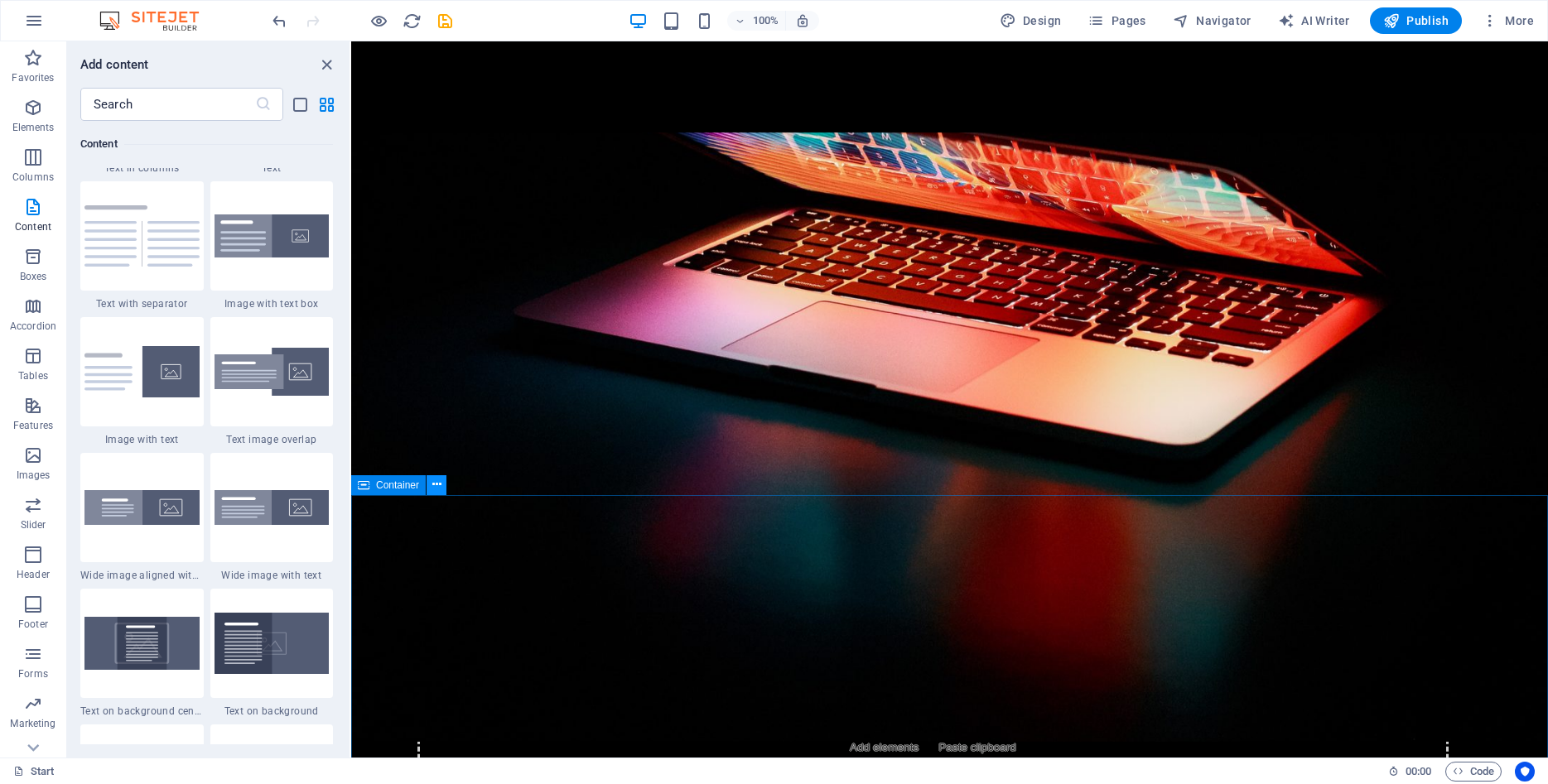
click at [435, 483] on icon at bounding box center [437, 484] width 9 height 17
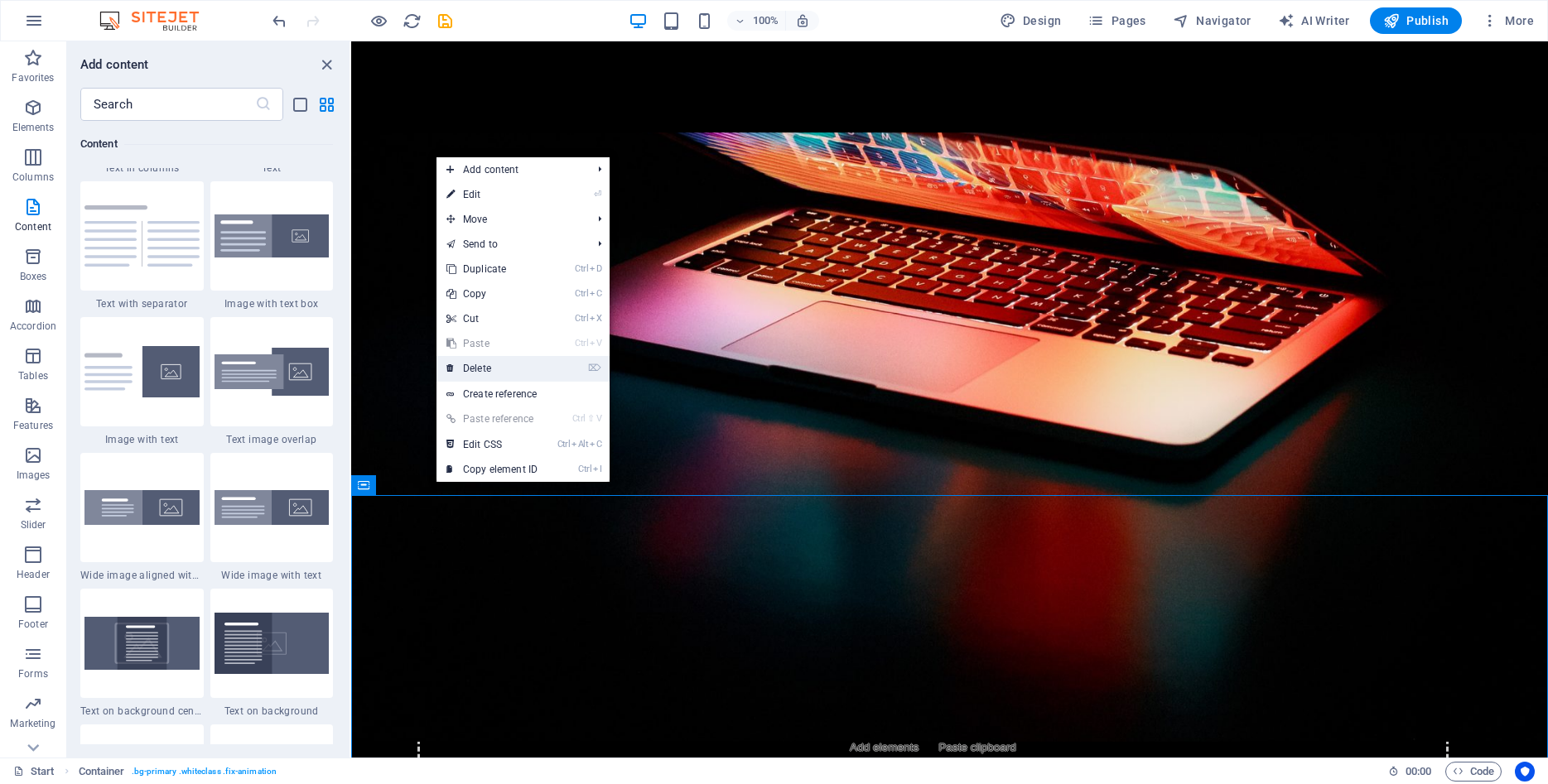
click at [472, 366] on link "⌦ Delete" at bounding box center [492, 368] width 111 height 25
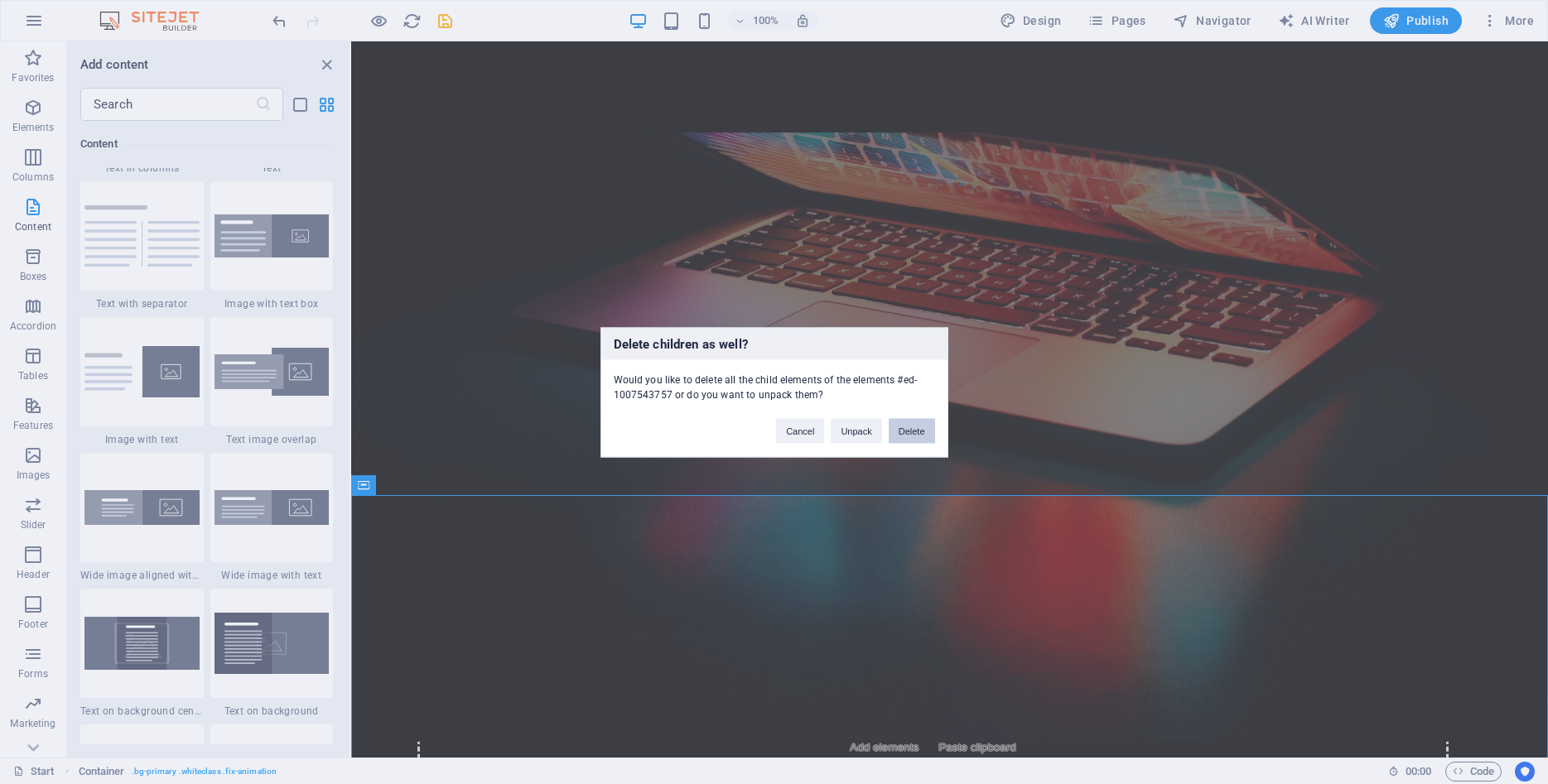
click at [909, 427] on button "Delete" at bounding box center [912, 431] width 47 height 25
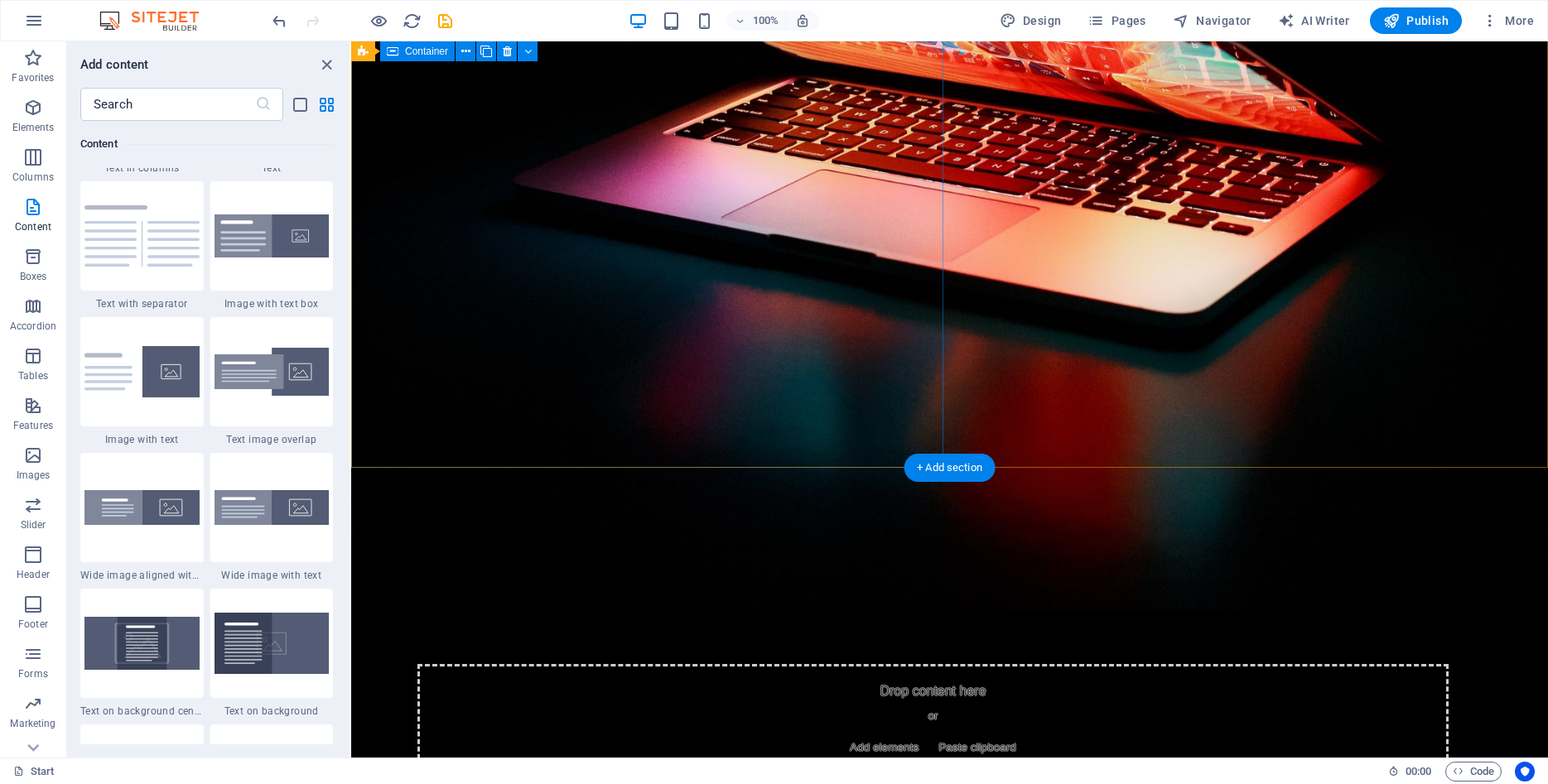
scroll to position [75, 0]
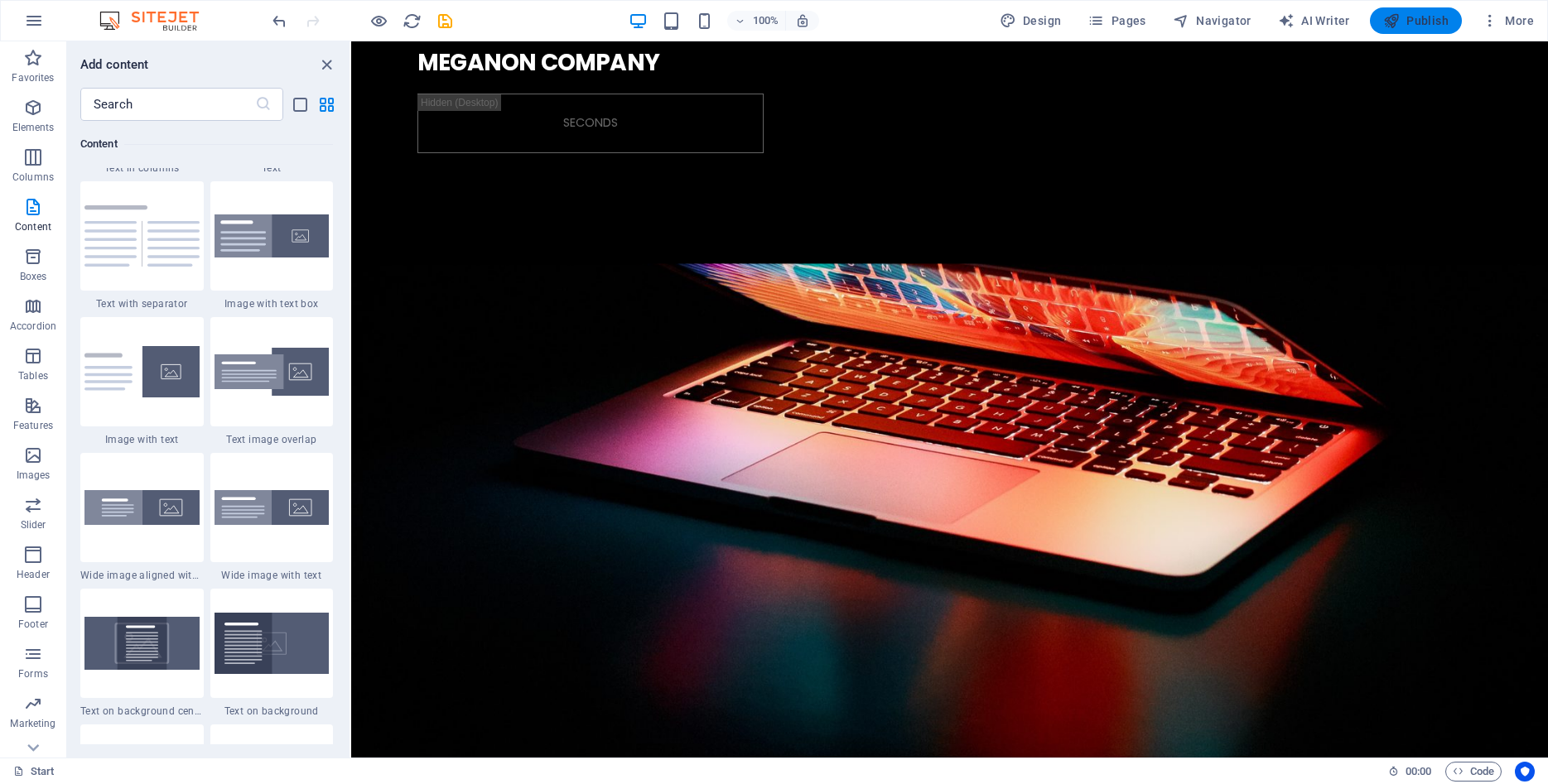
click at [1430, 12] on button "Publish" at bounding box center [1415, 21] width 92 height 27
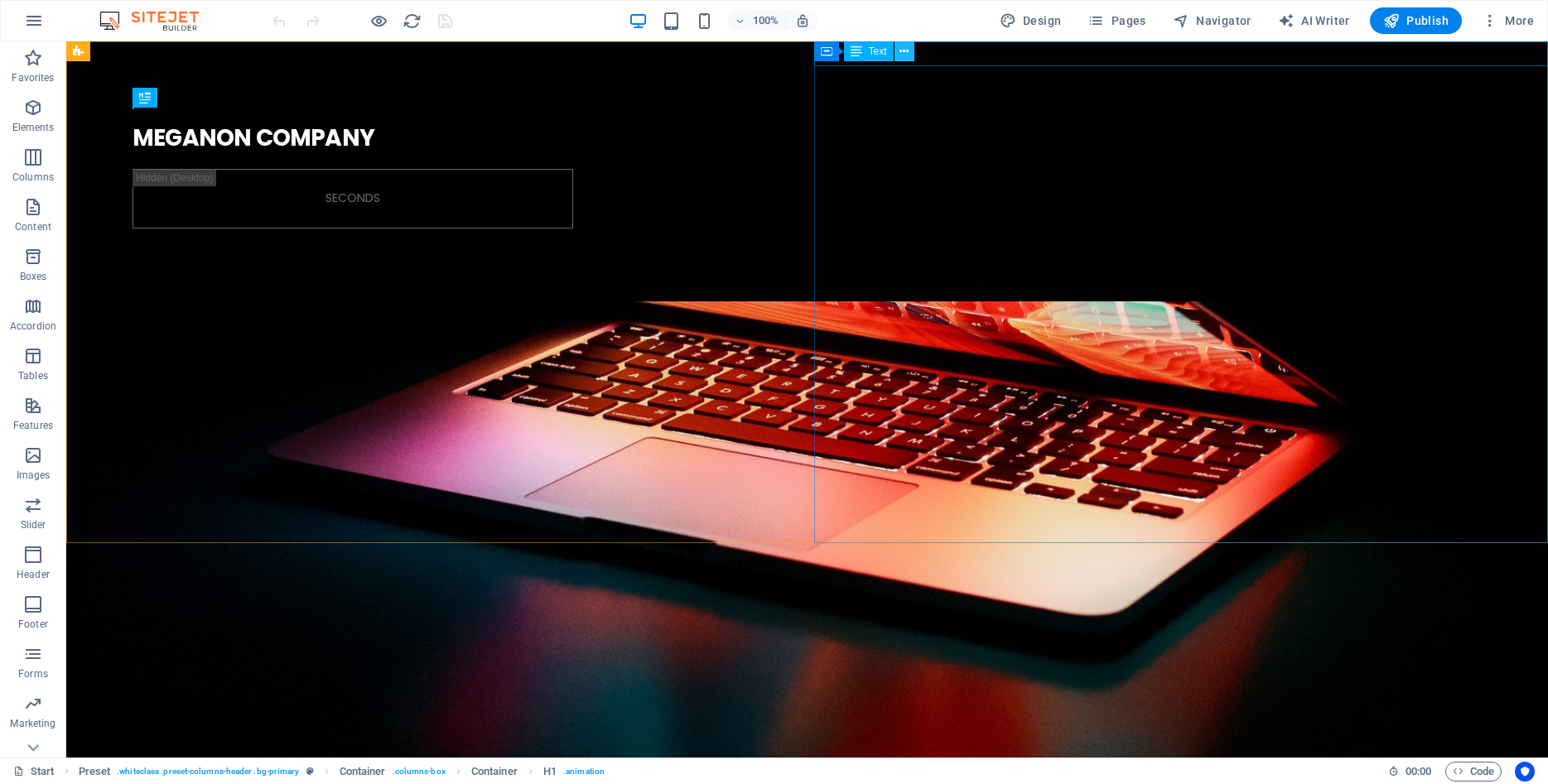
click at [908, 51] on icon at bounding box center [904, 52] width 9 height 17
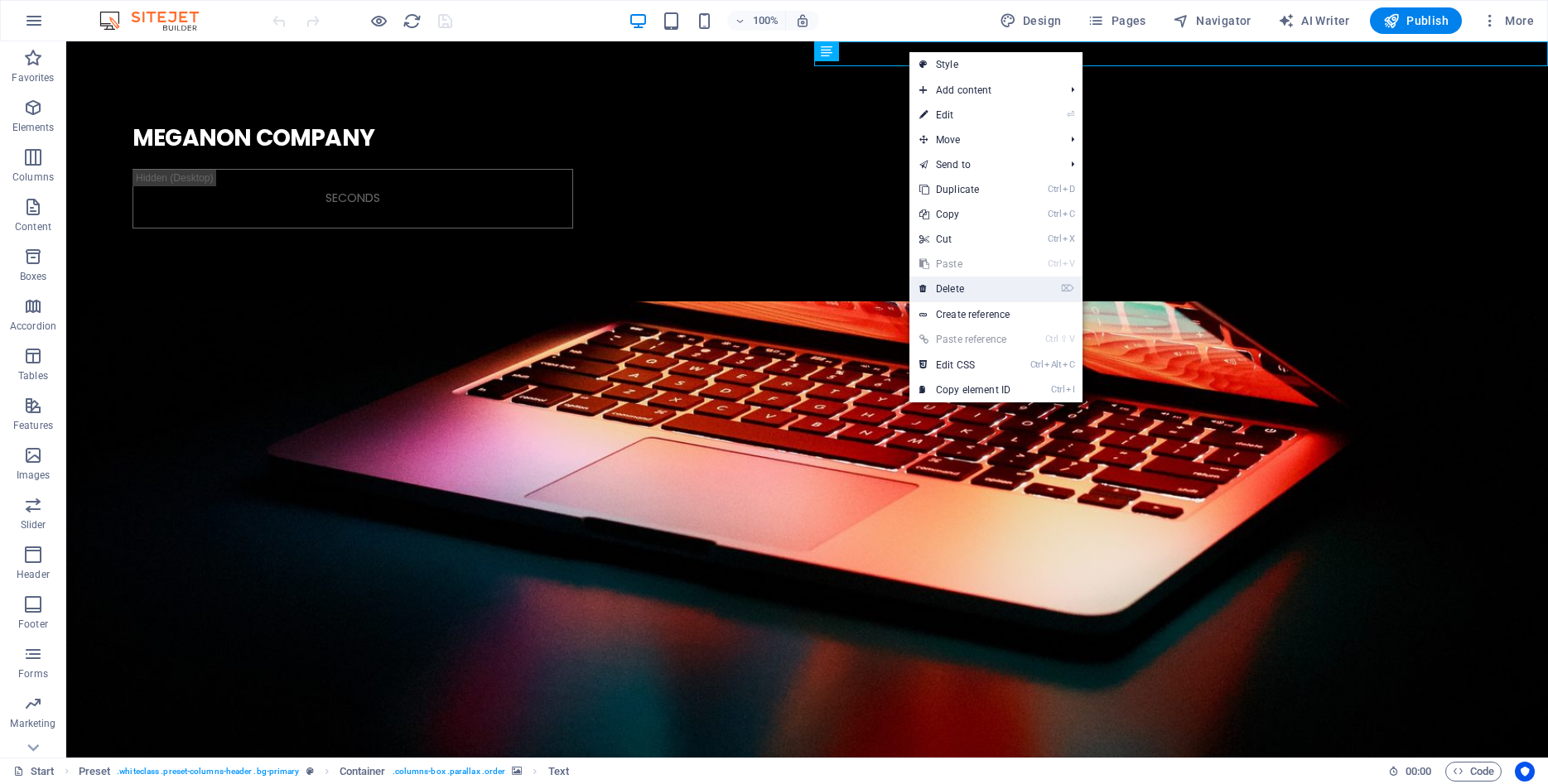
click at [946, 288] on link "⌦ Delete" at bounding box center [964, 289] width 111 height 25
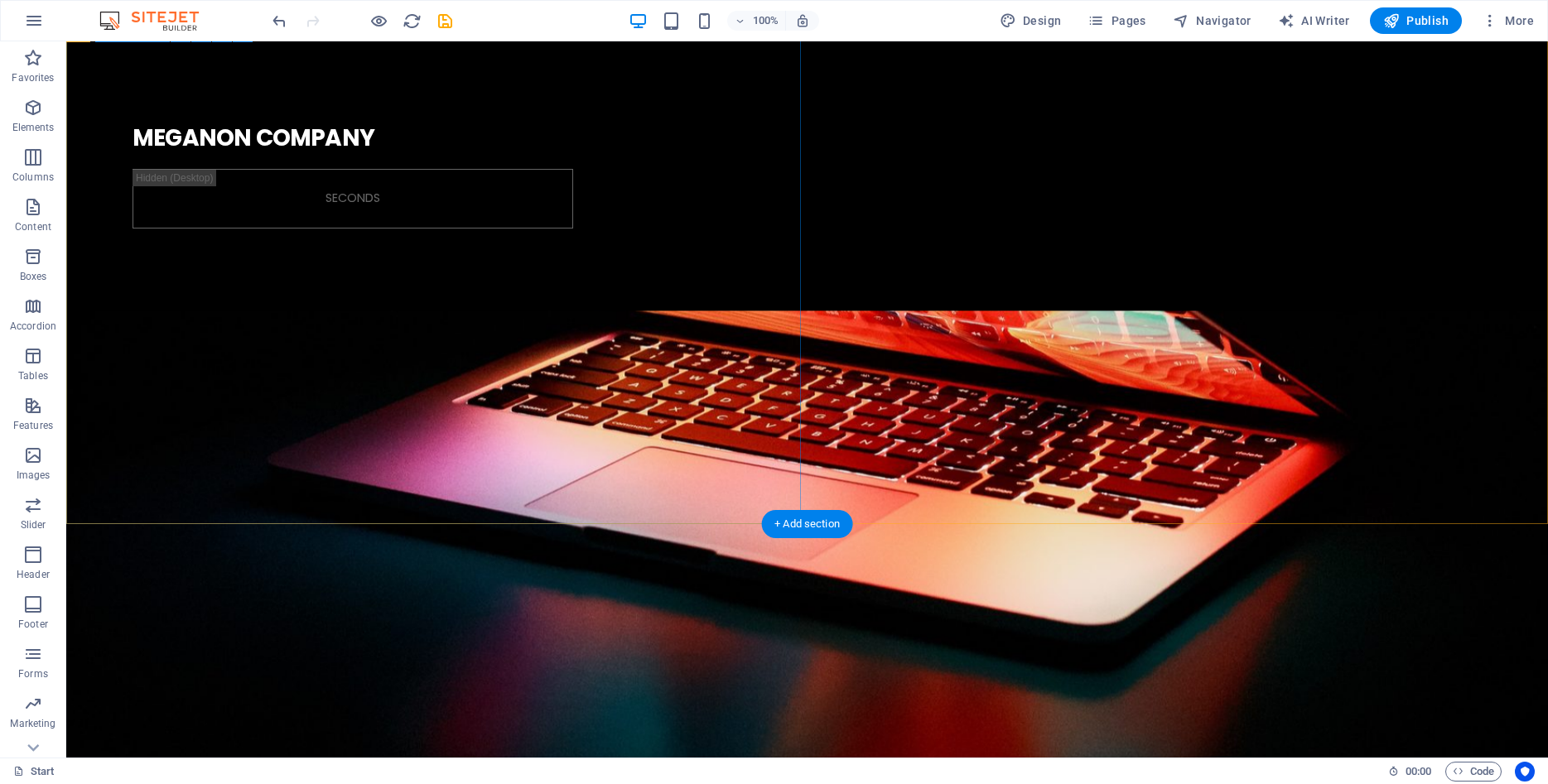
scroll to position [75, 0]
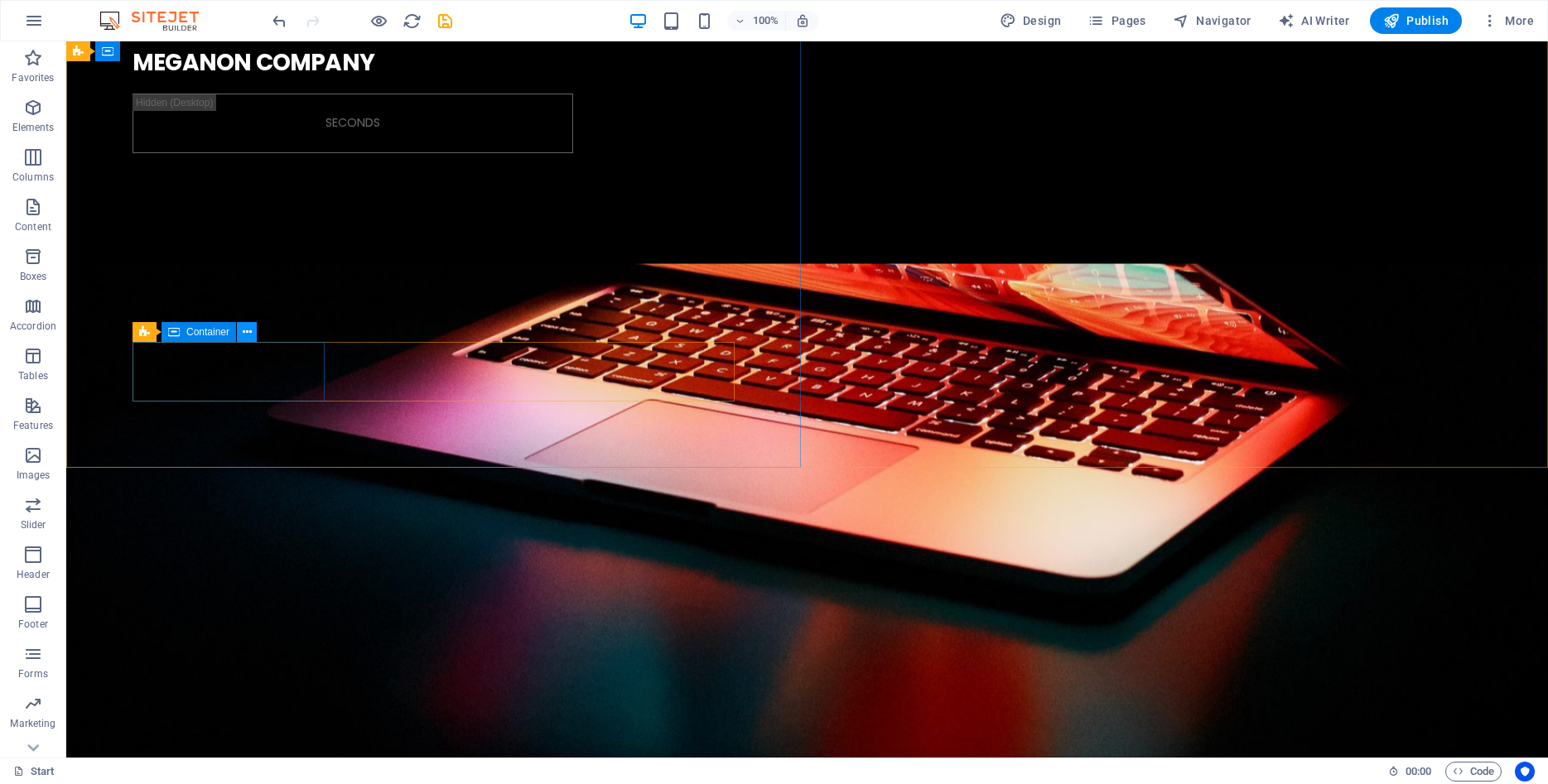
click at [245, 331] on icon at bounding box center [247, 332] width 9 height 17
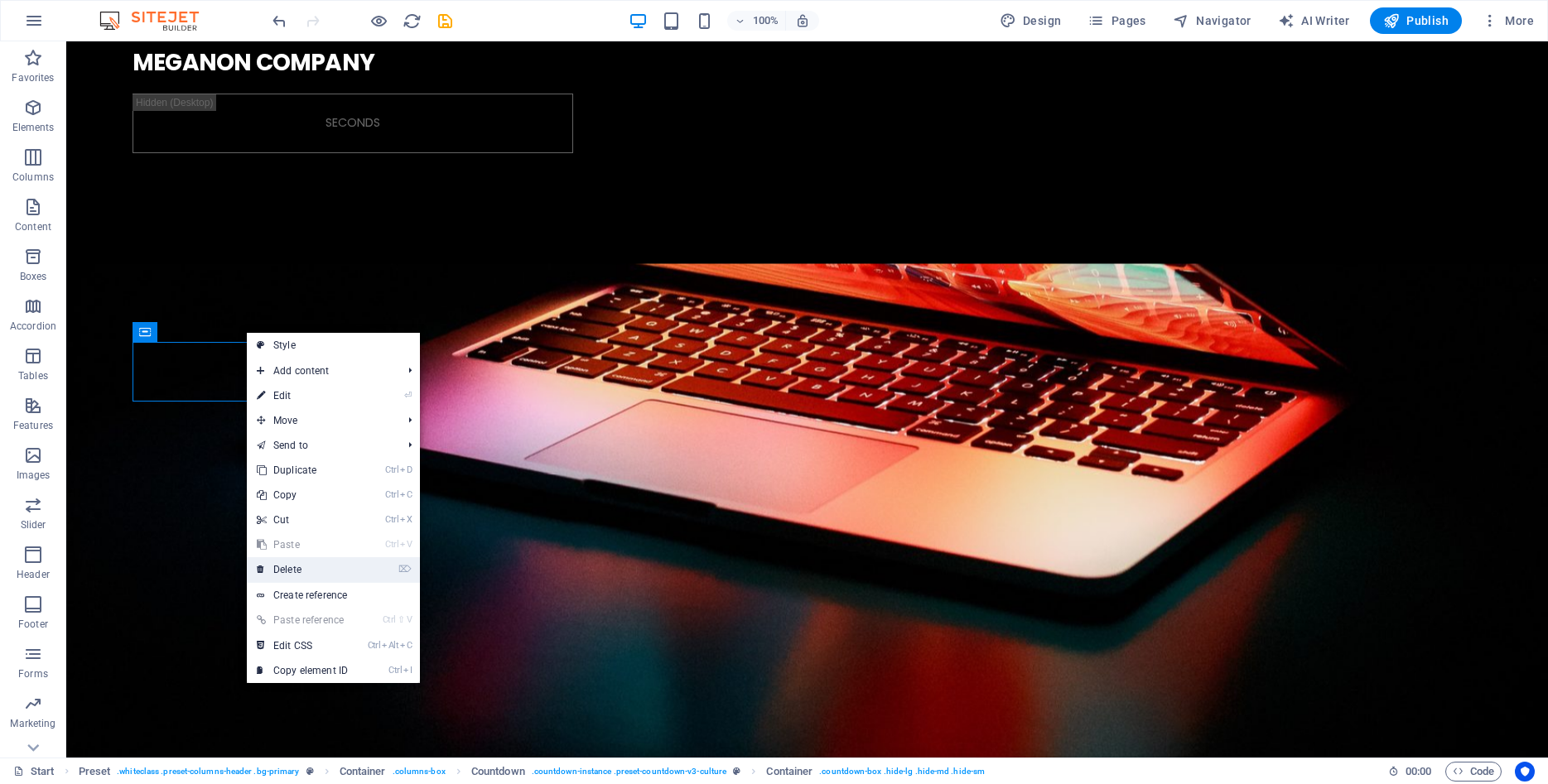
click at [286, 569] on link "⌦ Delete" at bounding box center [302, 570] width 111 height 25
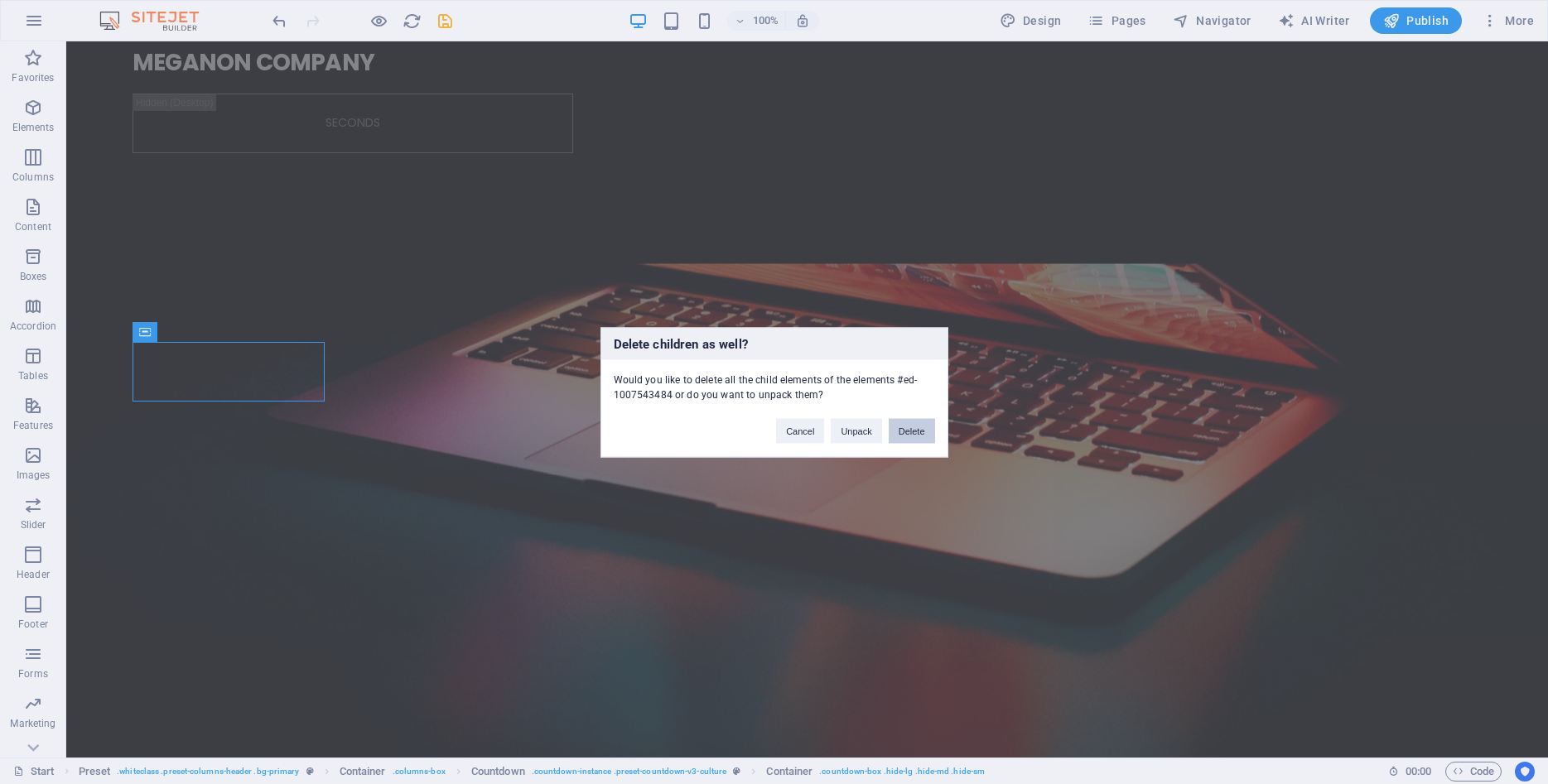
click at [909, 432] on button "Delete" at bounding box center [912, 431] width 47 height 25
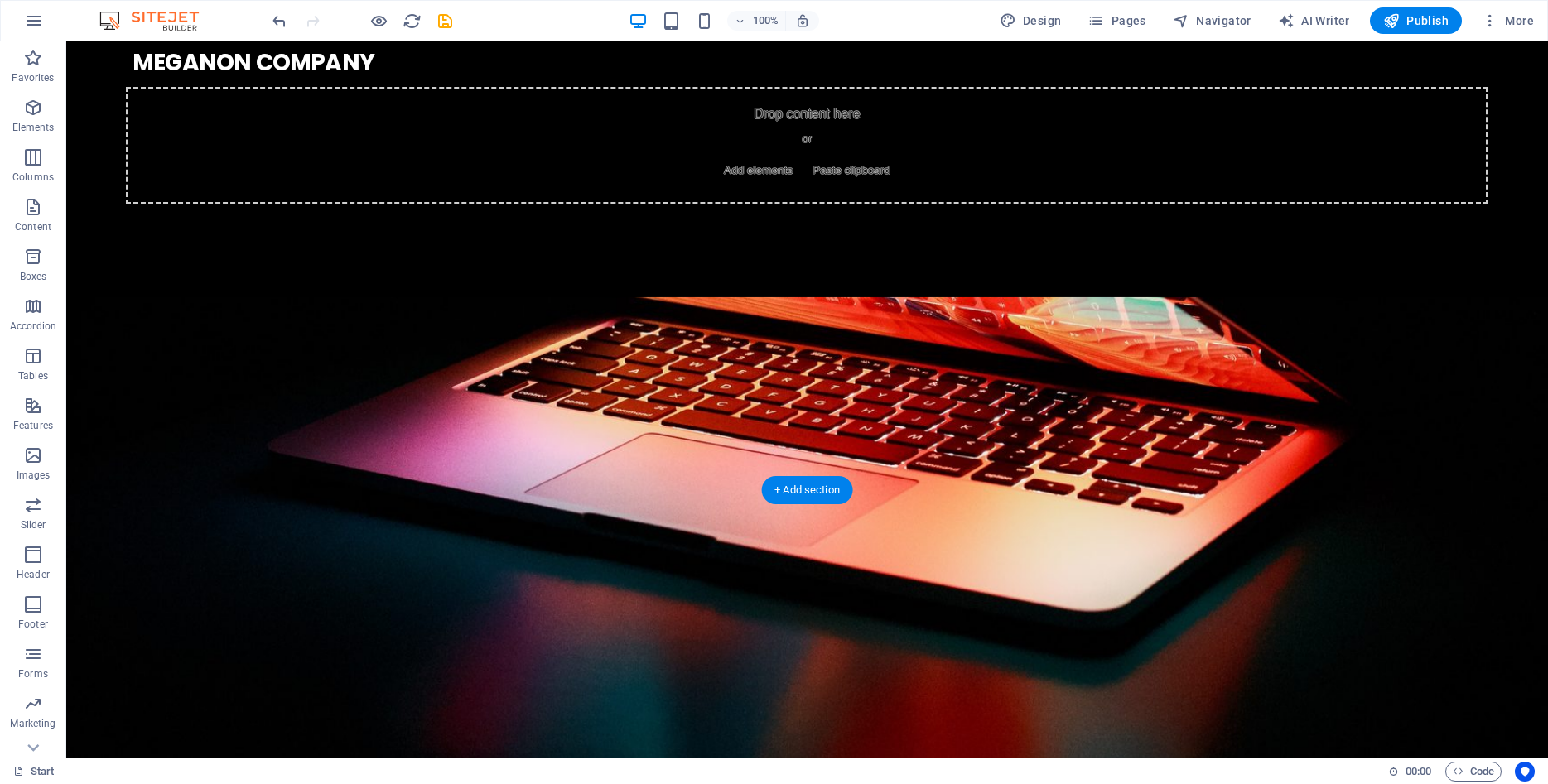
scroll to position [52, 0]
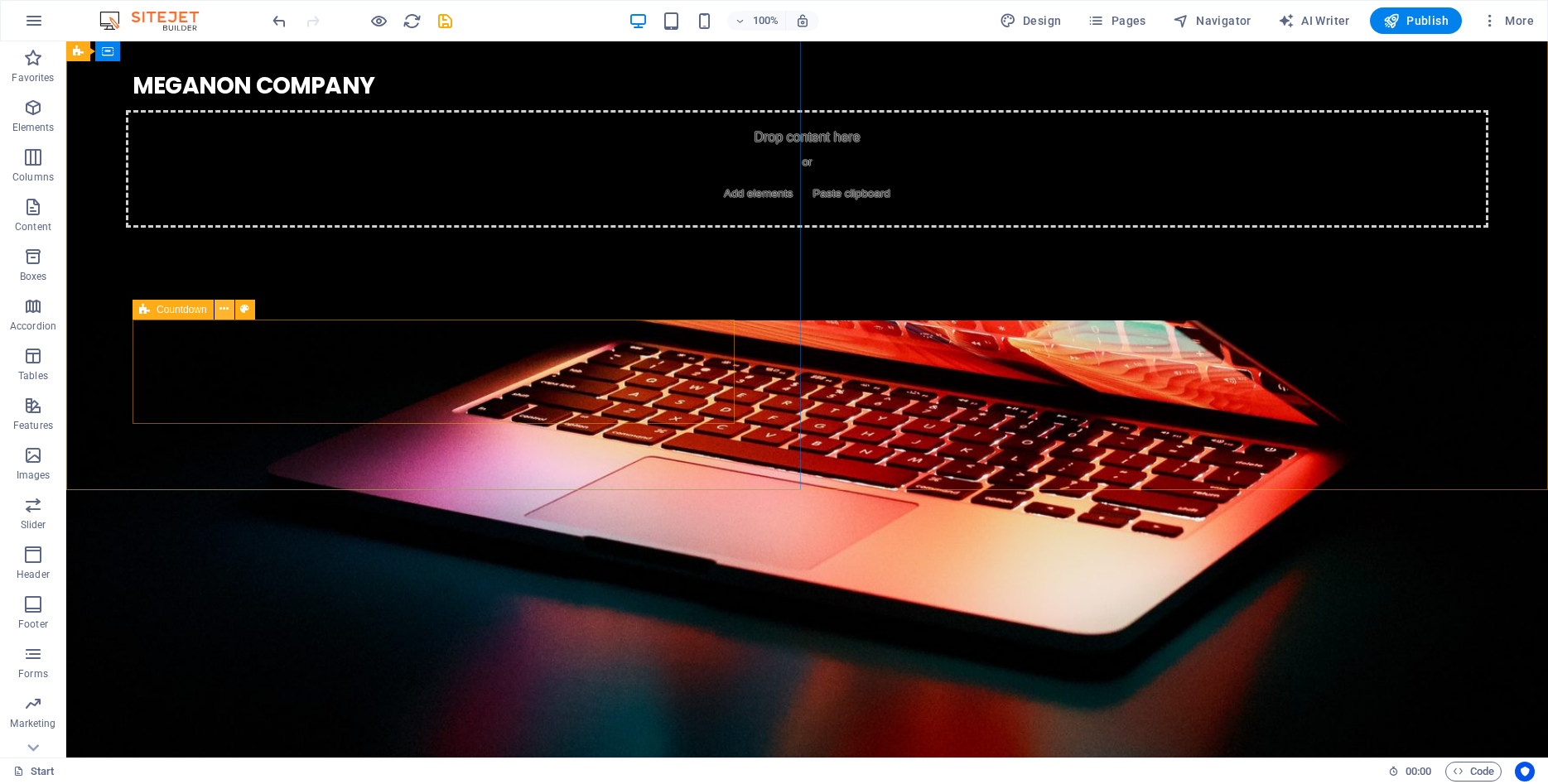
click at [223, 304] on icon at bounding box center [223, 309] width 9 height 17
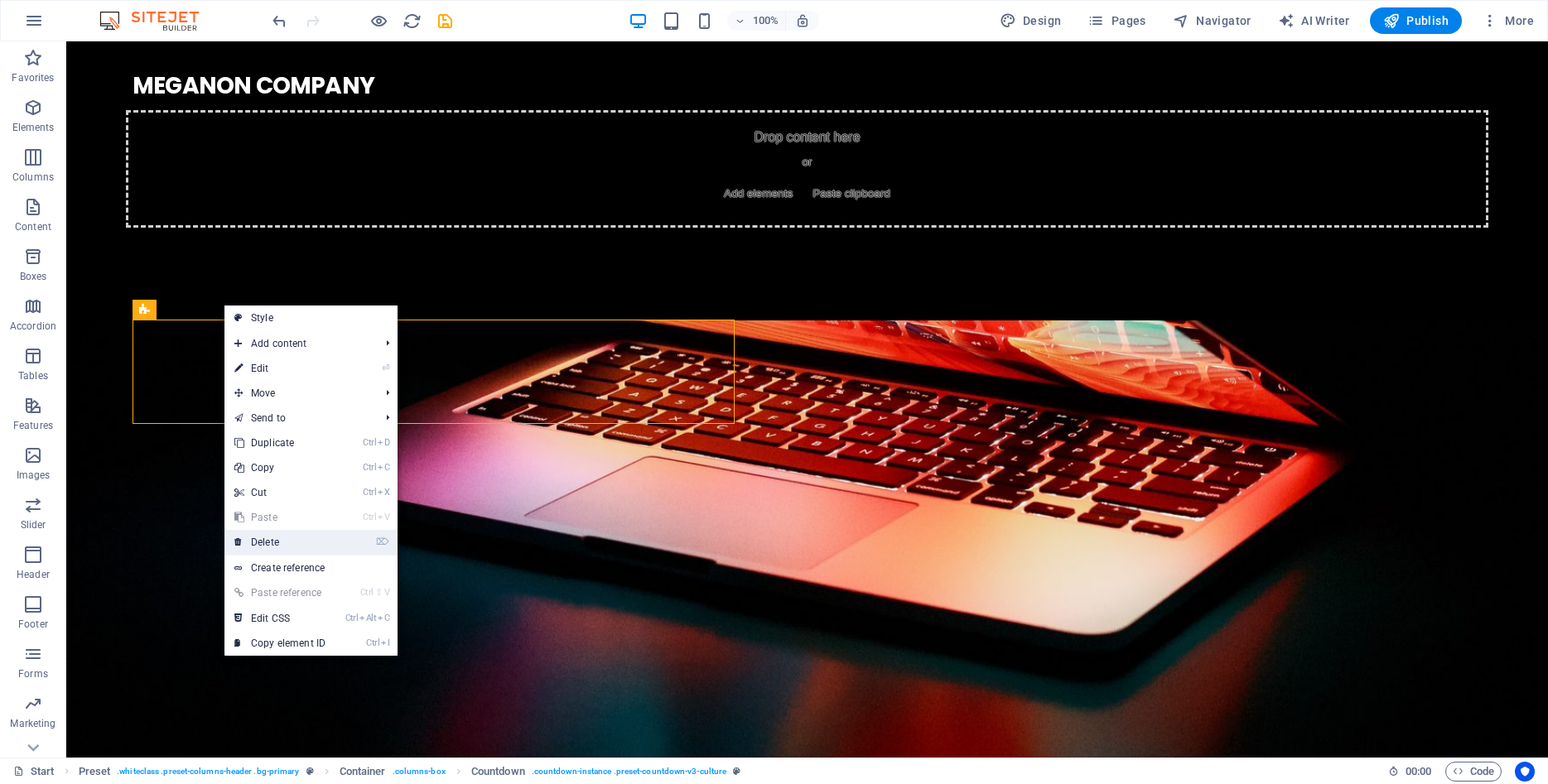
click at [264, 540] on link "⌦ Delete" at bounding box center [279, 542] width 111 height 25
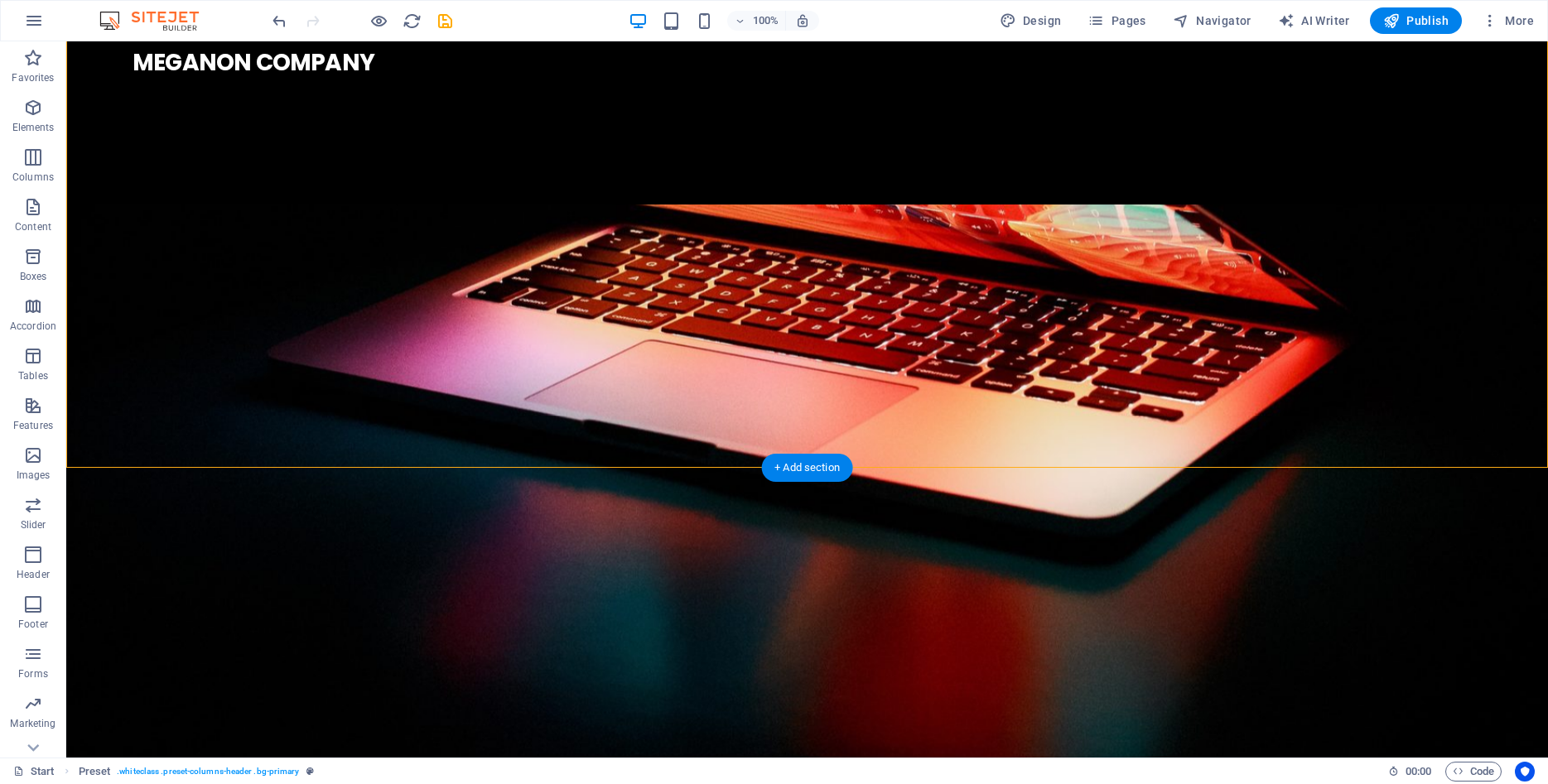
drag, startPoint x: 238, startPoint y: 370, endPoint x: 228, endPoint y: 242, distance: 128.4
click at [228, 160] on div ". MEGANON COMPANY" at bounding box center [807, 62] width 1482 height 194
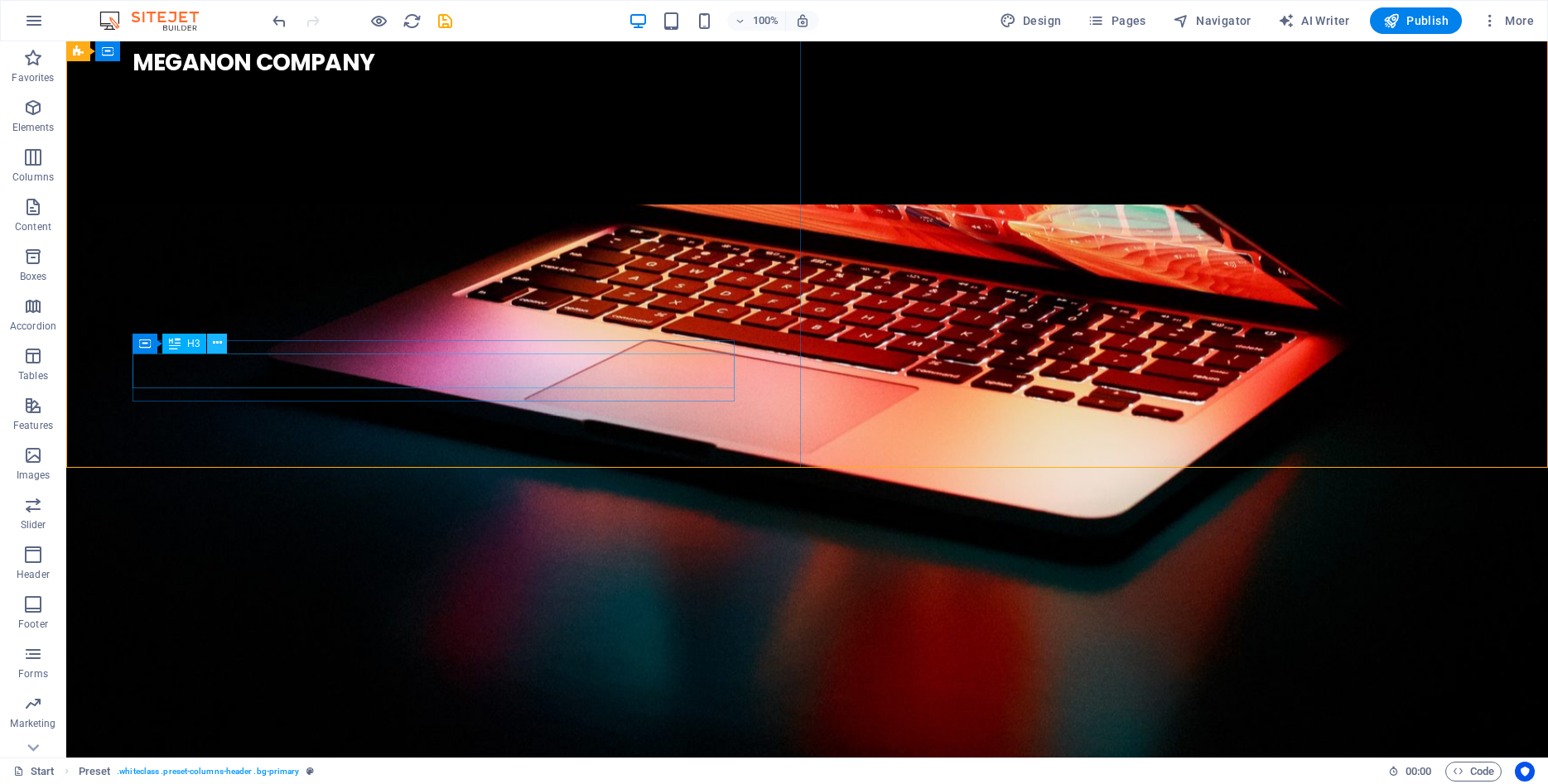
click at [218, 342] on icon at bounding box center [217, 342] width 9 height 17
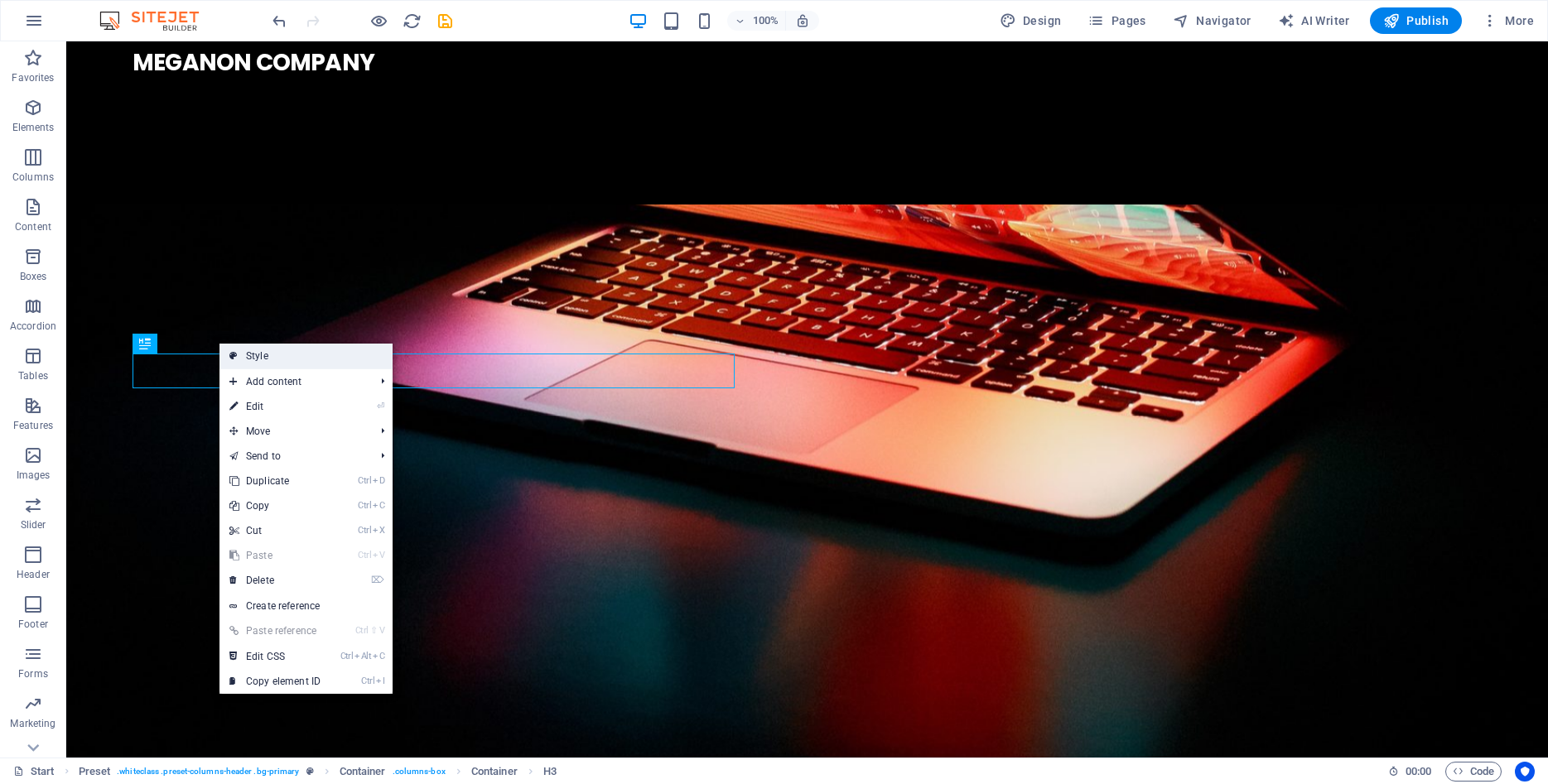
click at [249, 352] on link "Style" at bounding box center [306, 356] width 173 height 25
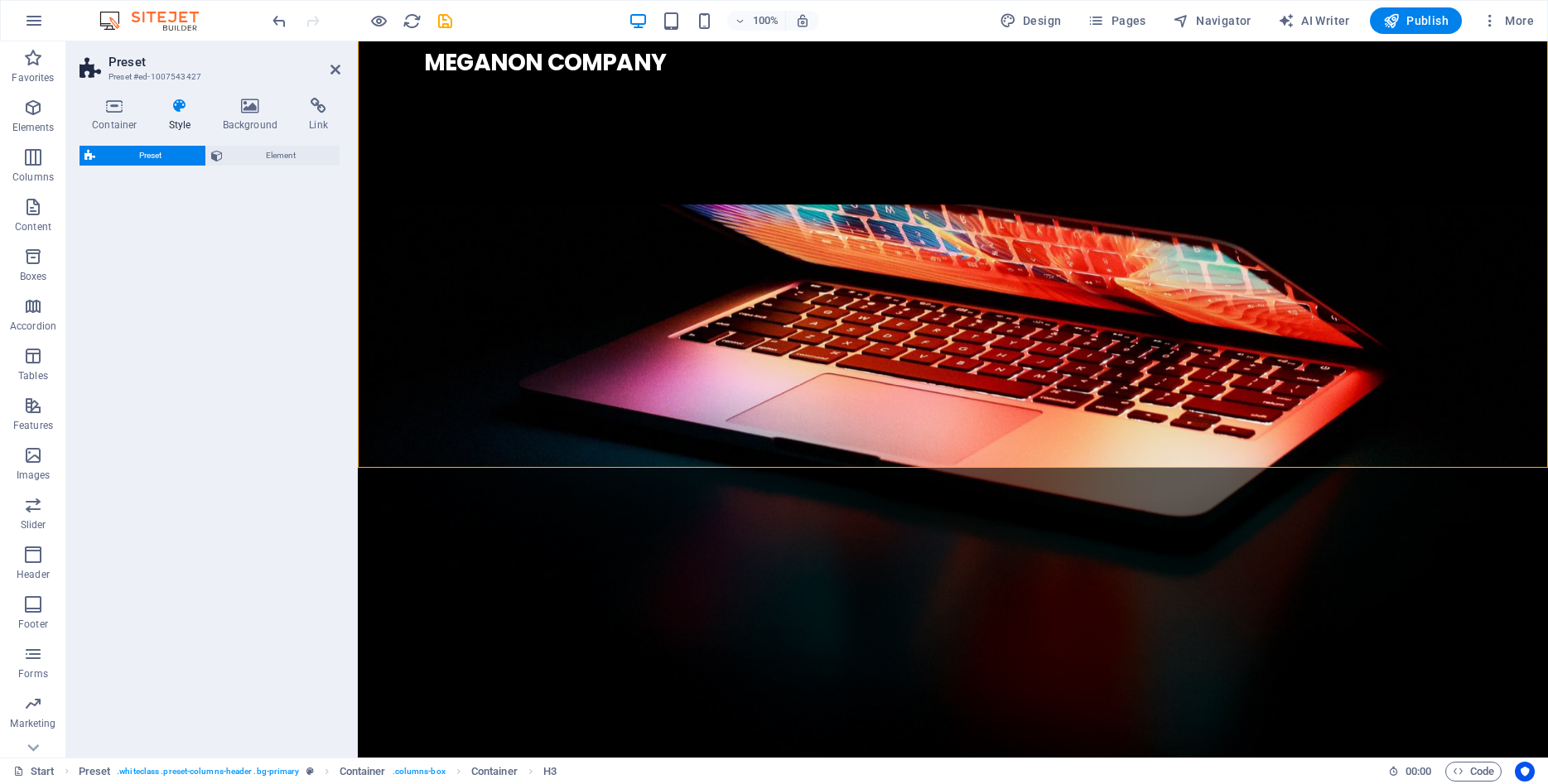
select select "px"
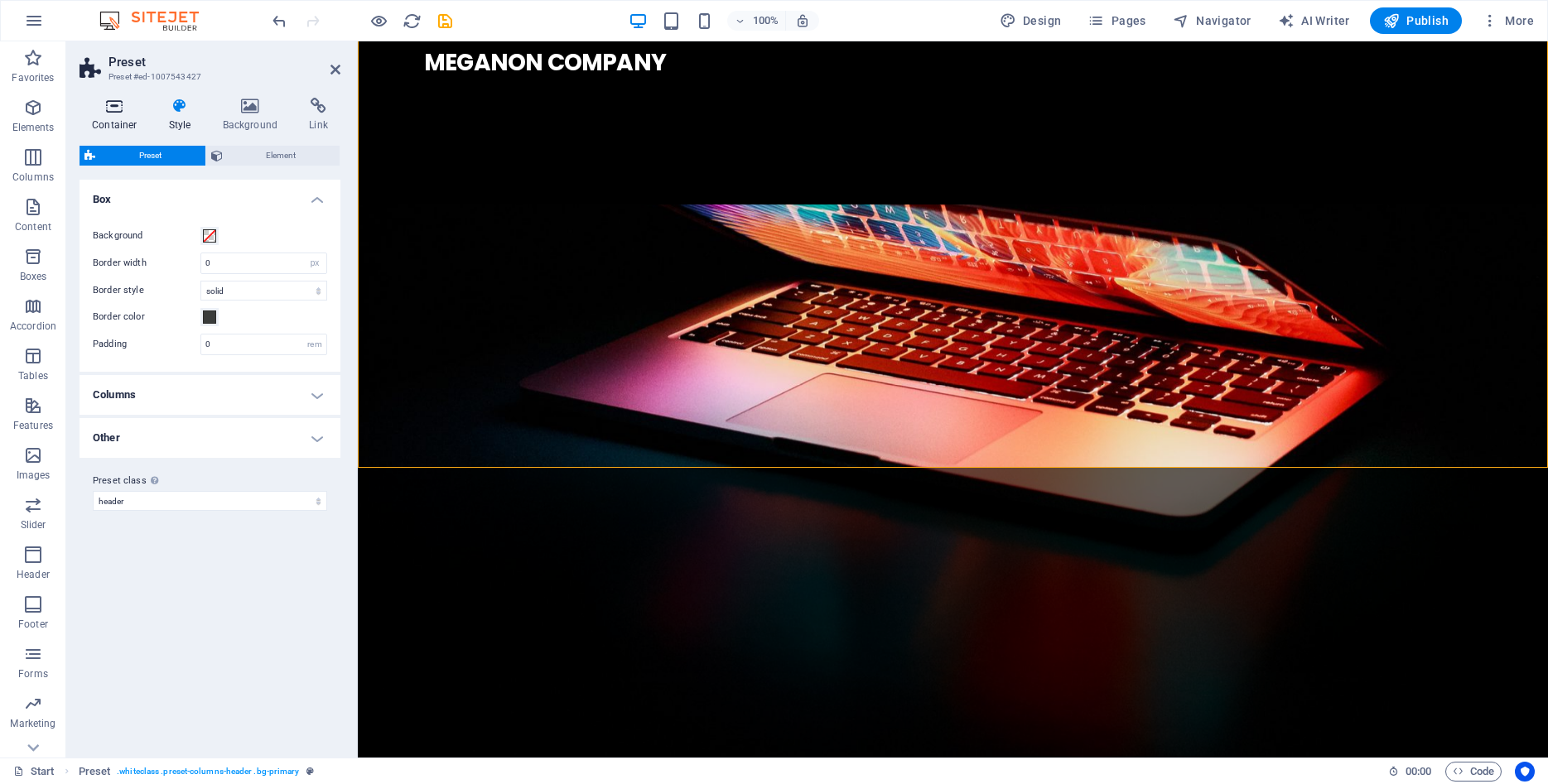
click at [123, 111] on icon at bounding box center [114, 106] width 70 height 17
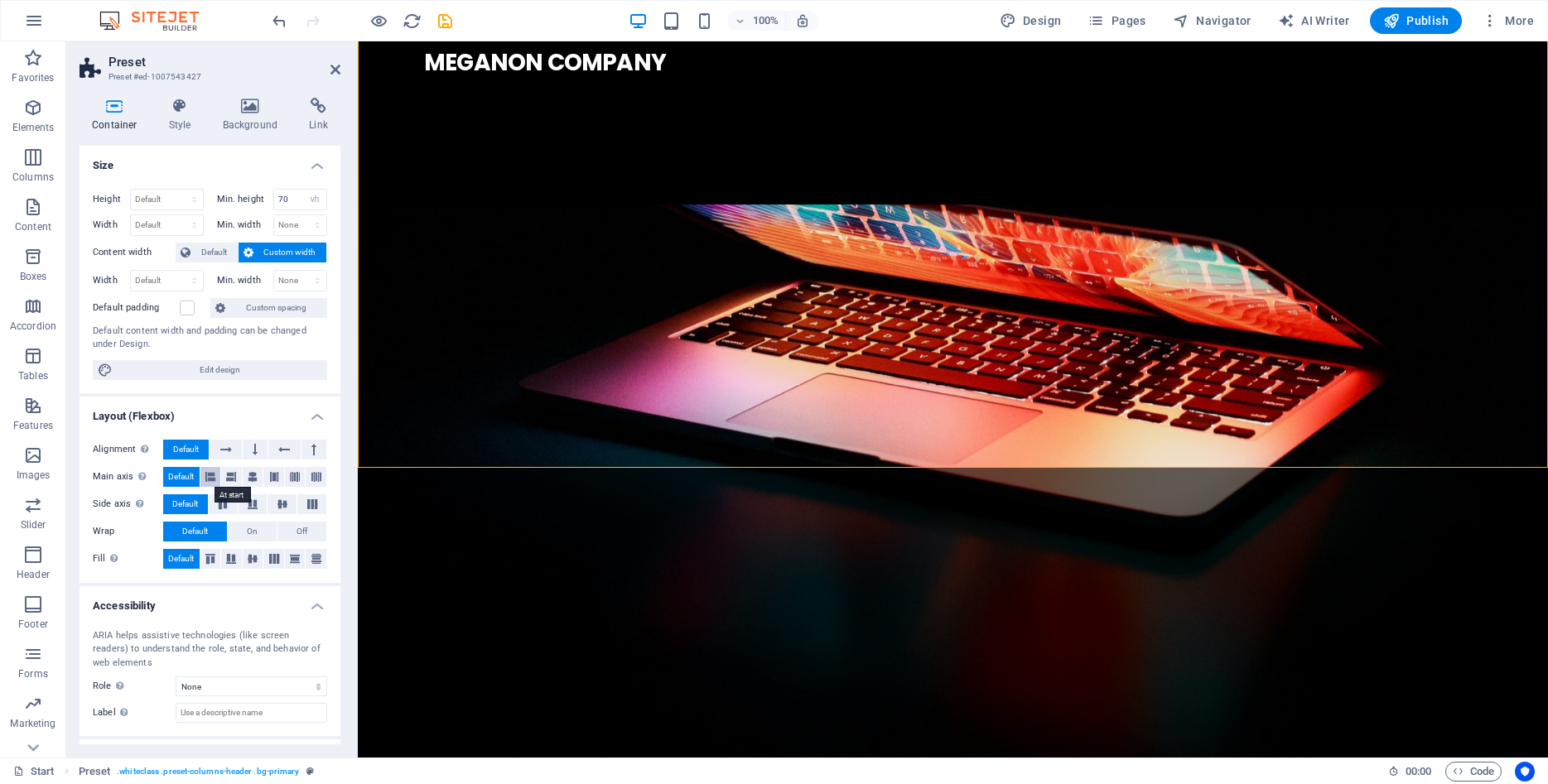
click at [208, 472] on icon at bounding box center [210, 477] width 10 height 20
click at [178, 108] on icon at bounding box center [180, 106] width 48 height 17
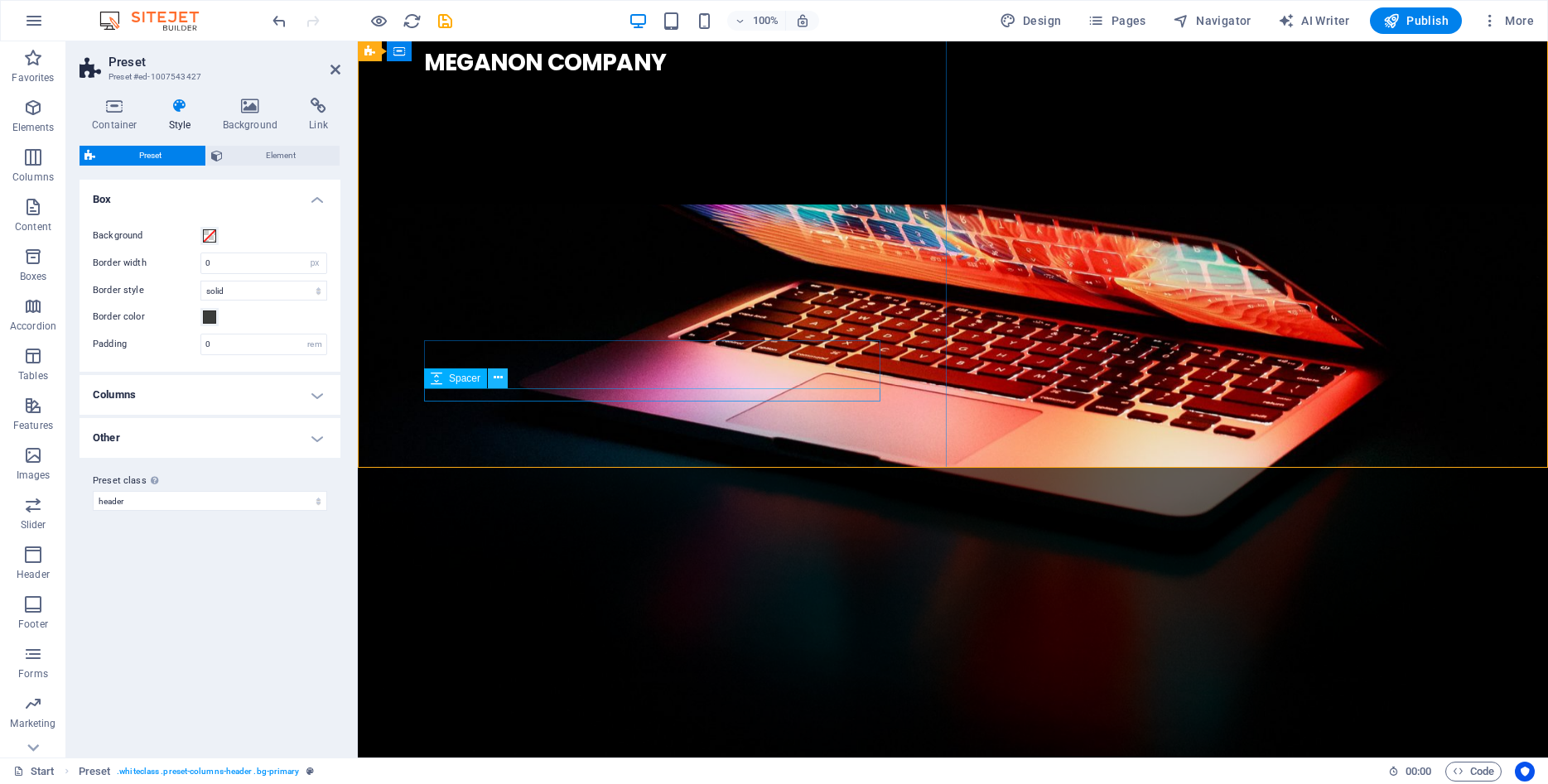
click at [497, 375] on icon at bounding box center [498, 377] width 9 height 17
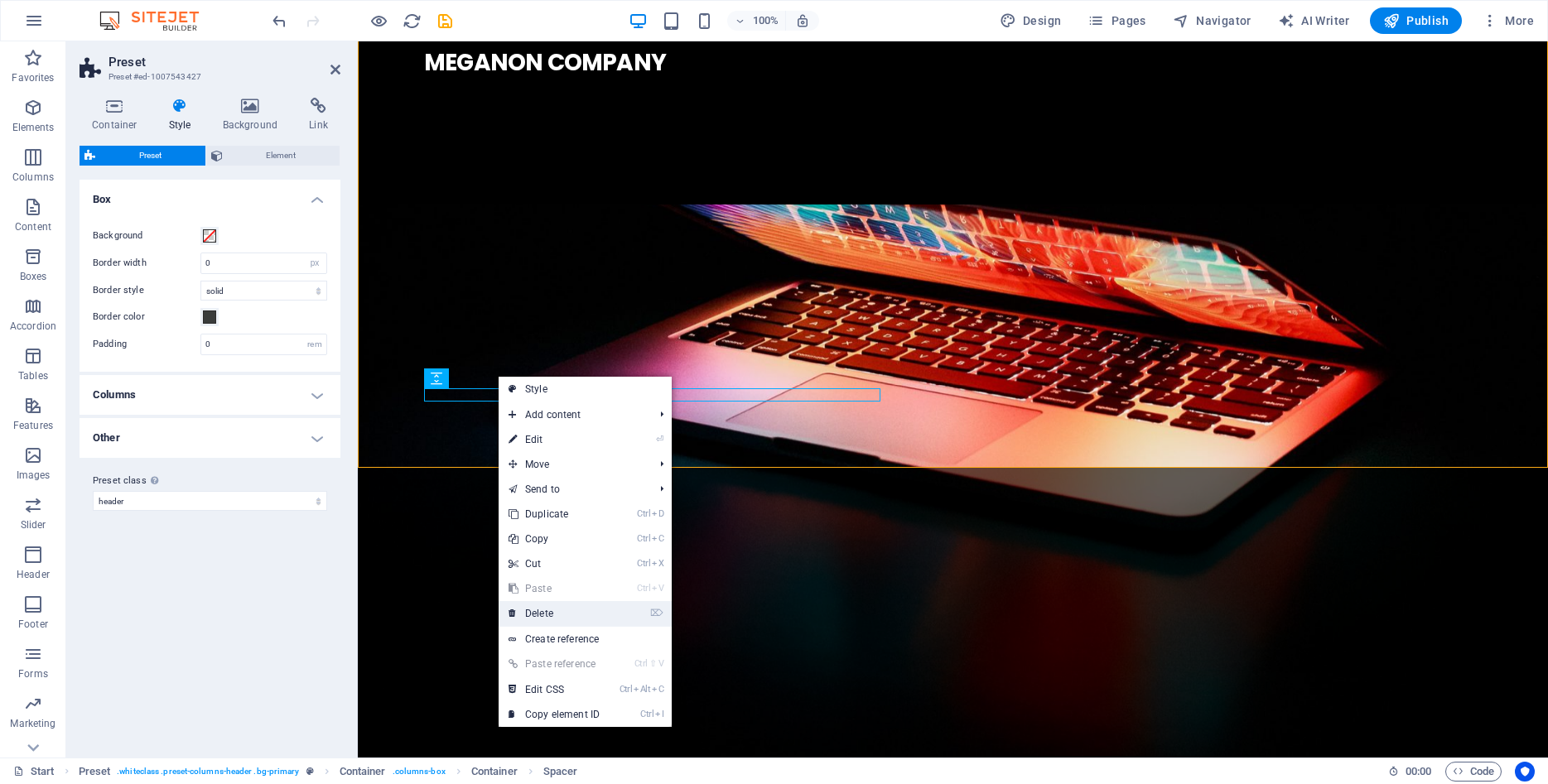
click at [545, 610] on link "⌦ Delete" at bounding box center [554, 613] width 111 height 25
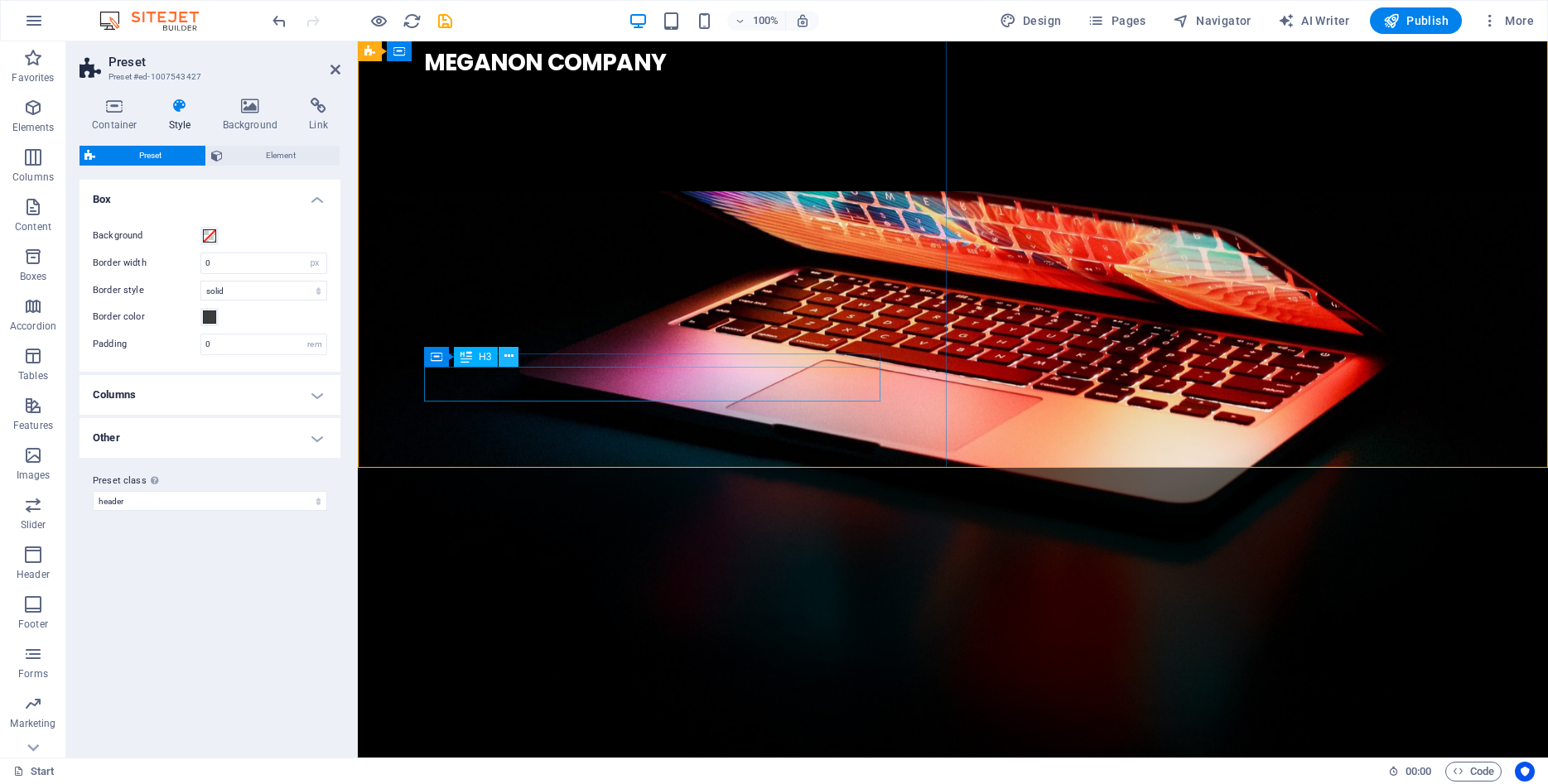
click at [508, 356] on icon at bounding box center [508, 356] width 9 height 17
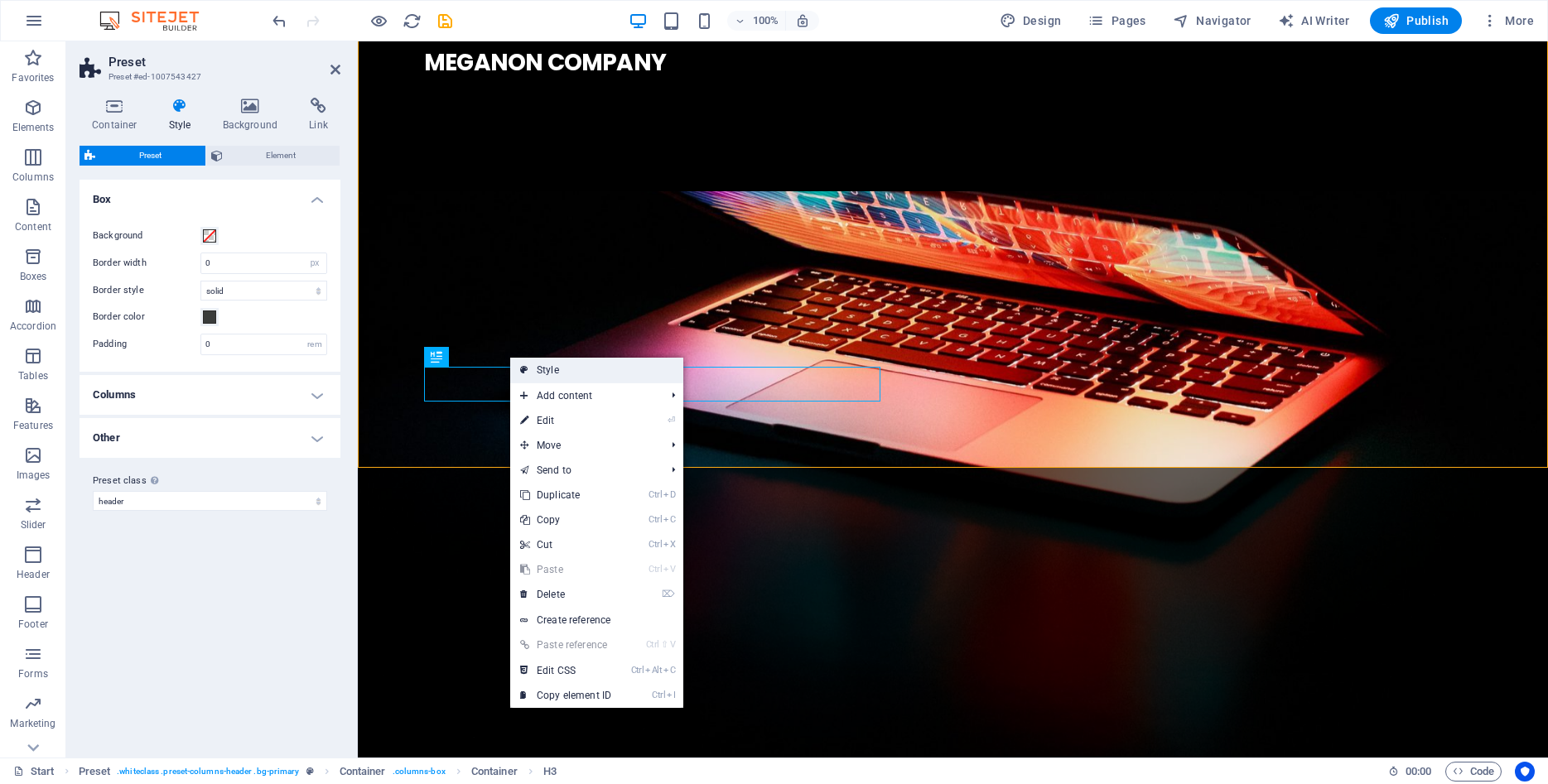
click at [544, 370] on link "Style" at bounding box center [597, 370] width 173 height 25
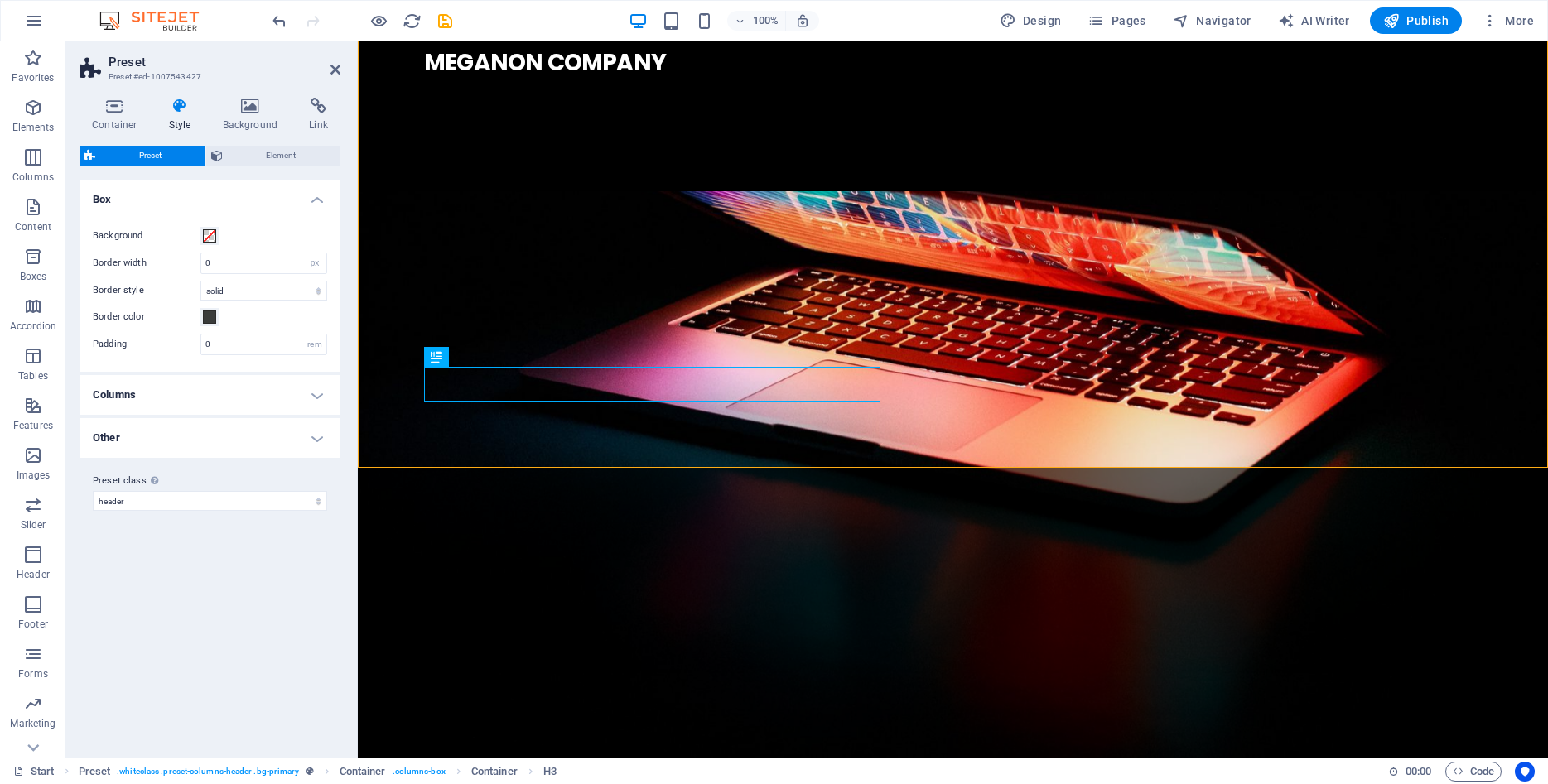
click at [176, 102] on icon at bounding box center [180, 106] width 48 height 17
click at [319, 436] on h4 "Other" at bounding box center [209, 438] width 261 height 40
click at [113, 112] on icon at bounding box center [114, 106] width 70 height 17
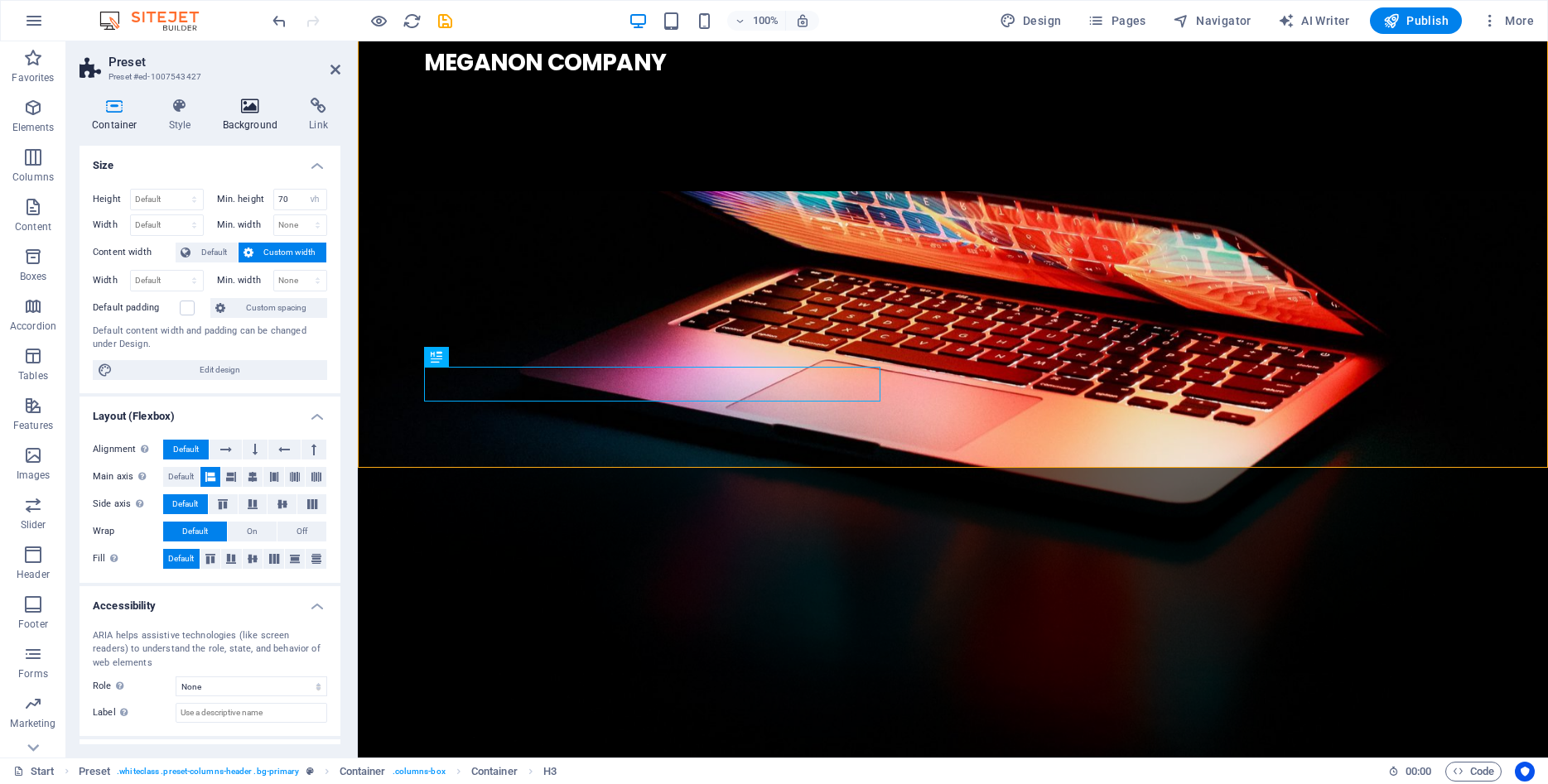
click at [248, 109] on icon at bounding box center [250, 106] width 80 height 17
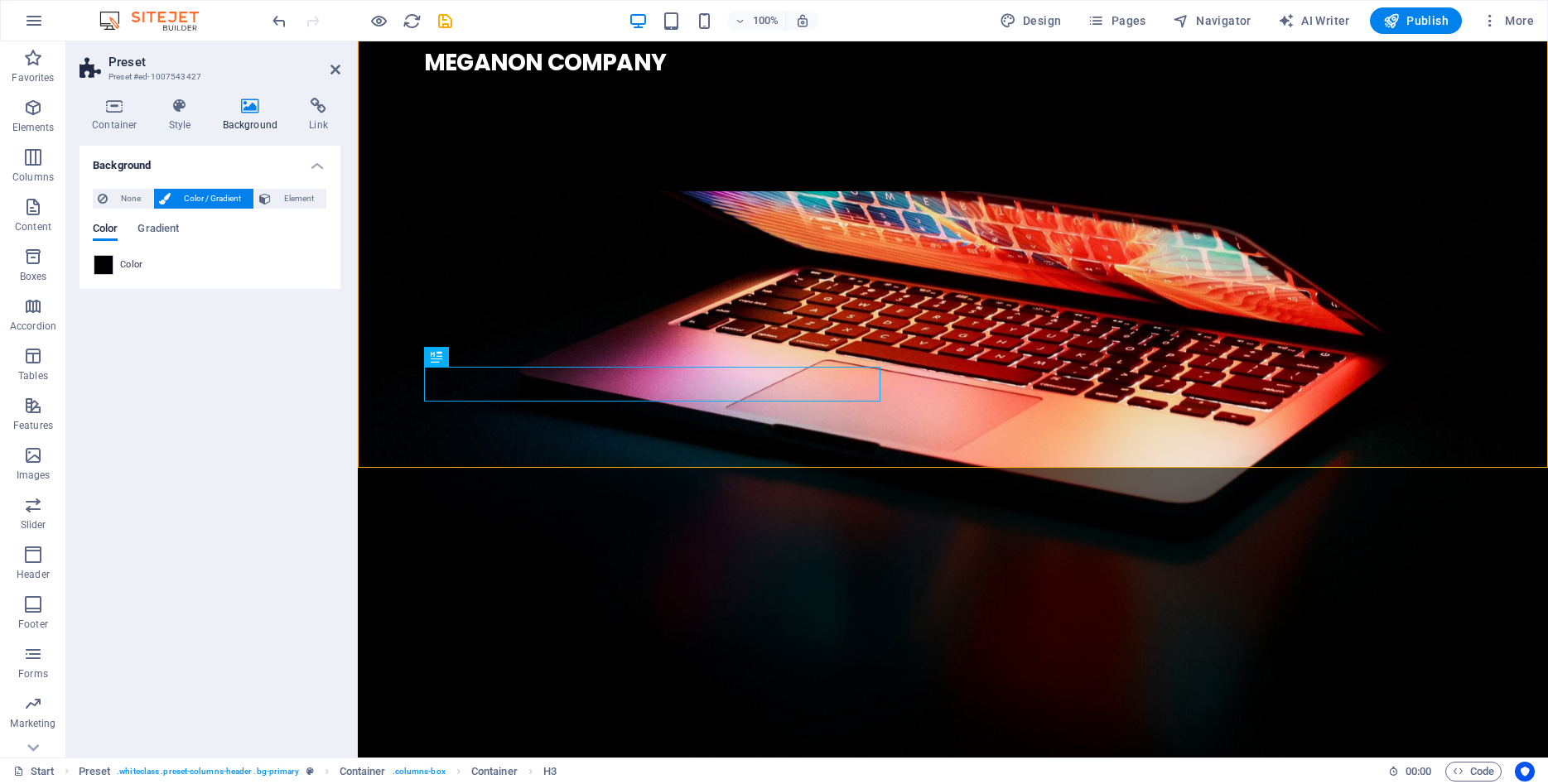
click at [253, 112] on icon at bounding box center [250, 106] width 80 height 17
click at [175, 110] on icon at bounding box center [180, 106] width 48 height 17
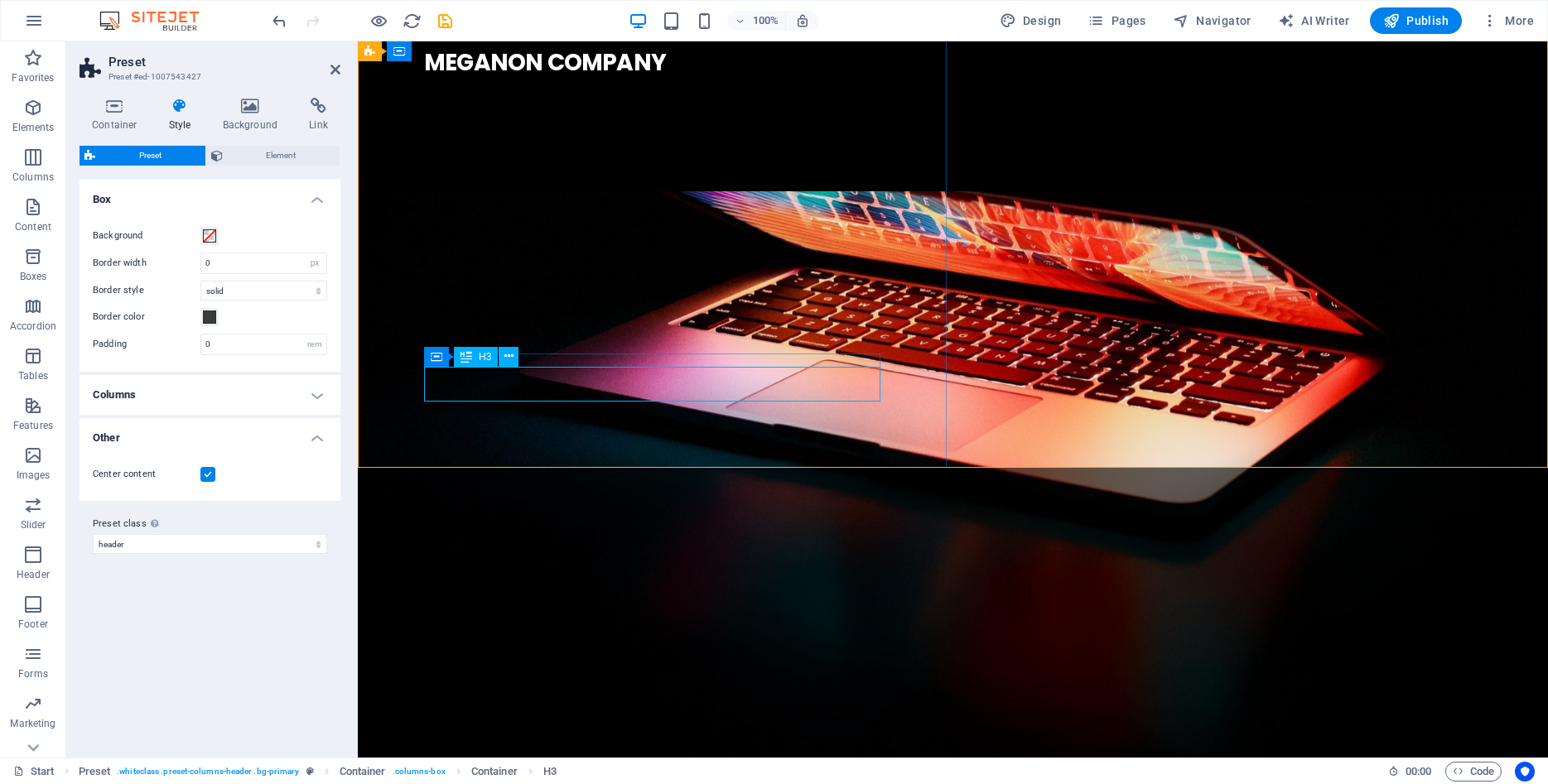
click at [664, 80] on div "MEGANON COMPANY" at bounding box center [953, 63] width 1058 height 35
click at [474, 80] on div "MEGANON COMPANY" at bounding box center [953, 63] width 1058 height 35
click at [478, 356] on div "H3" at bounding box center [476, 357] width 44 height 20
click at [492, 355] on div "H3" at bounding box center [476, 357] width 44 height 20
click at [462, 357] on icon at bounding box center [466, 357] width 12 height 20
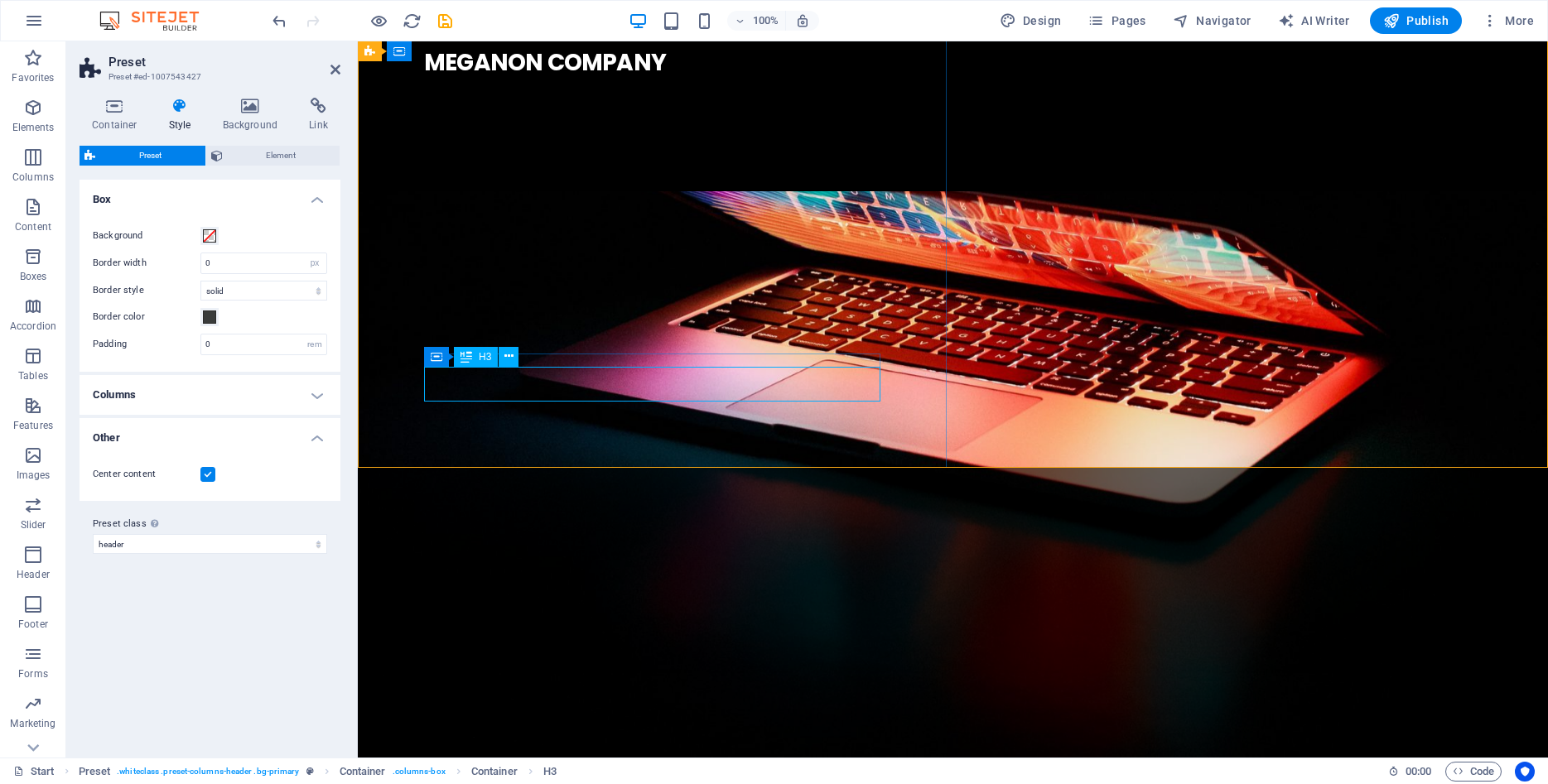
click at [462, 357] on icon at bounding box center [466, 357] width 12 height 20
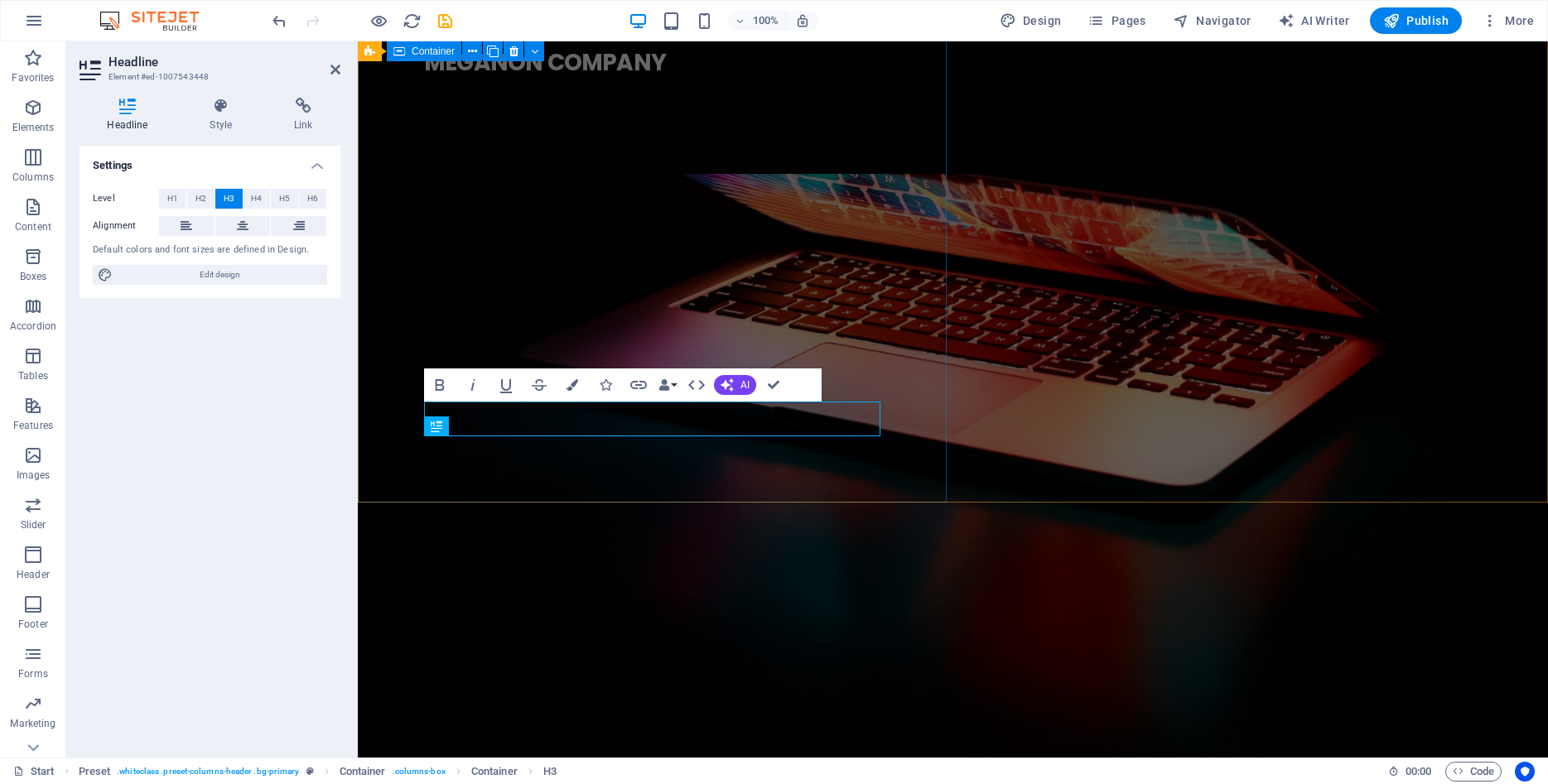
scroll to position [41, 0]
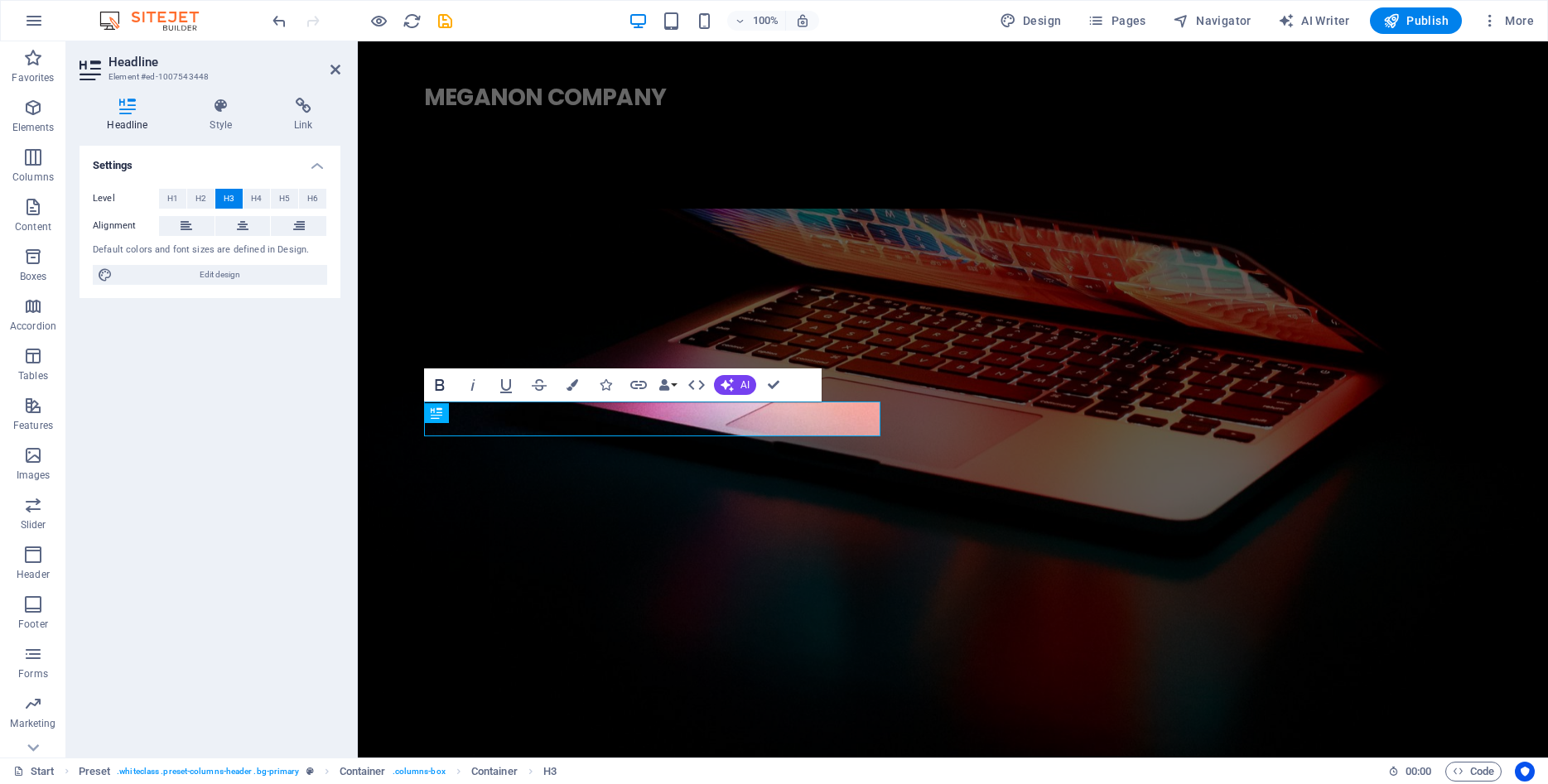
click at [437, 380] on icon "button" at bounding box center [440, 385] width 9 height 12
click at [698, 387] on icon "button" at bounding box center [697, 385] width 20 height 20
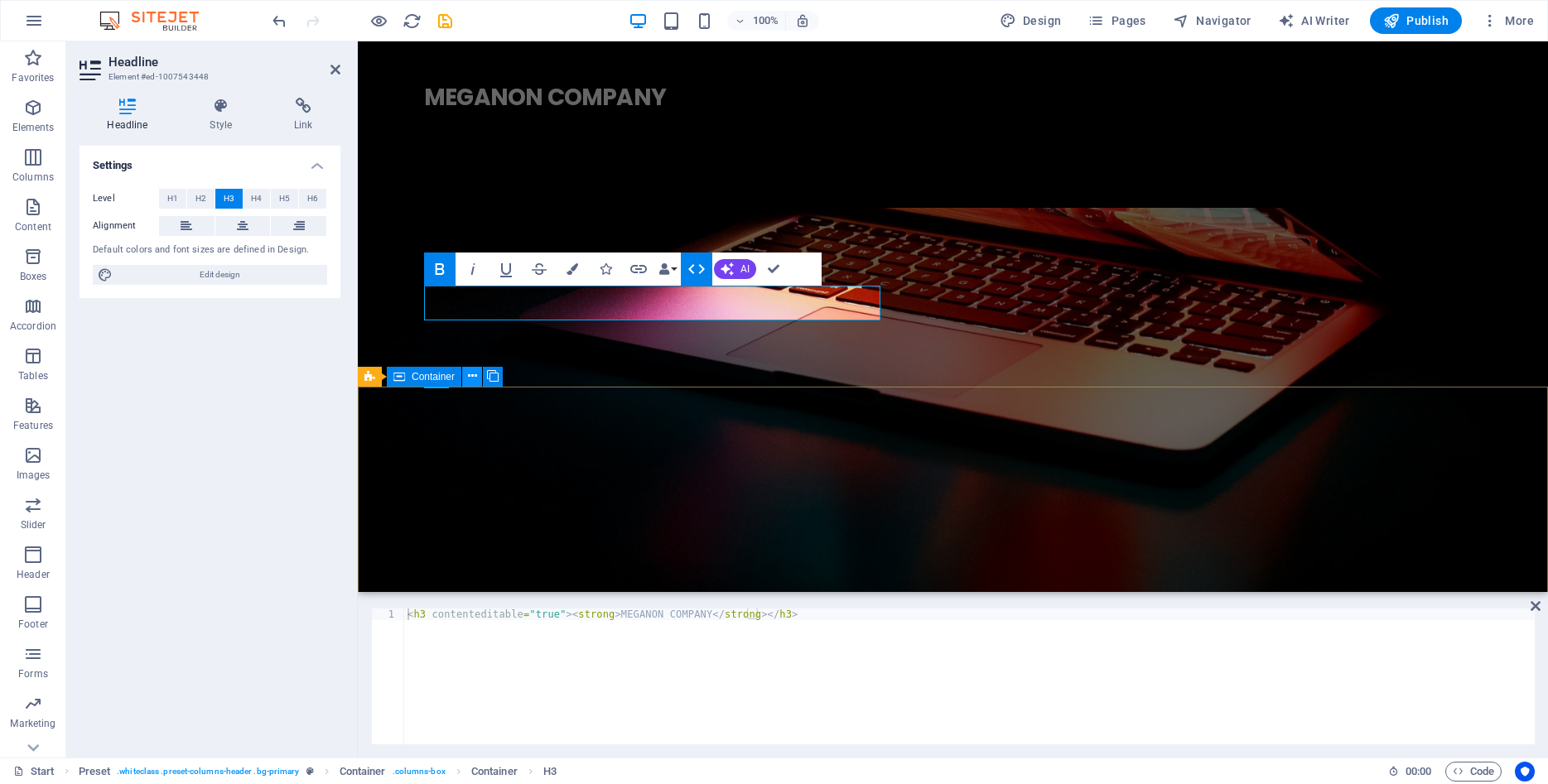
click at [471, 373] on icon at bounding box center [472, 376] width 9 height 17
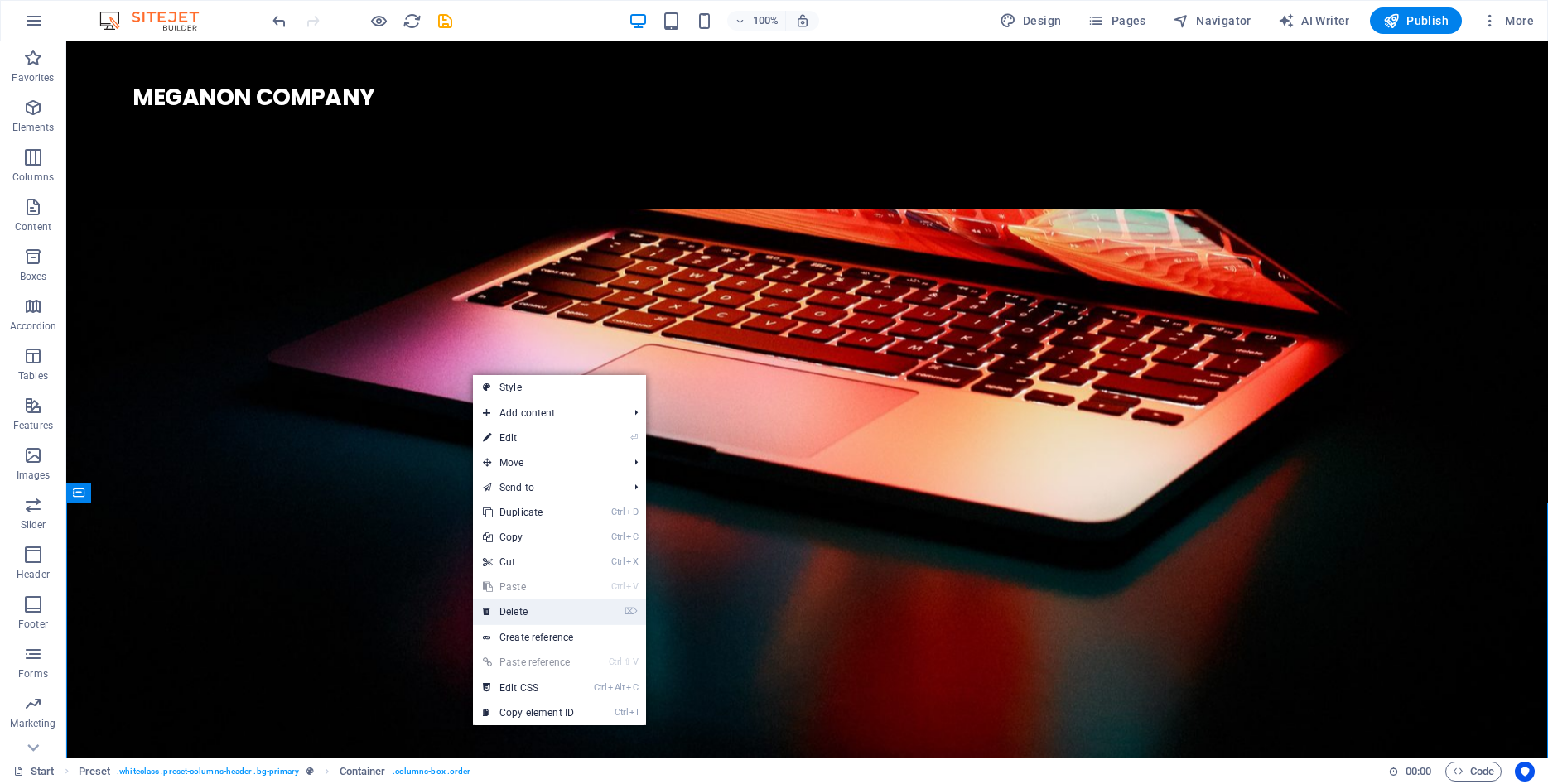
click at [524, 605] on link "⌦ Delete" at bounding box center [528, 612] width 111 height 25
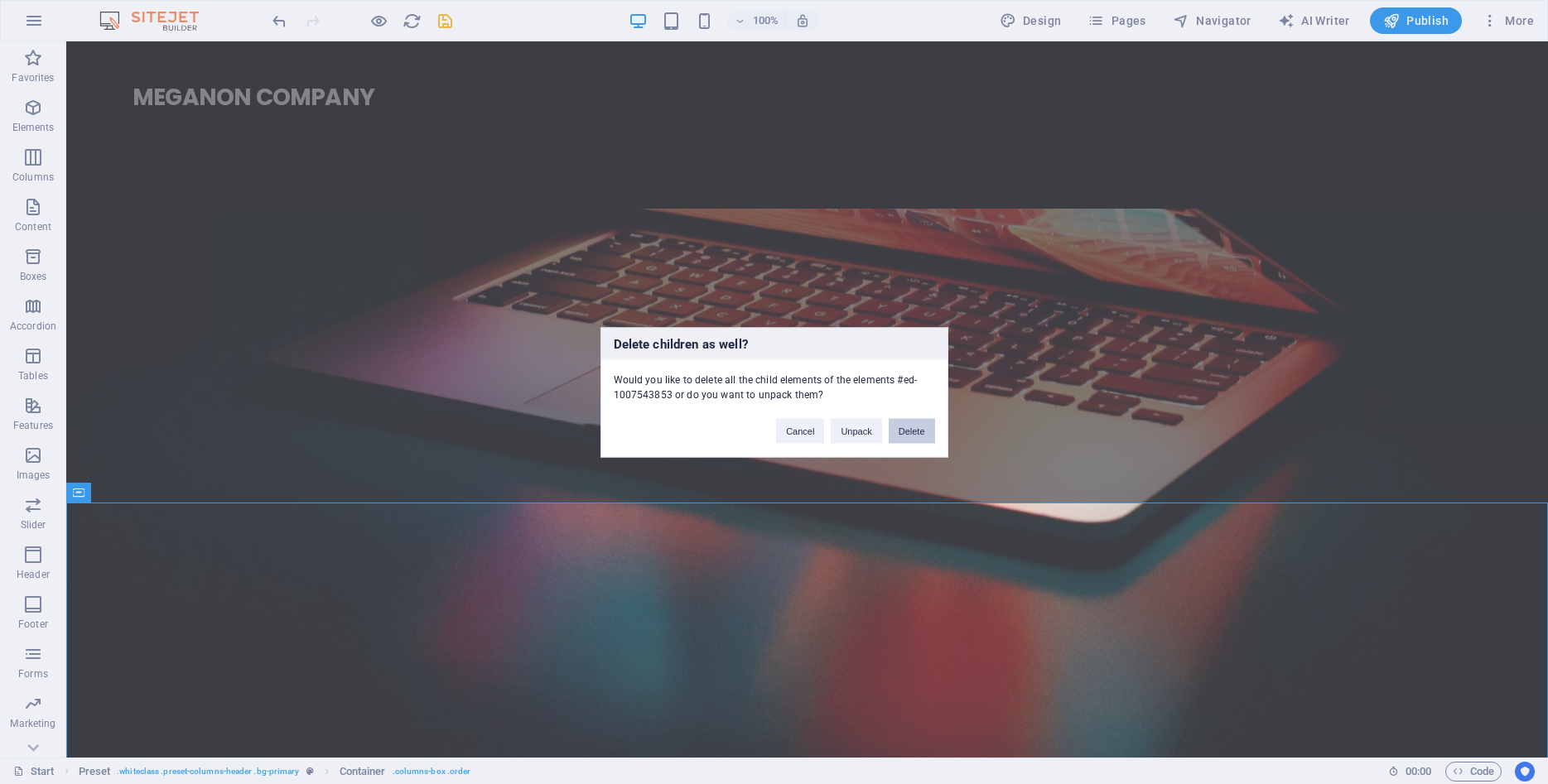
click at [911, 432] on button "Delete" at bounding box center [912, 431] width 47 height 25
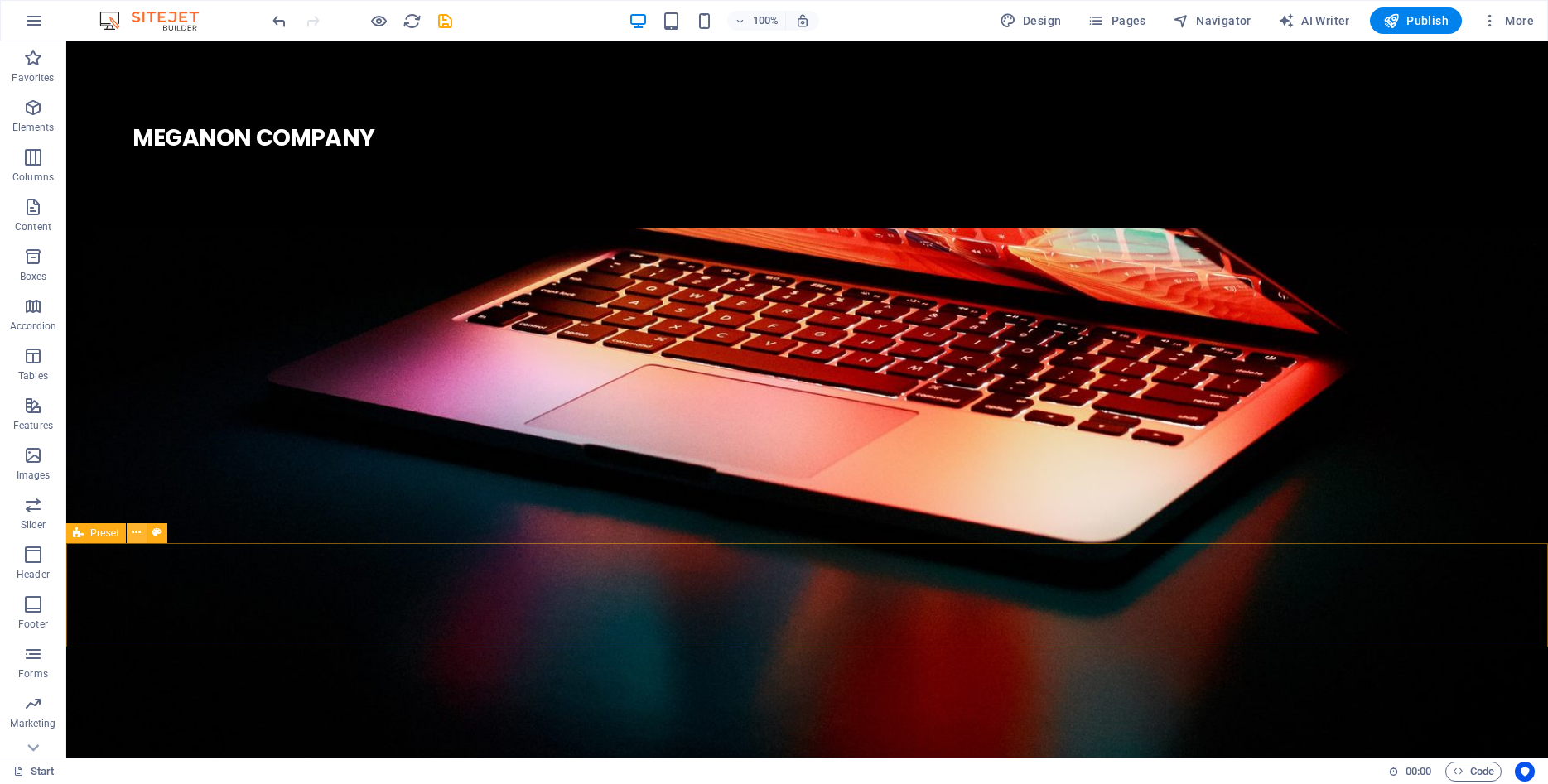
click at [142, 529] on button at bounding box center [137, 533] width 20 height 20
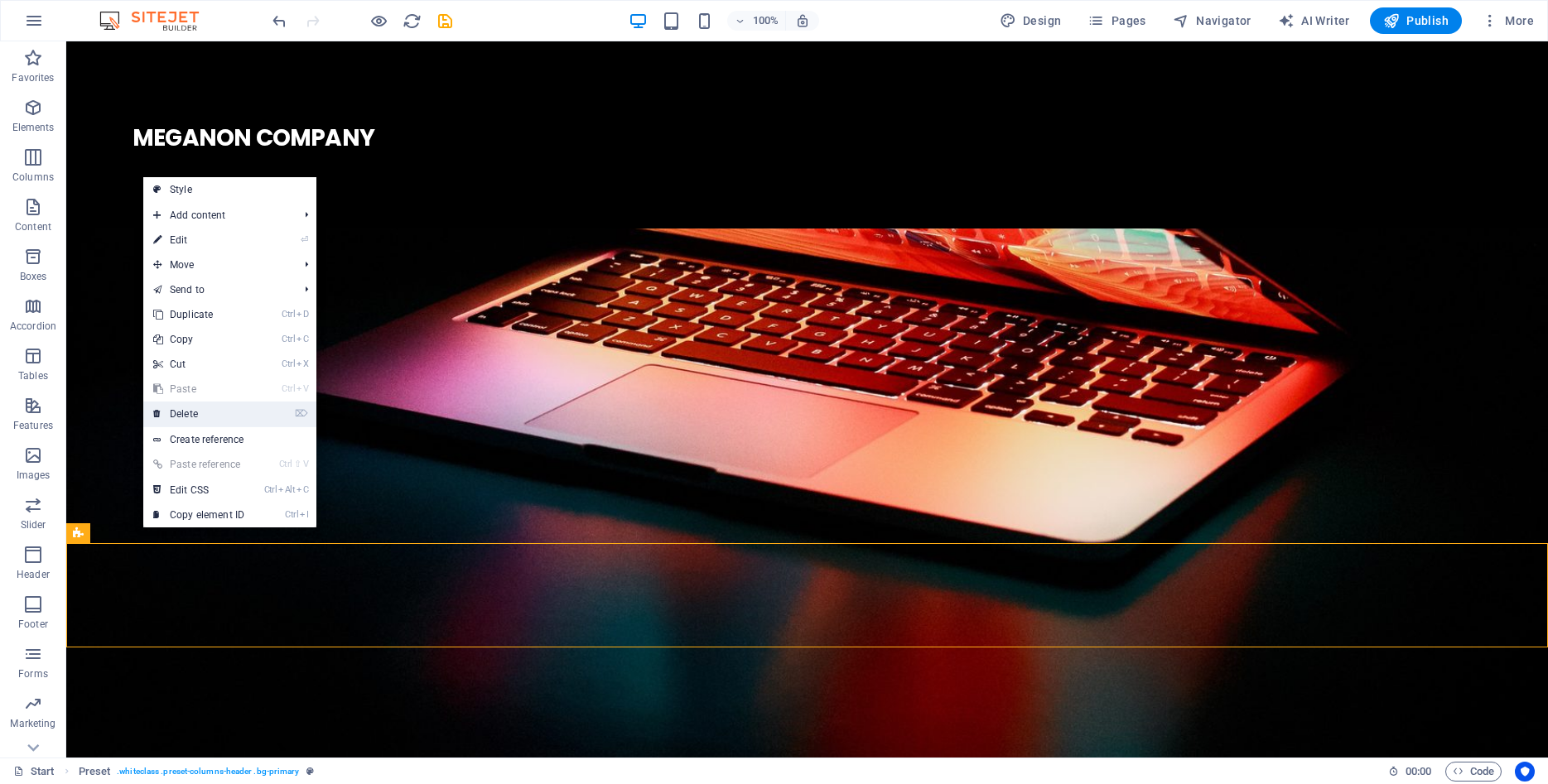
click at [187, 409] on link "⌦ Delete" at bounding box center [198, 414] width 111 height 25
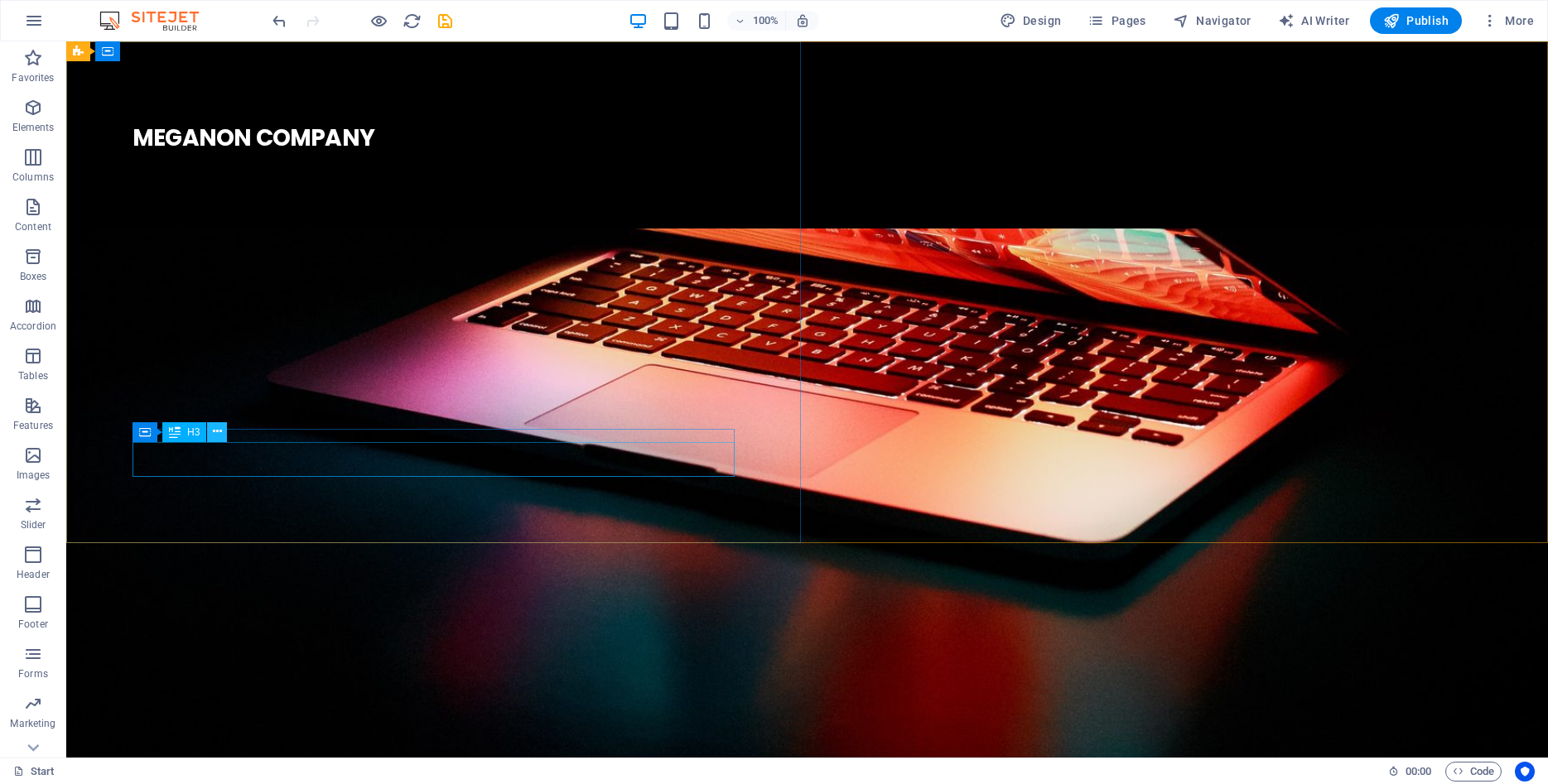
click at [217, 426] on icon at bounding box center [217, 432] width 9 height 17
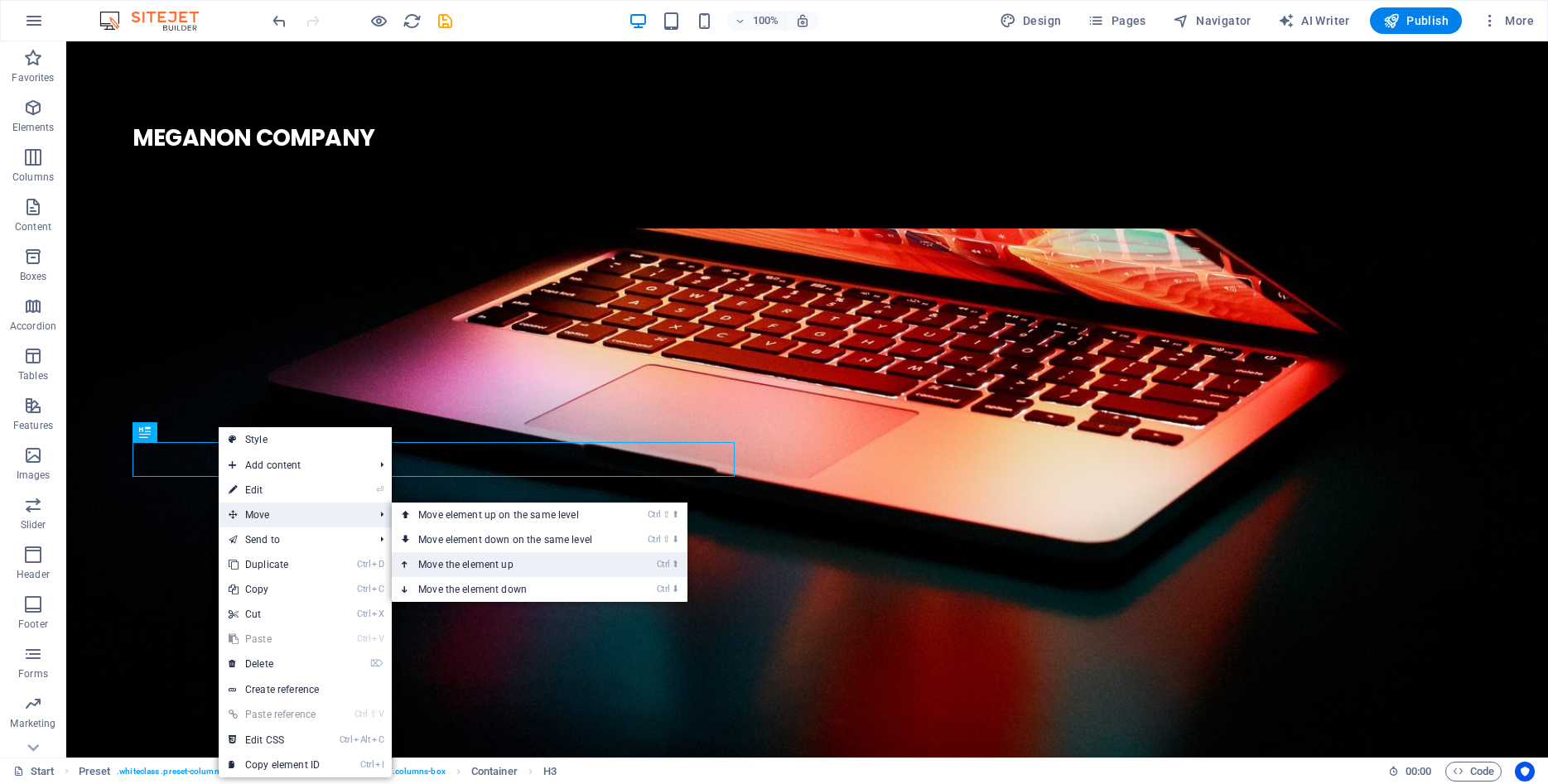
click at [458, 561] on link "Ctrl ⬆ Move the element up" at bounding box center [508, 565] width 233 height 25
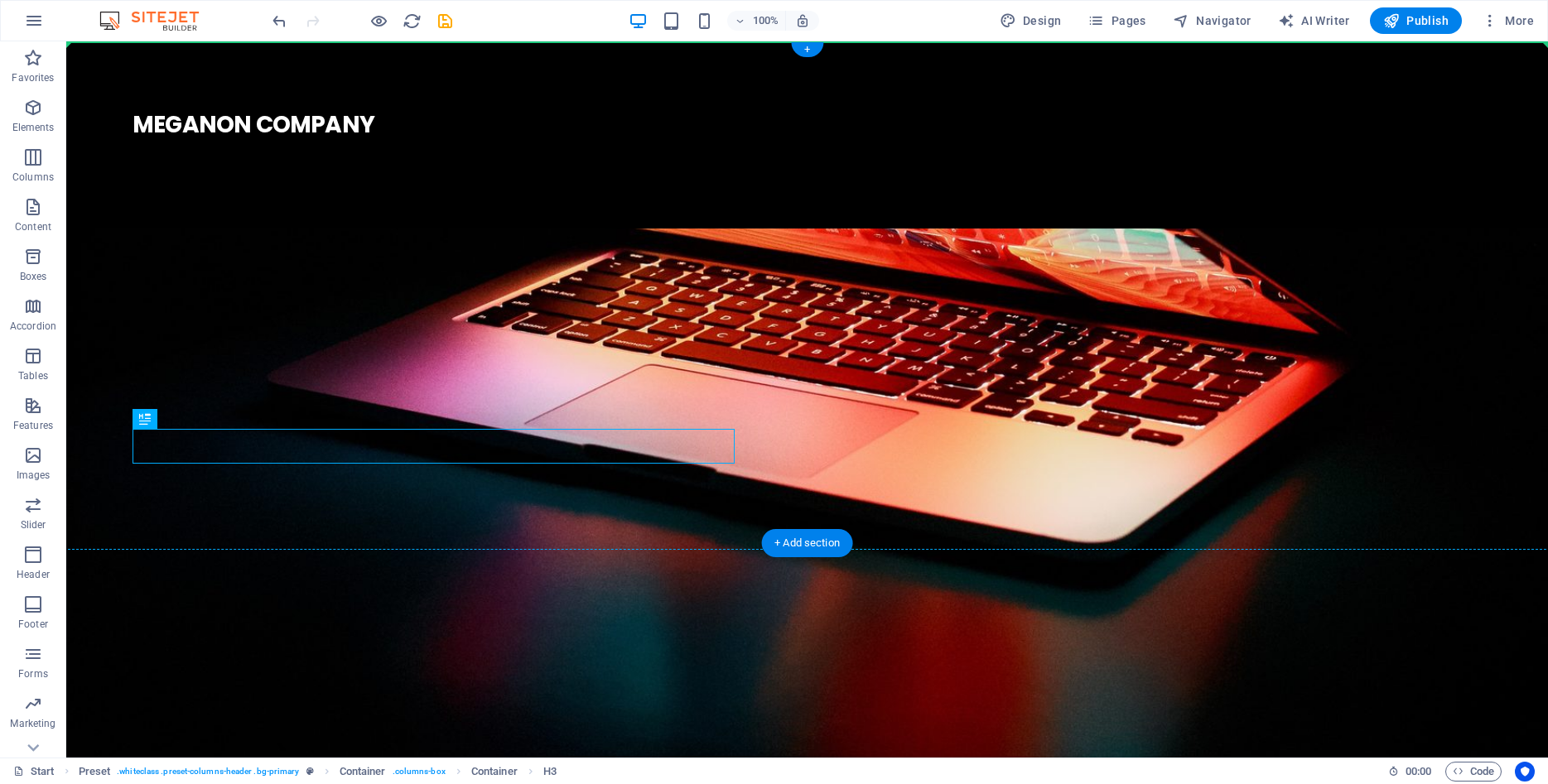
drag, startPoint x: 223, startPoint y: 442, endPoint x: 232, endPoint y: 242, distance: 200.2
click at [232, 222] on div ". MEGANON COMPANY" at bounding box center [807, 132] width 1482 height 181
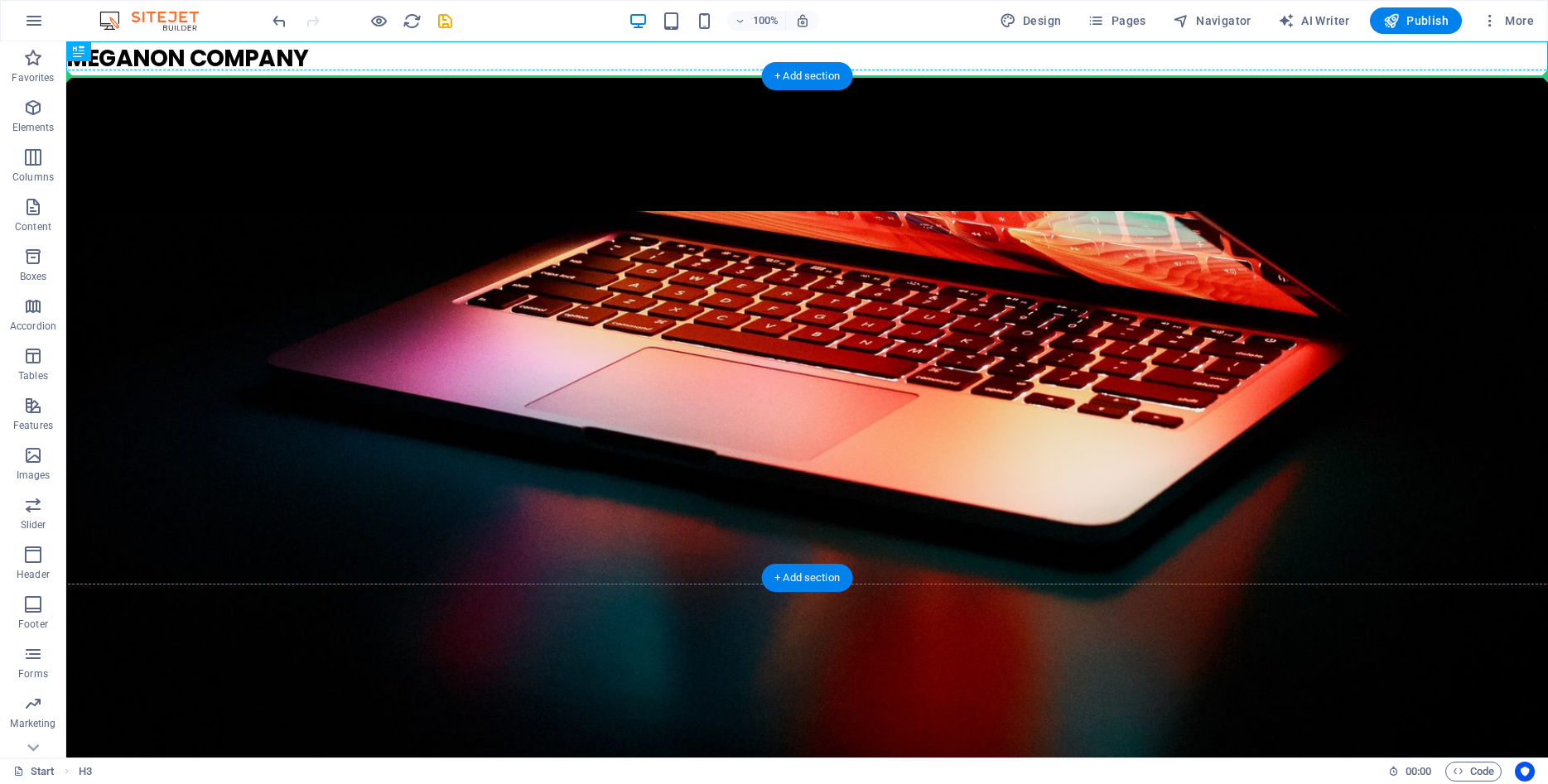
drag, startPoint x: 206, startPoint y: 59, endPoint x: 218, endPoint y: 293, distance: 234.3
click at [218, 293] on div "MEGANON COMPANY . Drop content here or Add elements Paste clipboard" at bounding box center [807, 498] width 1482 height 914
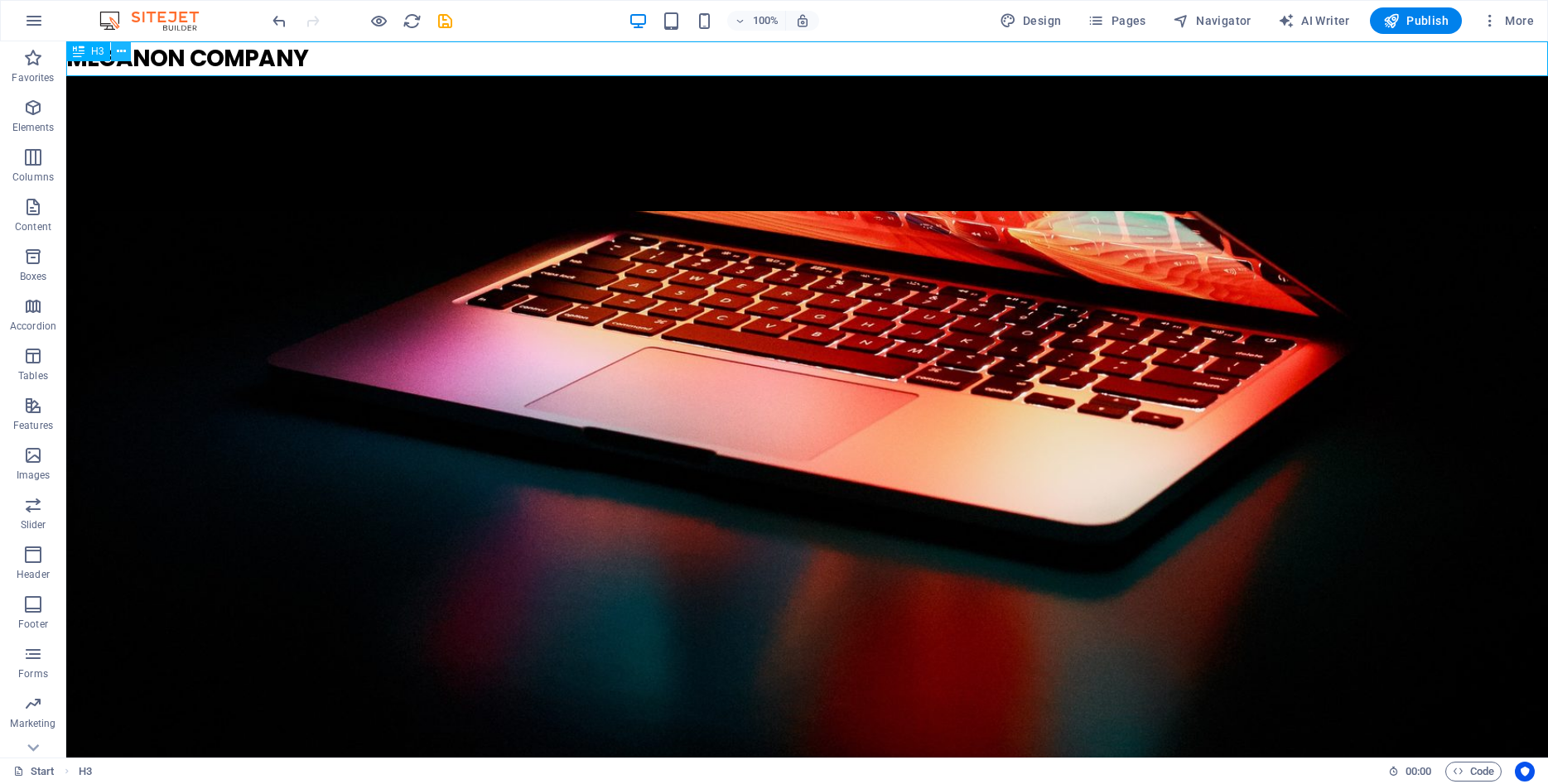
click at [116, 47] on button at bounding box center [121, 52] width 20 height 20
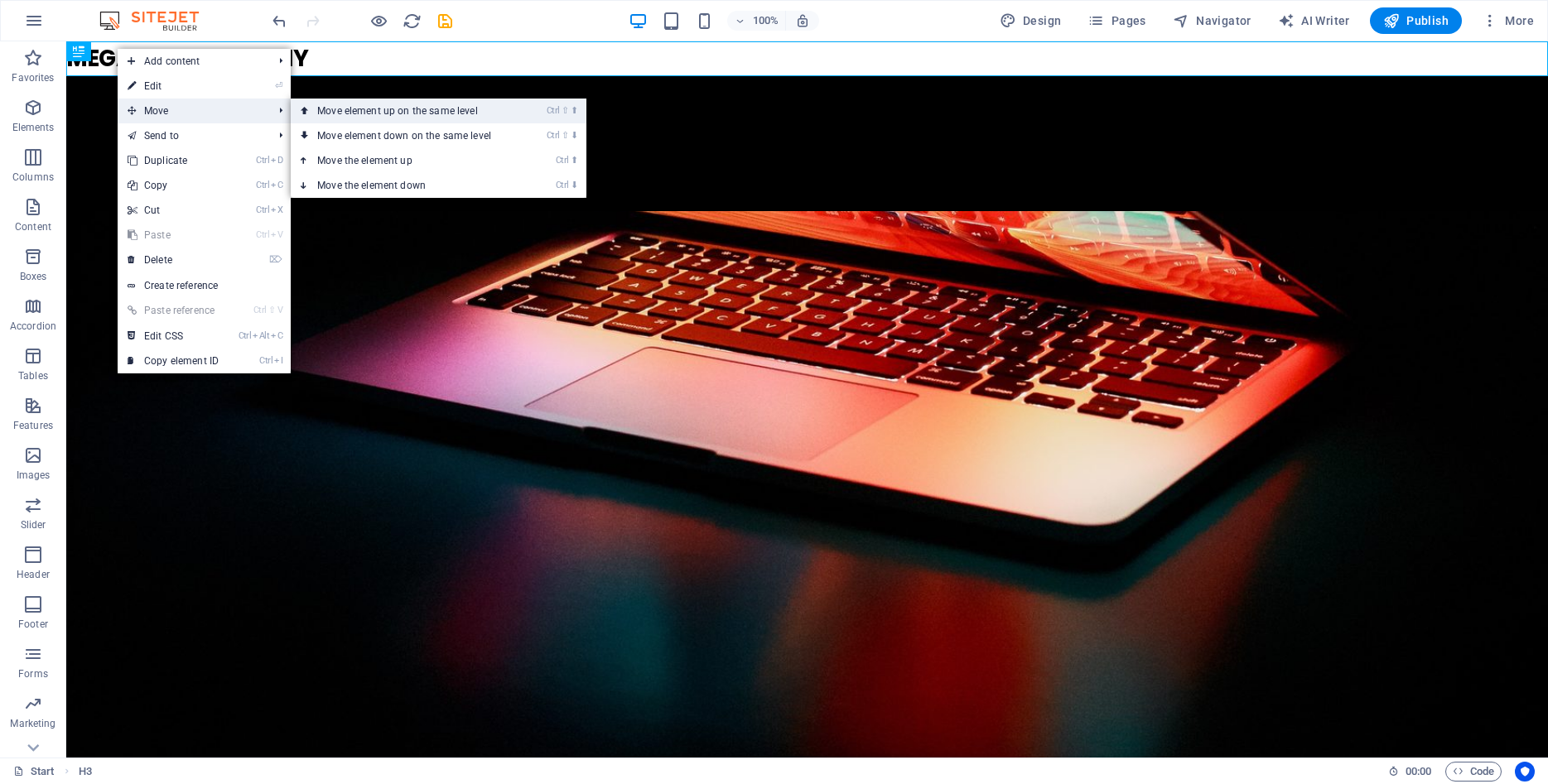
click at [350, 109] on link "Ctrl ⇧ ⬆ Move element up on the same level" at bounding box center [408, 111] width 233 height 25
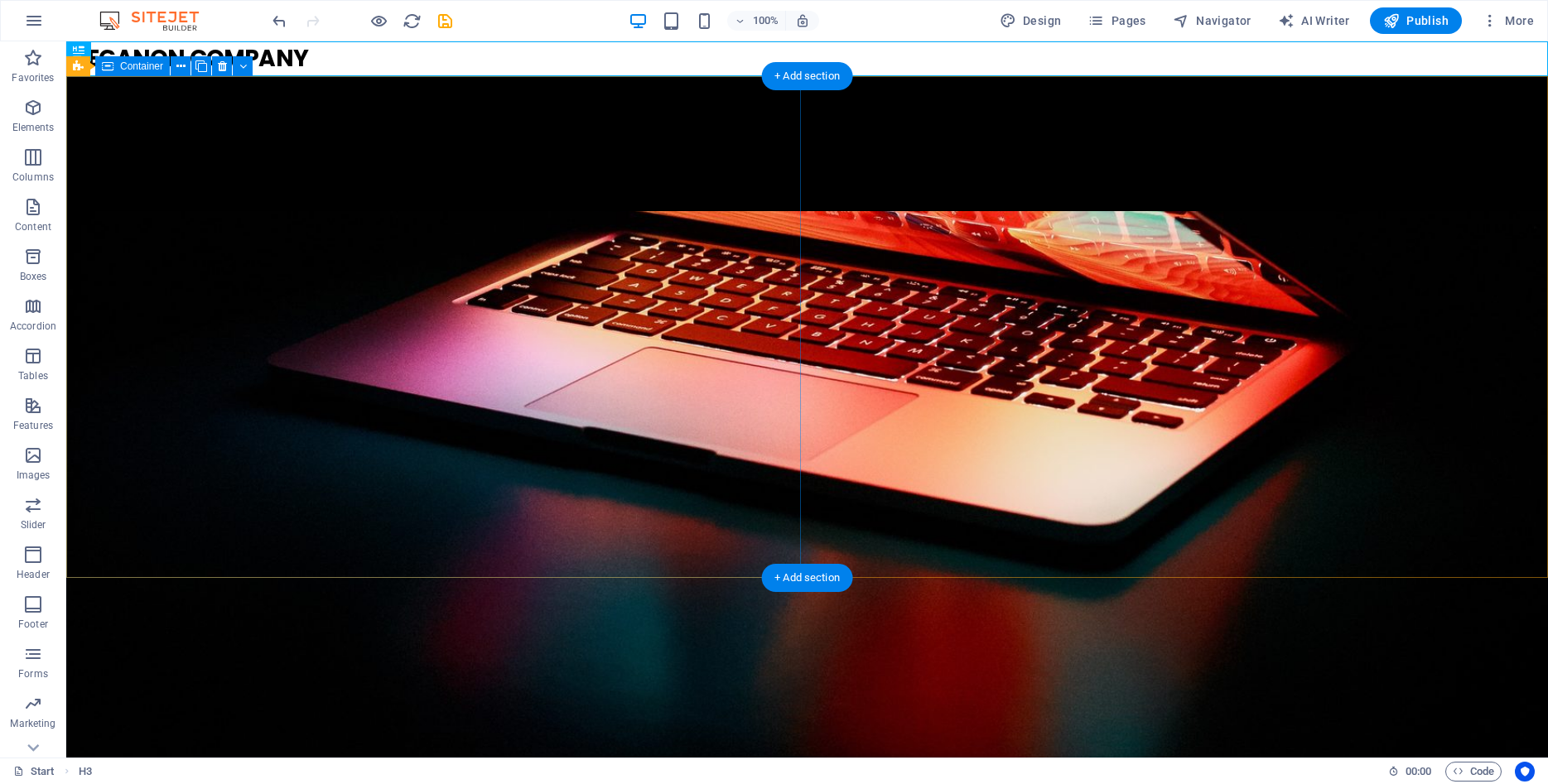
click at [350, 109] on div "." at bounding box center [807, 148] width 1482 height 146
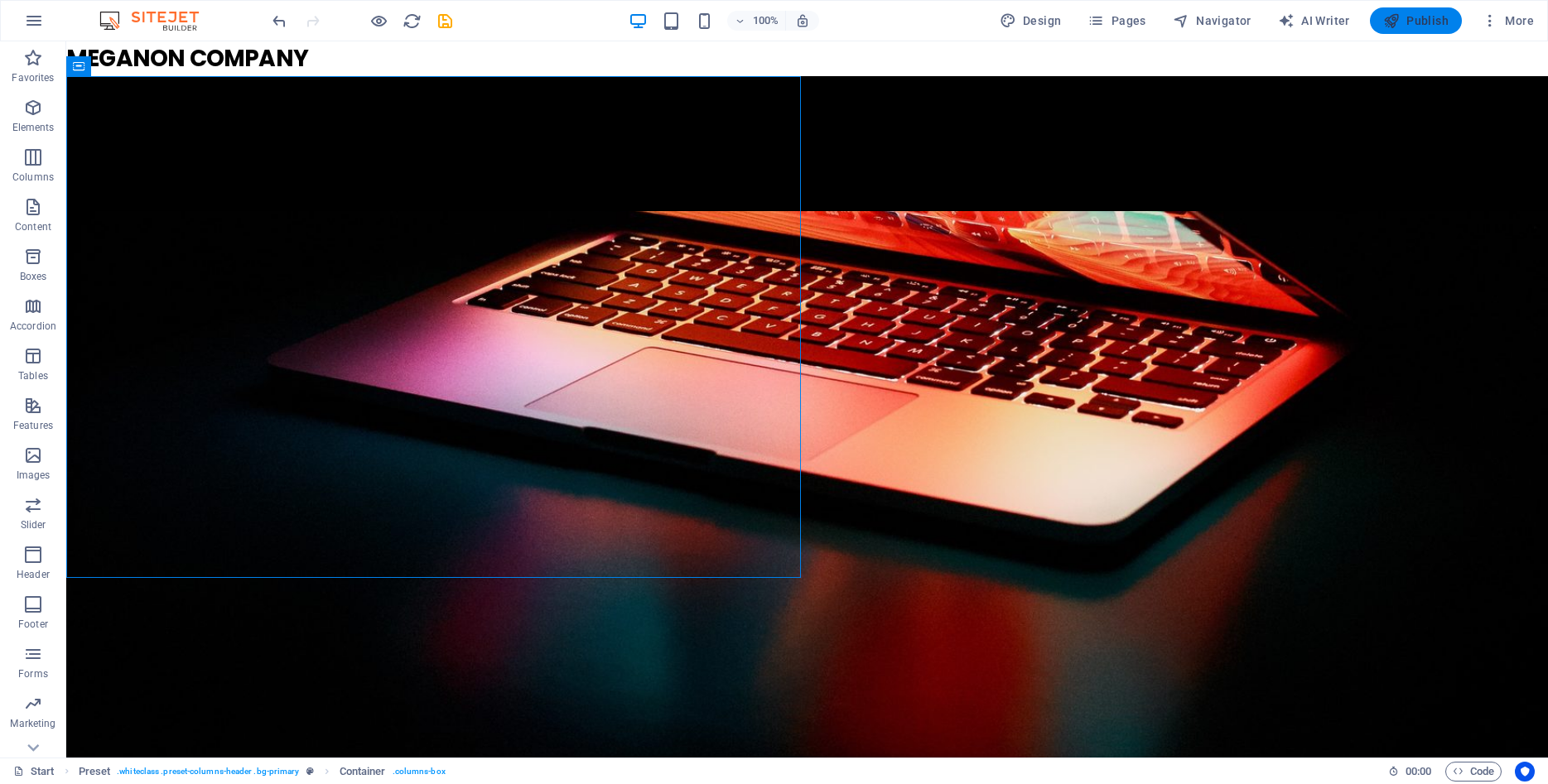
click at [1430, 15] on span "Publish" at bounding box center [1415, 21] width 65 height 17
